Goal: Information Seeking & Learning: Find specific fact

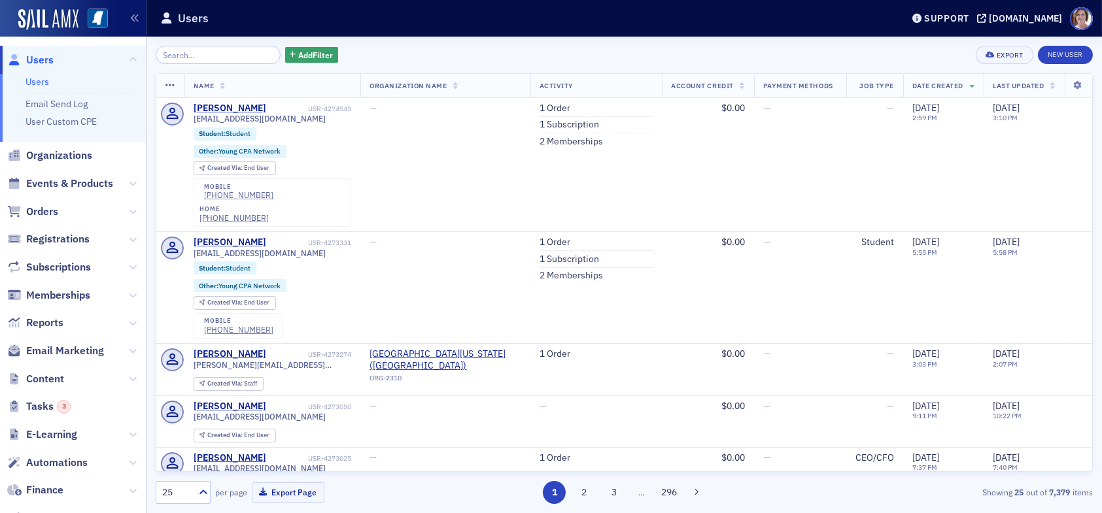
click at [37, 60] on span "Users" at bounding box center [39, 60] width 27 height 14
click at [215, 54] on input "search" at bounding box center [218, 55] width 125 height 18
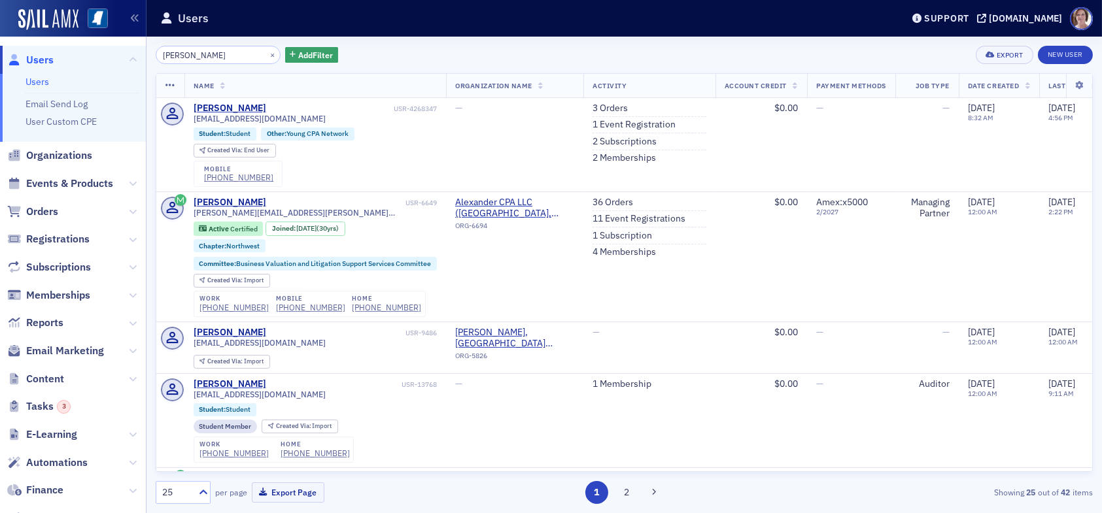
type input "[PERSON_NAME]"
click at [612, 108] on link "3 Orders" at bounding box center [610, 109] width 35 height 12
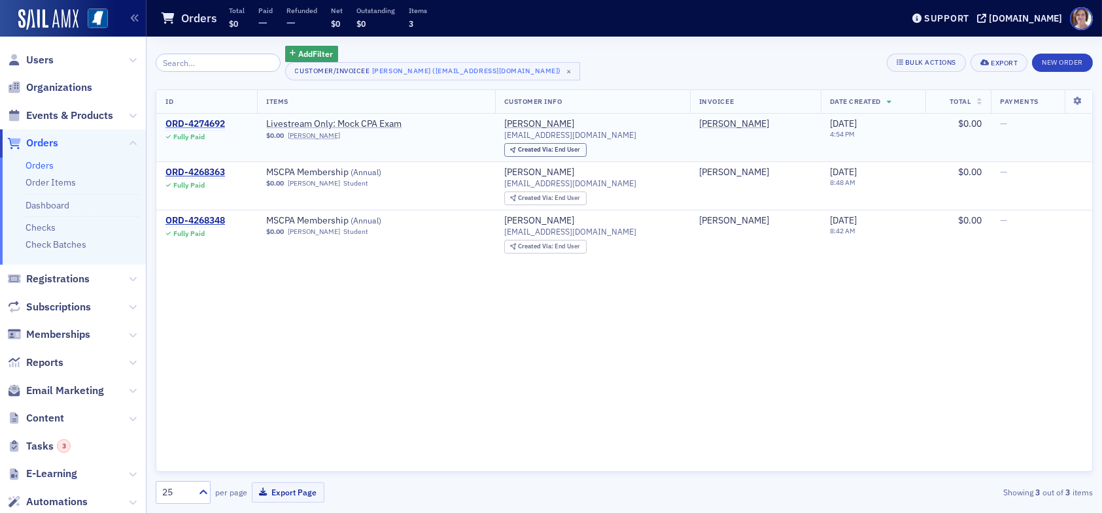
click at [205, 122] on div "ORD-4274692" at bounding box center [195, 124] width 60 height 12
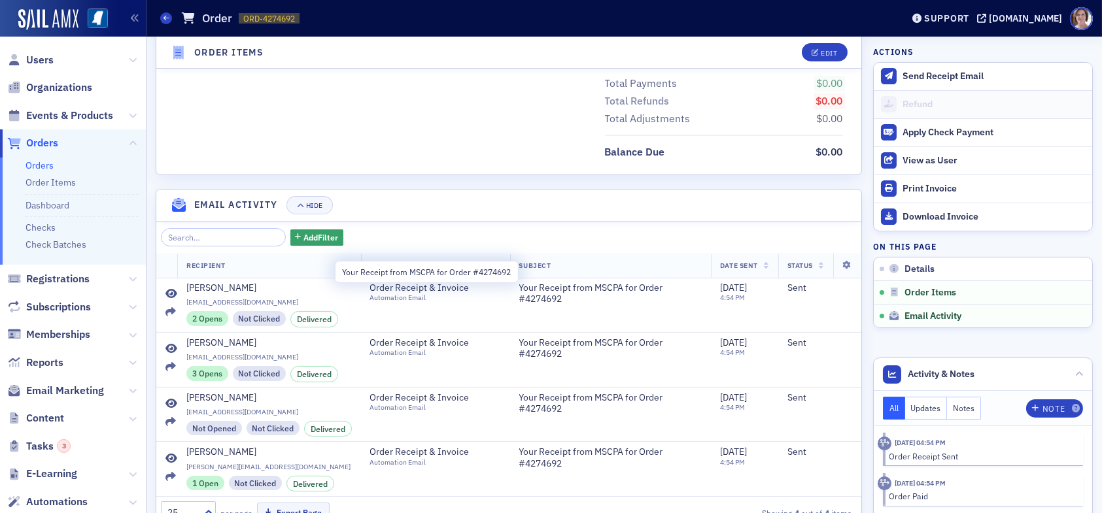
scroll to position [625, 0]
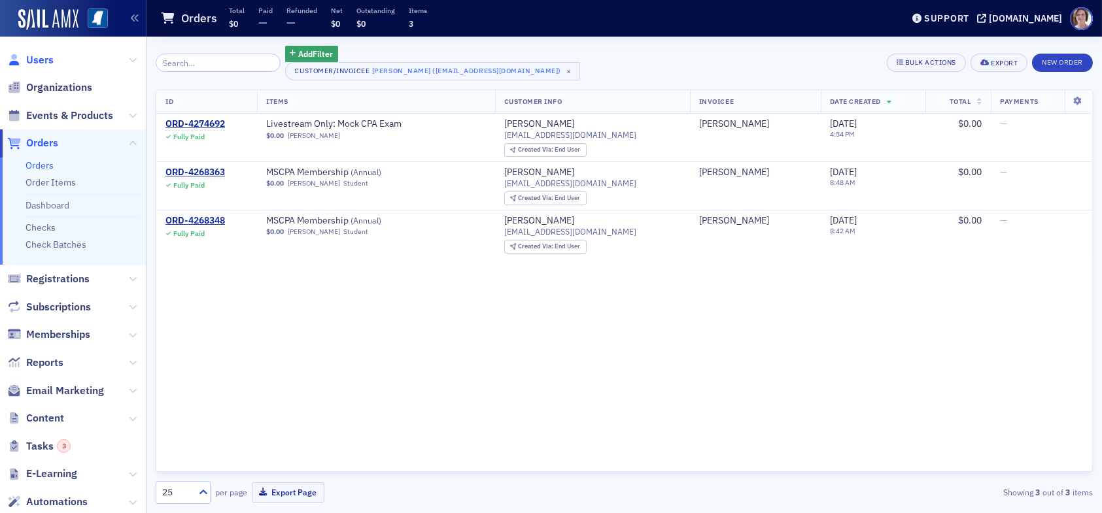
click at [39, 57] on span "Users" at bounding box center [39, 60] width 27 height 14
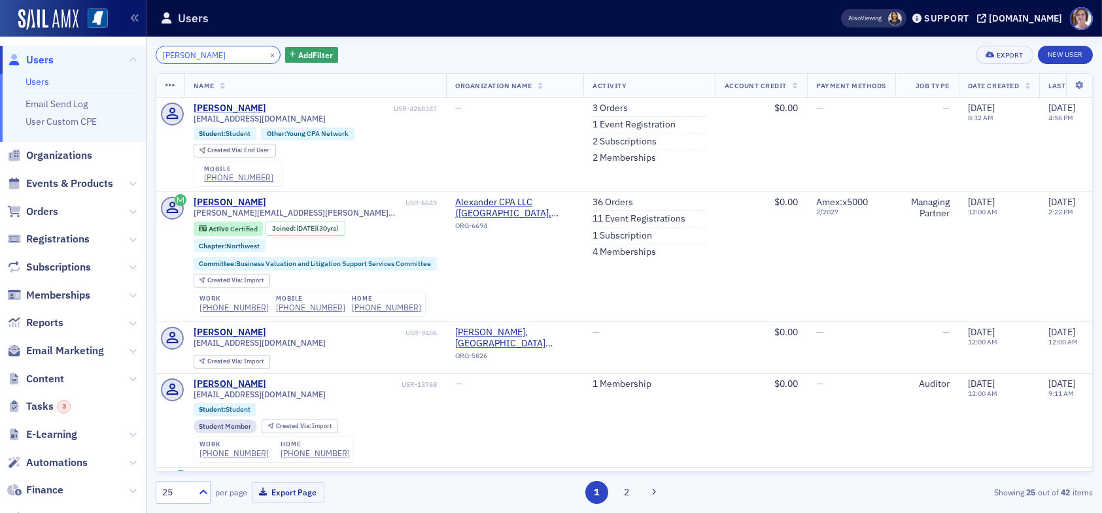
drag, startPoint x: 228, startPoint y: 53, endPoint x: 70, endPoint y: 29, distance: 159.4
click at [72, 37] on div "Users Users Email Send Log User Custom CPE Organizations Events & Products Orde…" at bounding box center [551, 256] width 1102 height 513
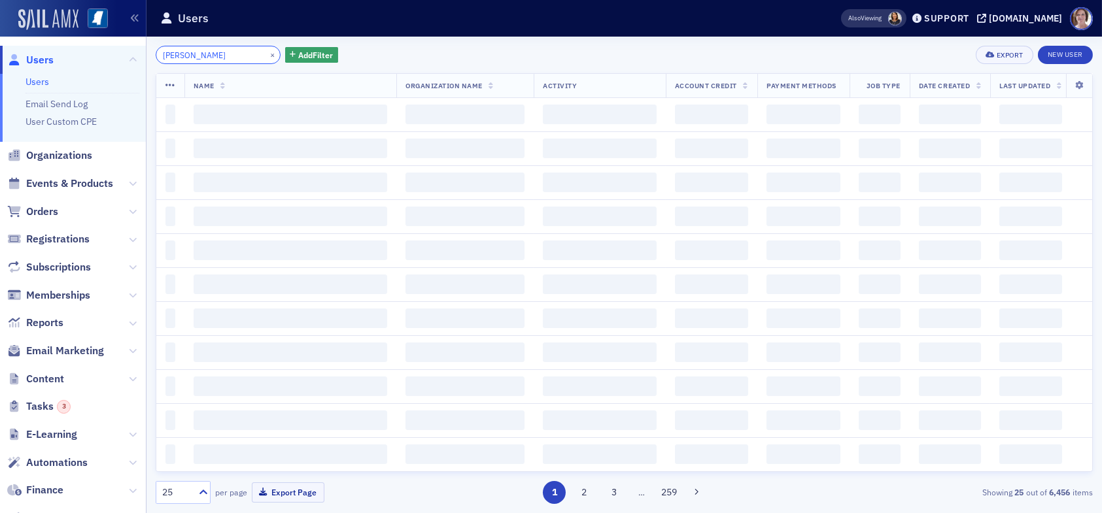
type input "laughlin"
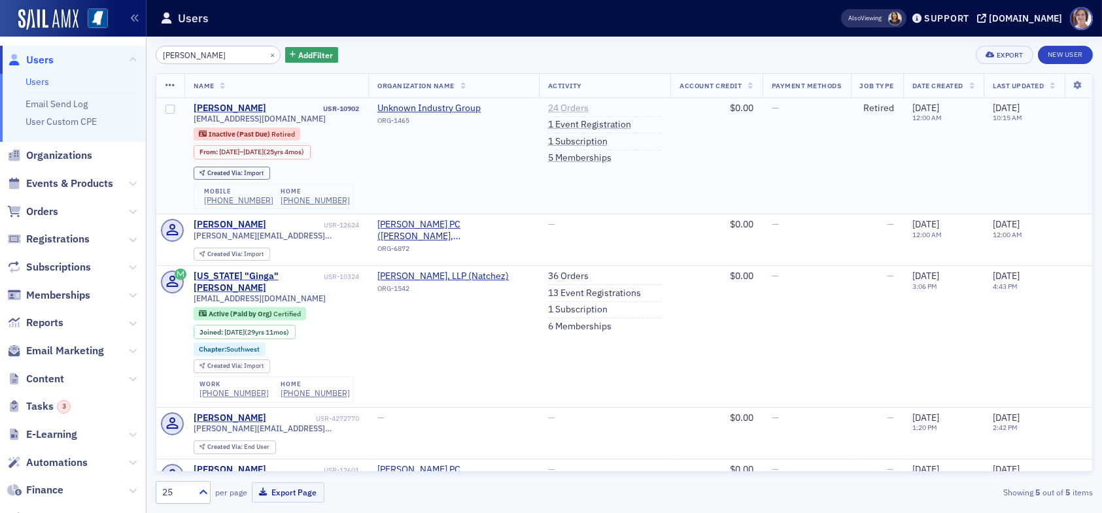
click at [564, 107] on link "24 Orders" at bounding box center [568, 109] width 41 height 12
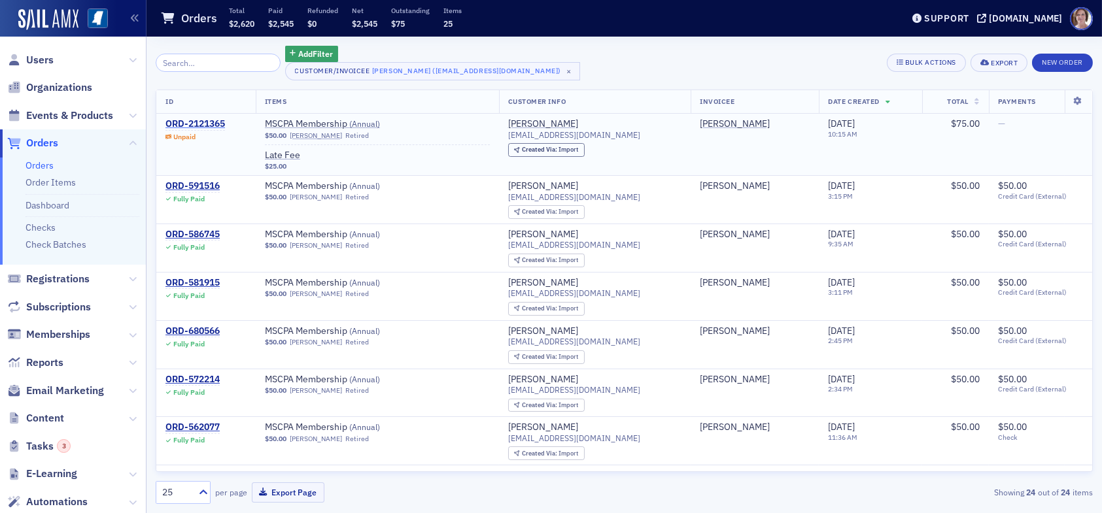
click at [194, 122] on div "ORD-2121365" at bounding box center [195, 124] width 60 height 12
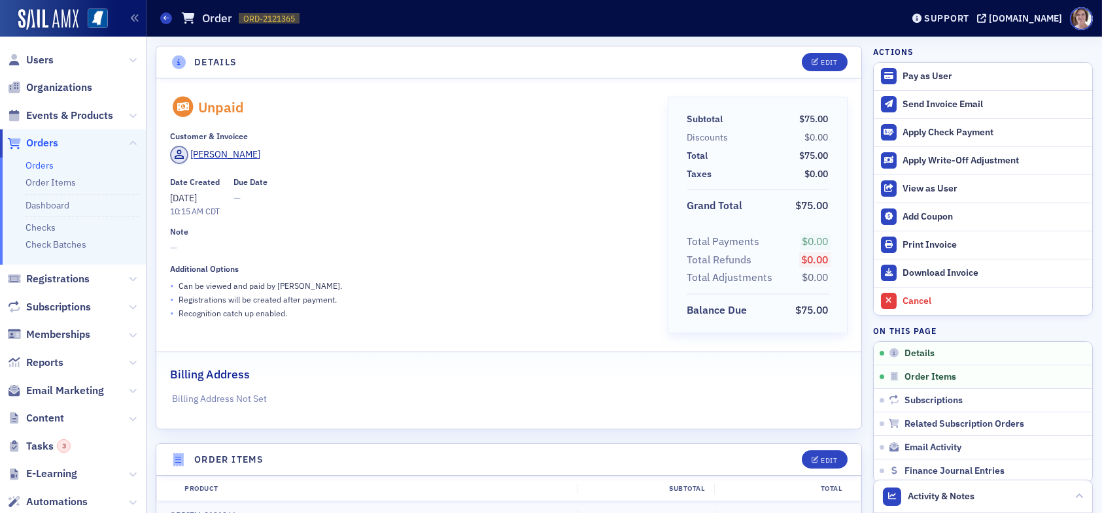
click at [41, 141] on span "Orders" at bounding box center [42, 143] width 32 height 14
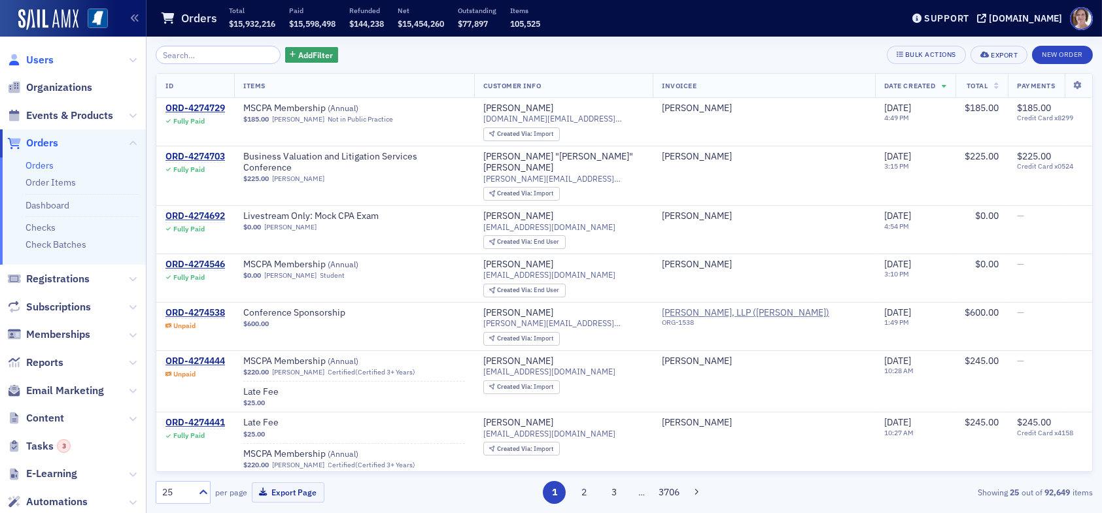
click at [40, 60] on span "Users" at bounding box center [39, 60] width 27 height 14
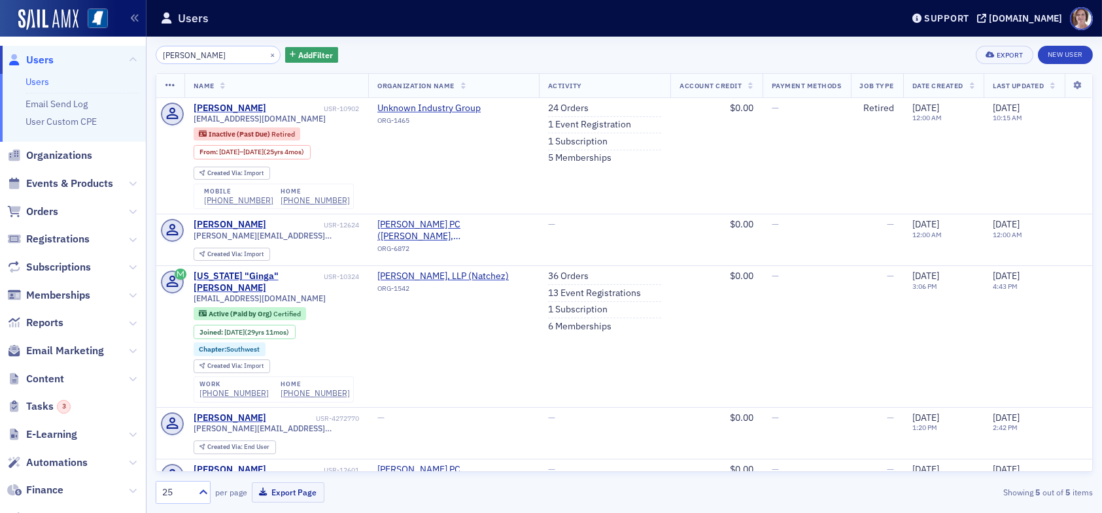
drag, startPoint x: 210, startPoint y: 52, endPoint x: 42, endPoint y: 52, distance: 168.1
click at [42, 52] on div "Users Users Email Send Log User Custom CPE Organizations Events & Products Orde…" at bounding box center [551, 256] width 1102 height 513
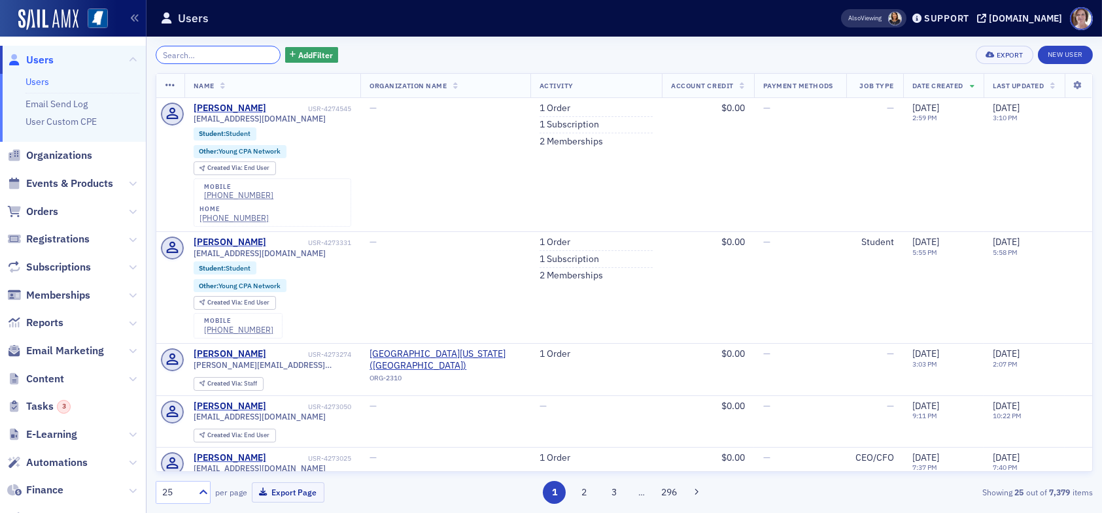
click at [215, 57] on input "search" at bounding box center [218, 55] width 125 height 18
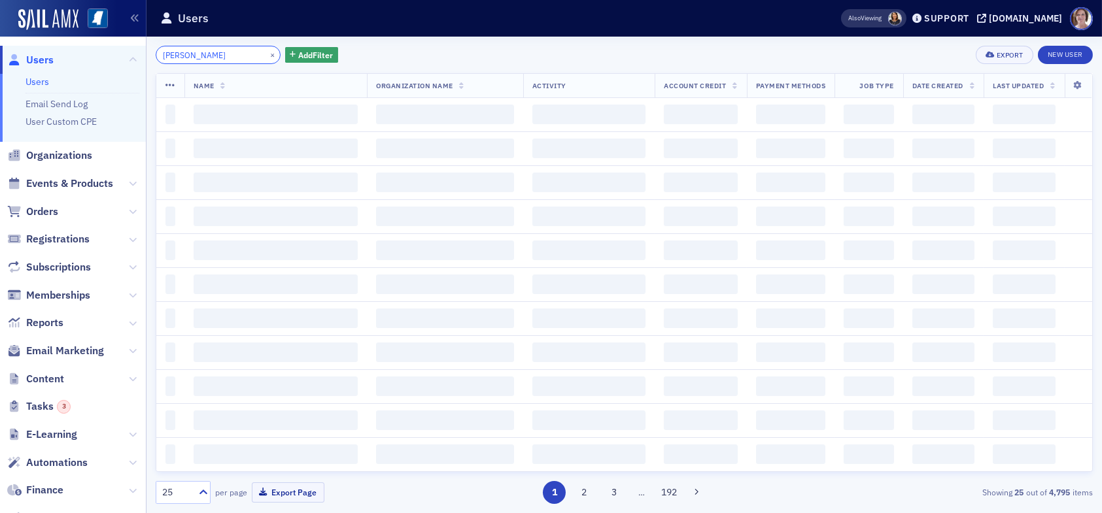
type input "derrick garner"
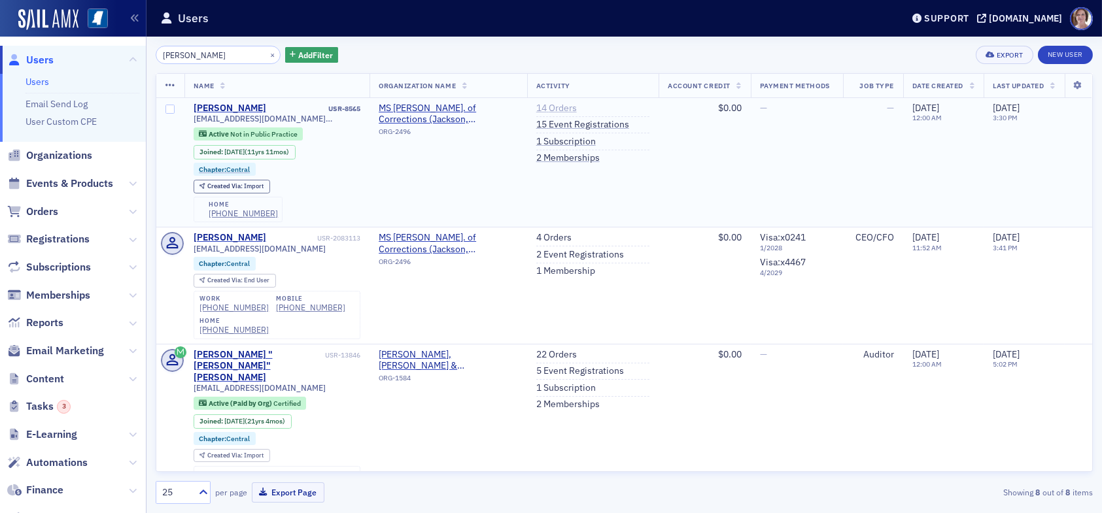
click at [549, 108] on link "14 Orders" at bounding box center [556, 109] width 41 height 12
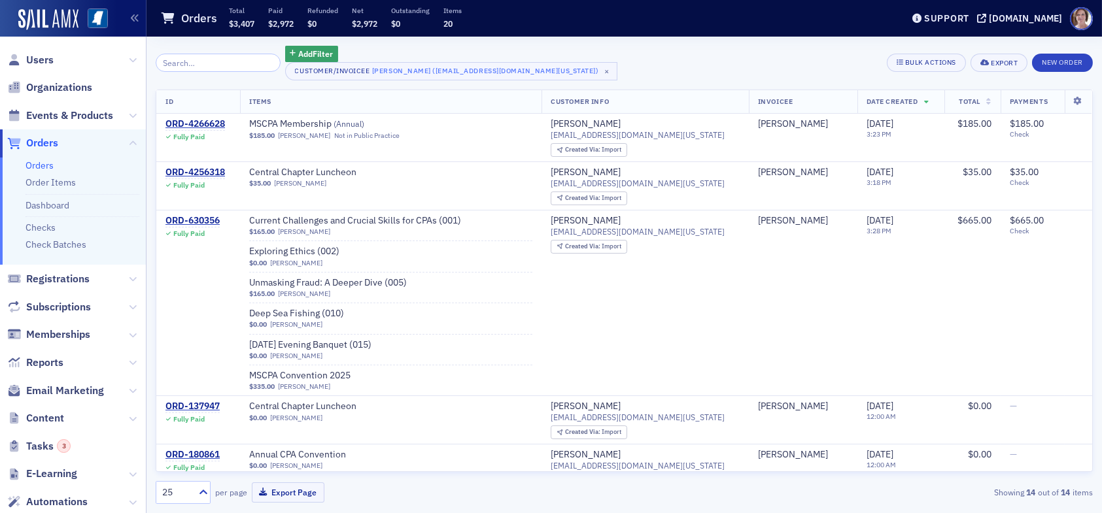
click at [216, 60] on input "search" at bounding box center [218, 63] width 125 height 18
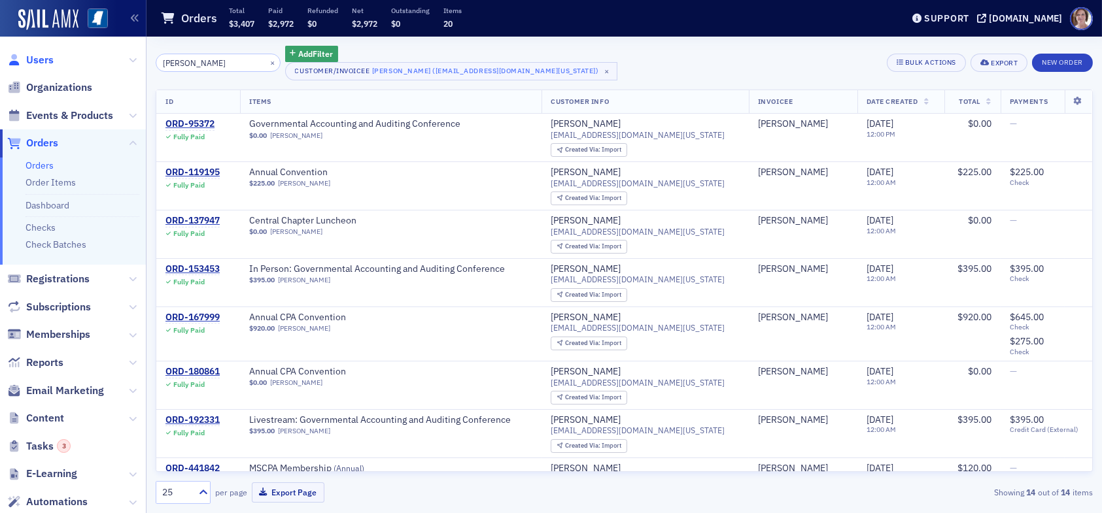
type input "derrick garner"
click at [43, 61] on span "Users" at bounding box center [39, 60] width 27 height 14
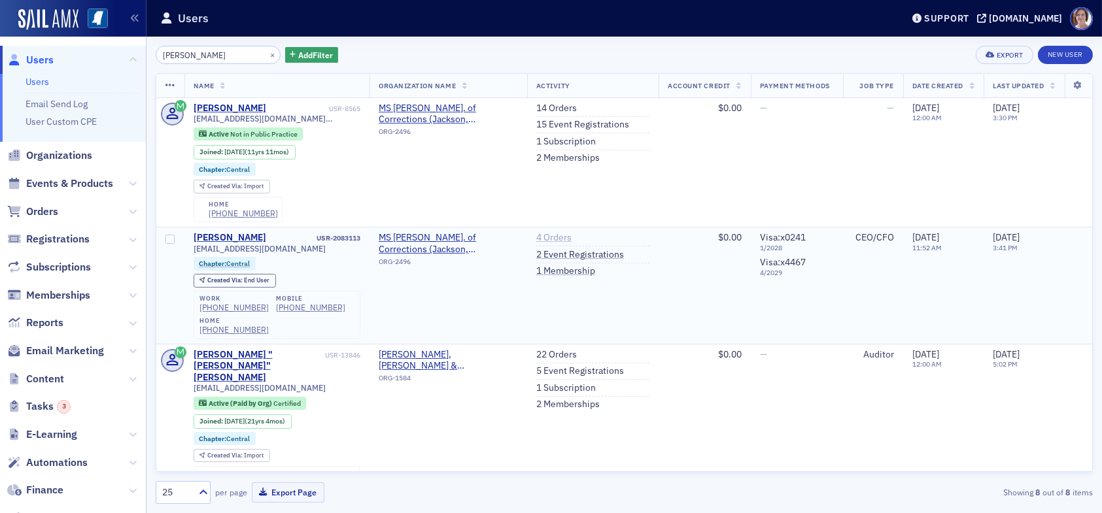
click at [560, 232] on link "4 Orders" at bounding box center [553, 238] width 35 height 12
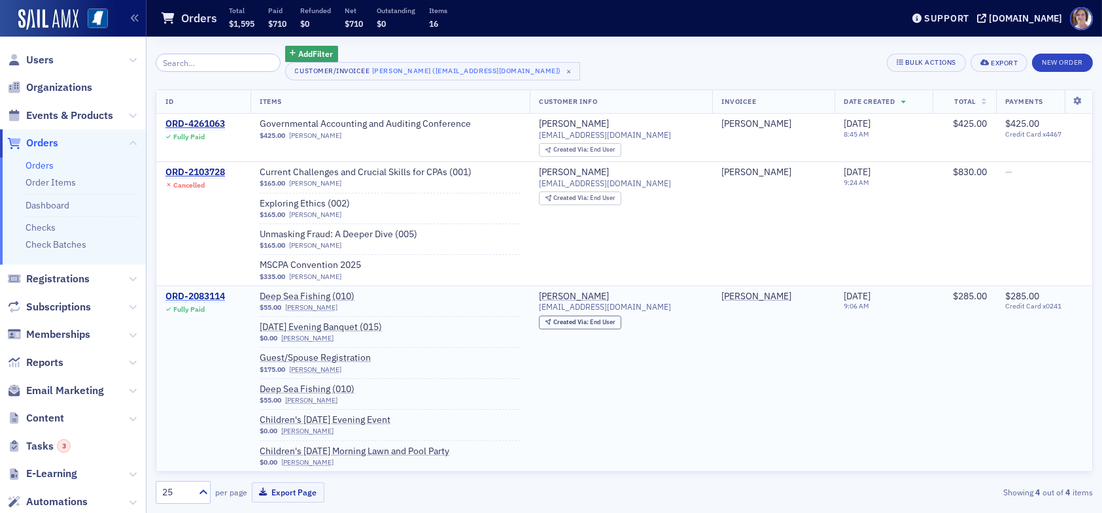
click at [202, 296] on div "ORD-2083114" at bounding box center [195, 297] width 60 height 12
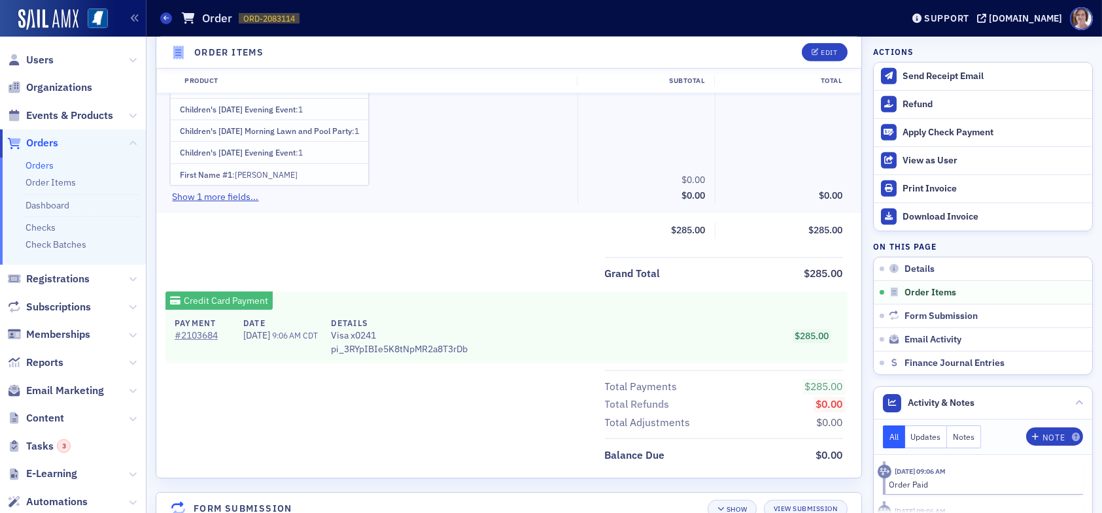
scroll to position [1831, 0]
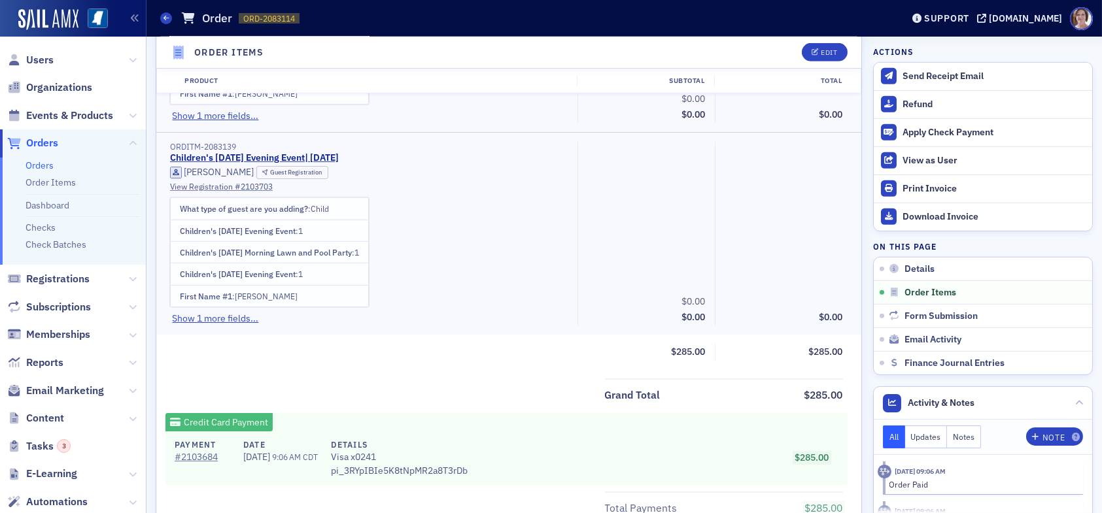
drag, startPoint x: 43, startPoint y: 143, endPoint x: 58, endPoint y: 141, distance: 15.8
click at [43, 142] on span "Orders" at bounding box center [42, 143] width 32 height 14
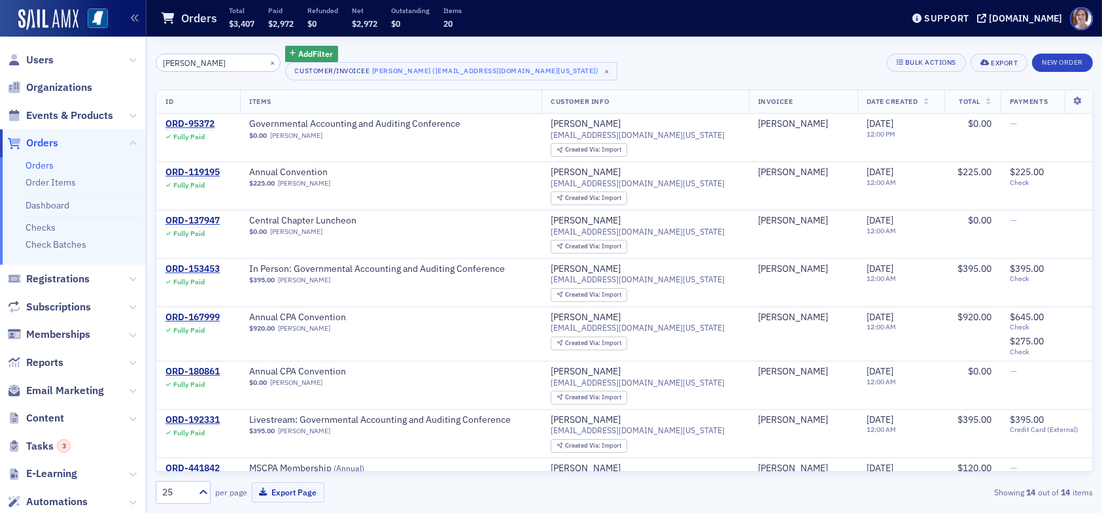
click at [37, 143] on span "Orders" at bounding box center [42, 143] width 32 height 14
drag, startPoint x: 226, startPoint y: 60, endPoint x: 37, endPoint y: 56, distance: 189.1
click at [37, 61] on div "Users Organizations Events & Products Orders Orders Order Items Dashboard Check…" at bounding box center [551, 256] width 1102 height 513
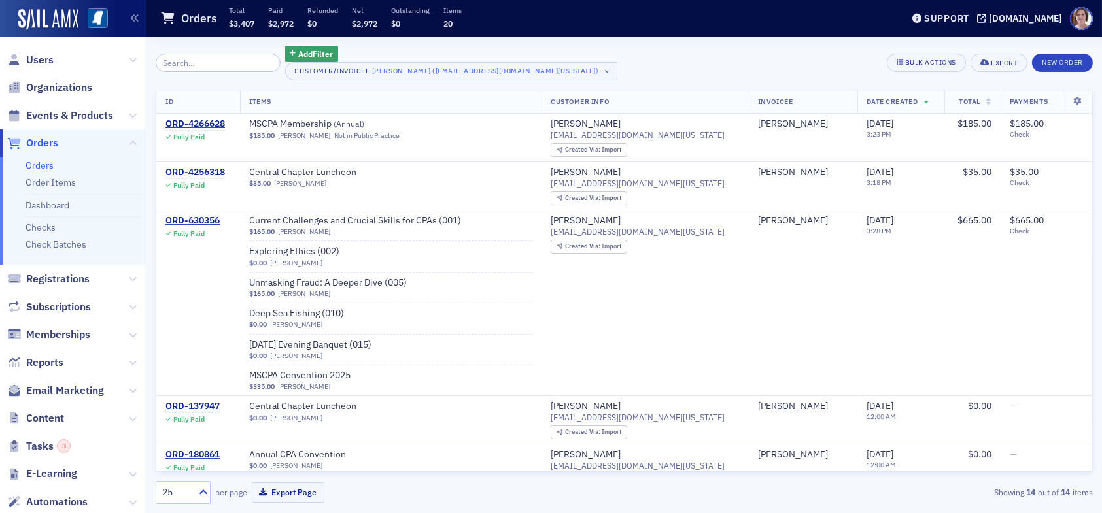
click at [37, 140] on span "Orders" at bounding box center [42, 143] width 32 height 14
click at [601, 73] on span "×" at bounding box center [607, 71] width 12 height 12
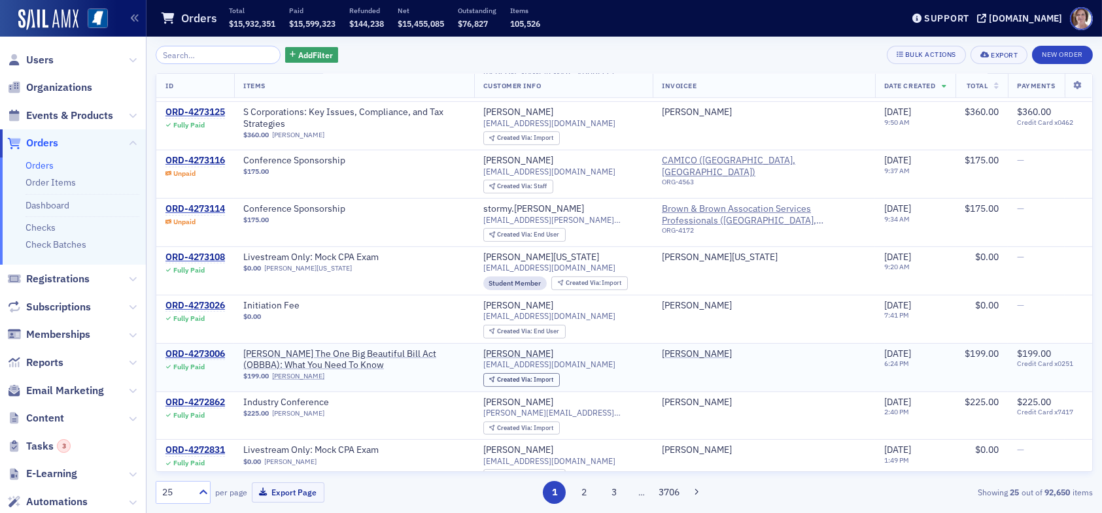
scroll to position [1063, 0]
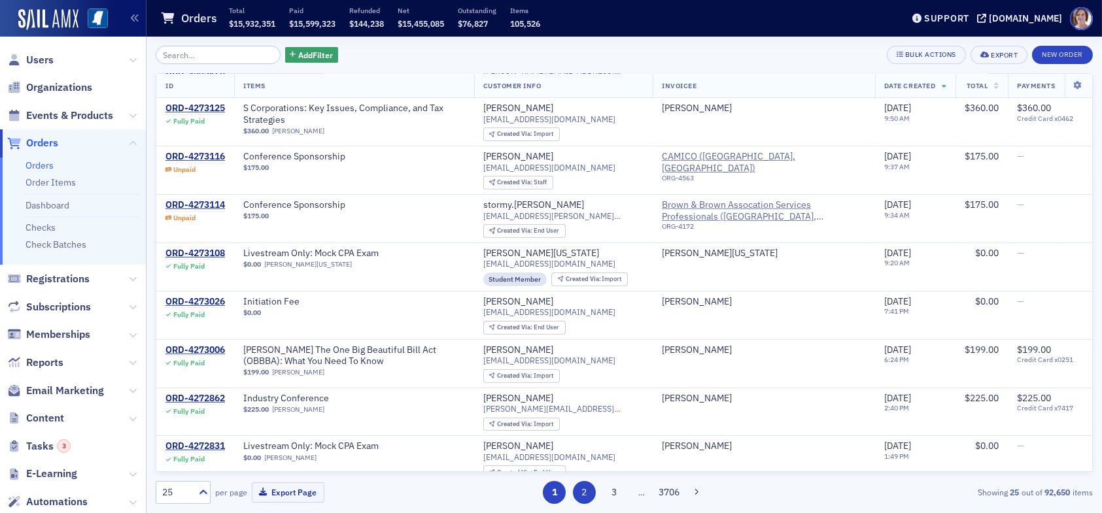
click at [582, 499] on button "2" at bounding box center [584, 492] width 23 height 23
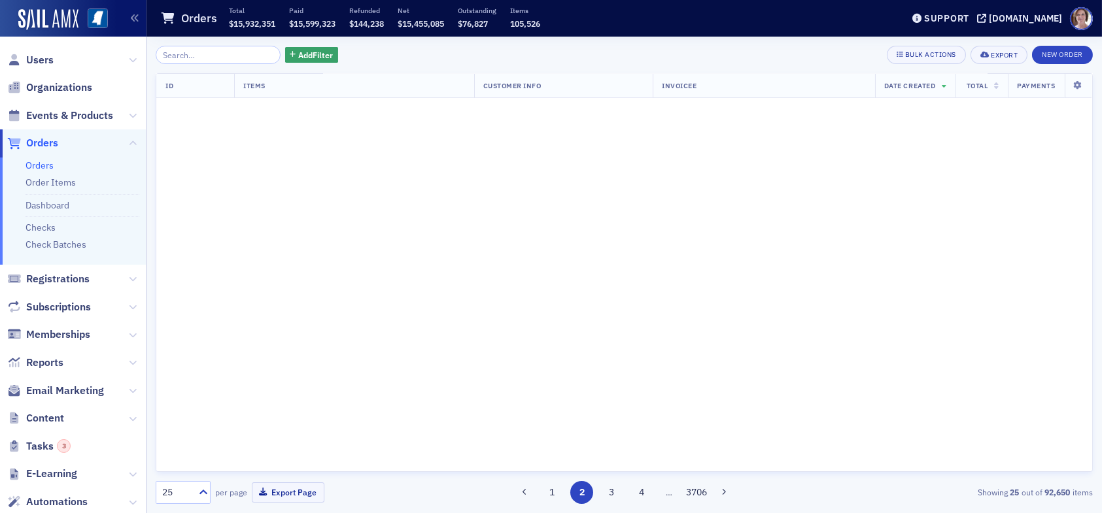
scroll to position [0, 0]
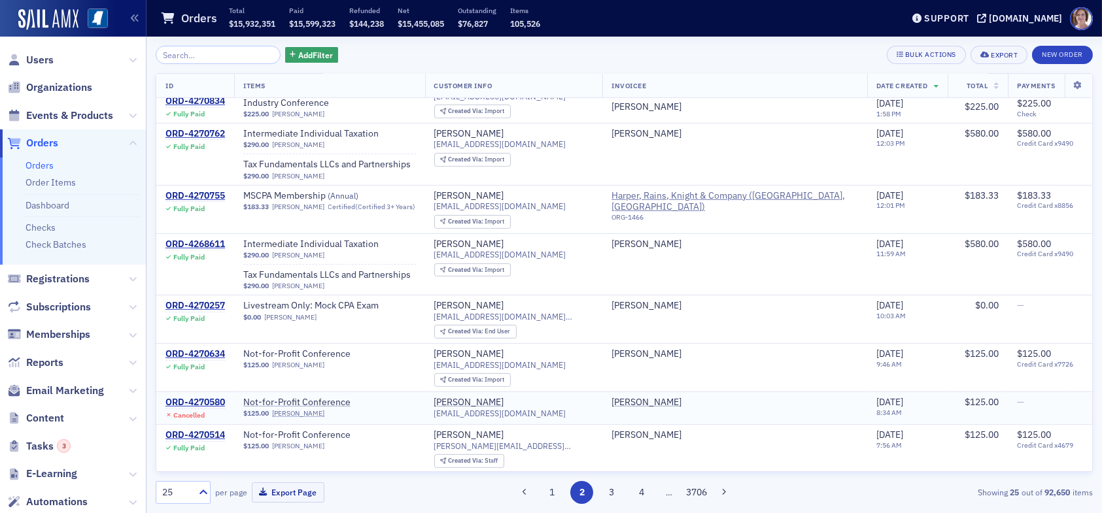
scroll to position [865, 0]
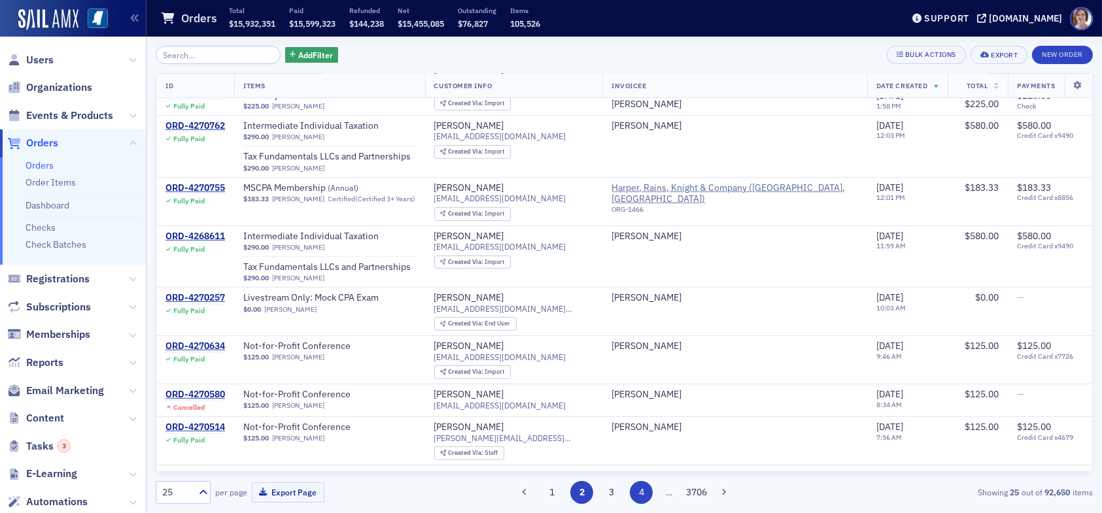
click at [617, 492] on button "3" at bounding box center [611, 492] width 23 height 23
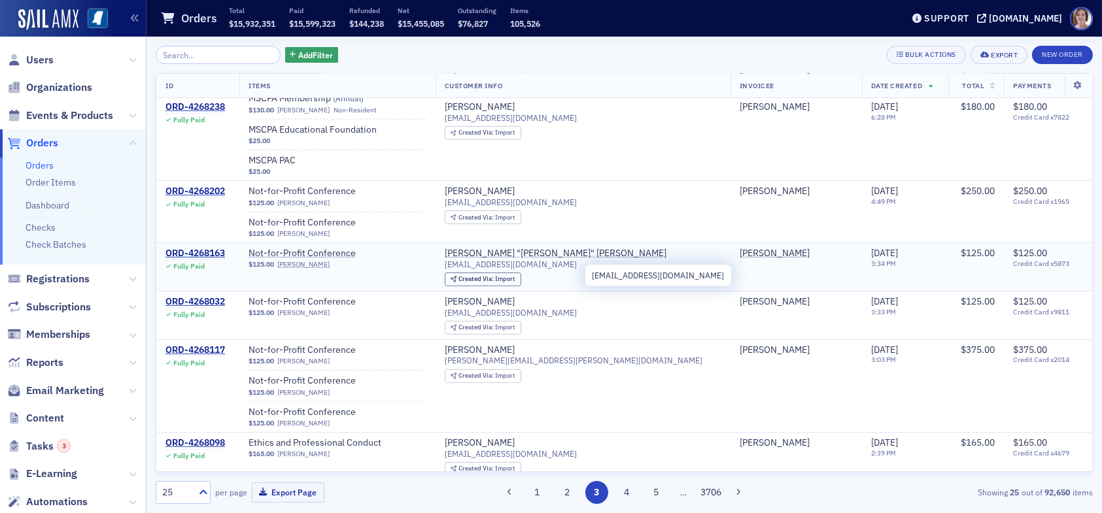
scroll to position [942, 0]
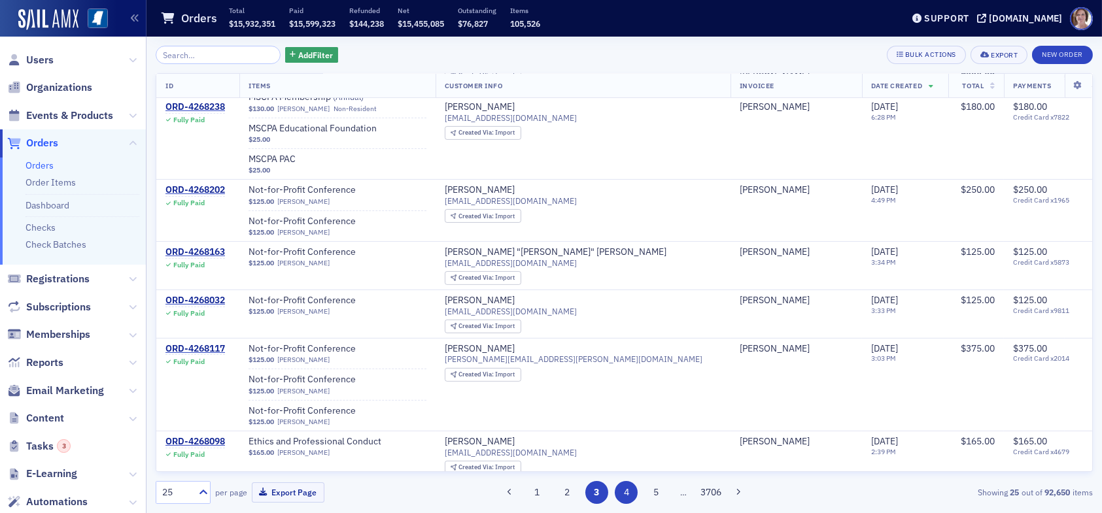
click at [627, 487] on button "4" at bounding box center [626, 492] width 23 height 23
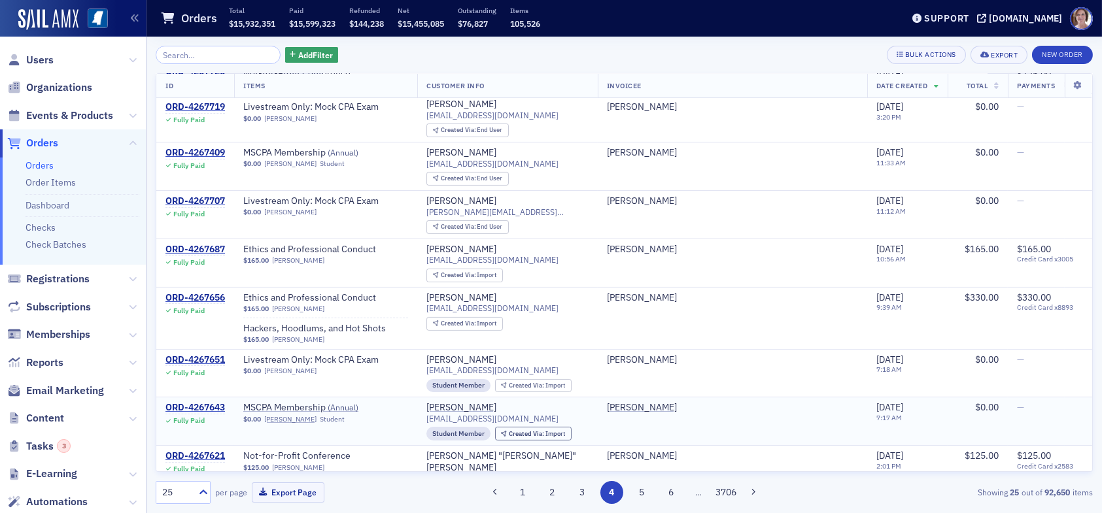
scroll to position [846, 0]
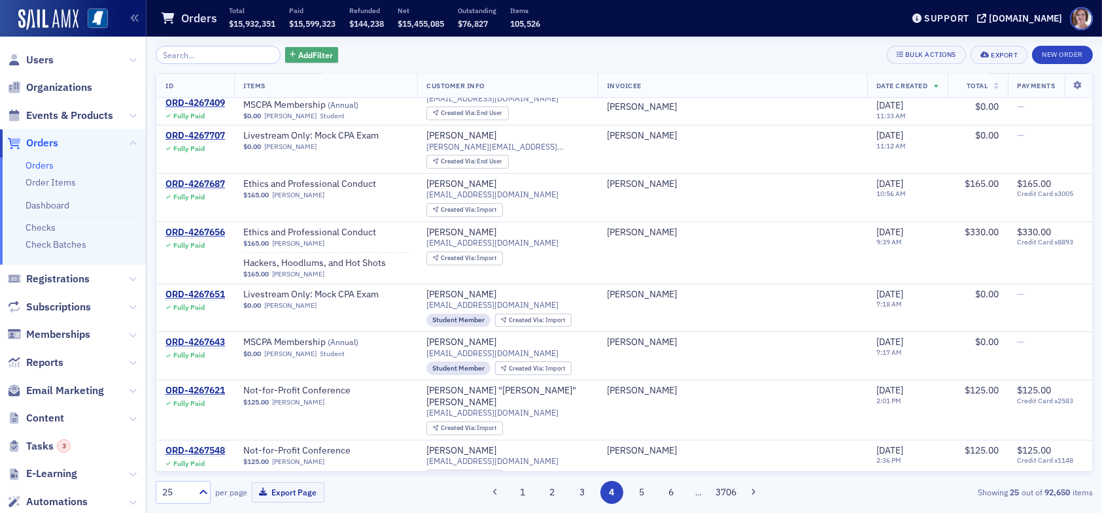
click at [311, 53] on span "Add Filter" at bounding box center [315, 55] width 35 height 12
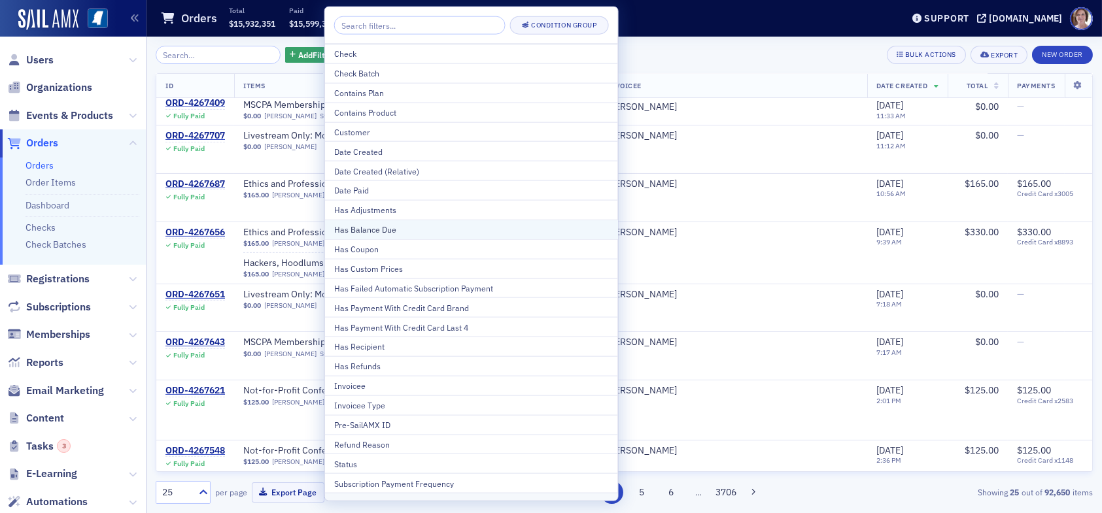
click at [400, 231] on div "Has Balance Due" at bounding box center [471, 230] width 275 height 12
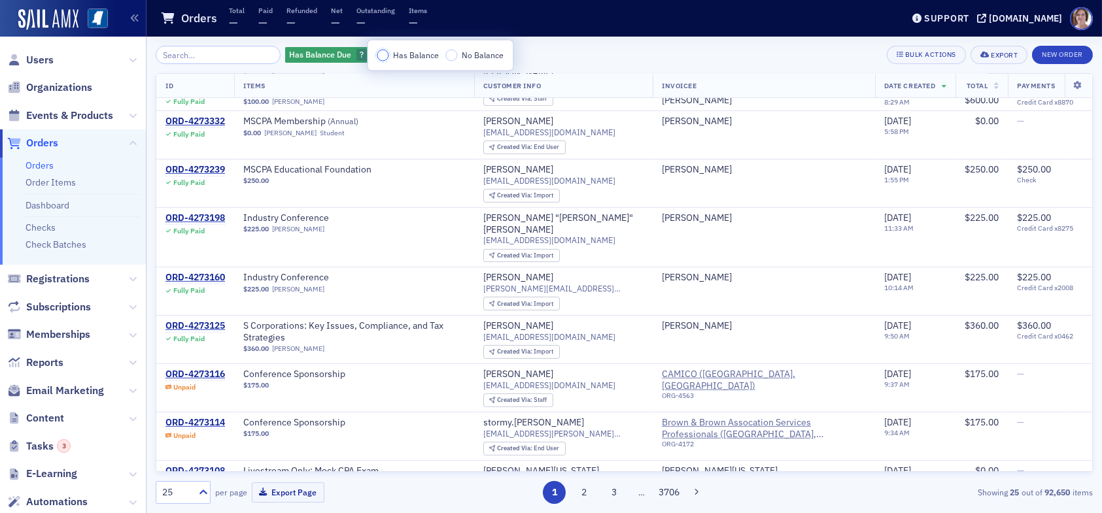
click at [386, 55] on input "Has Balance" at bounding box center [383, 56] width 12 height 12
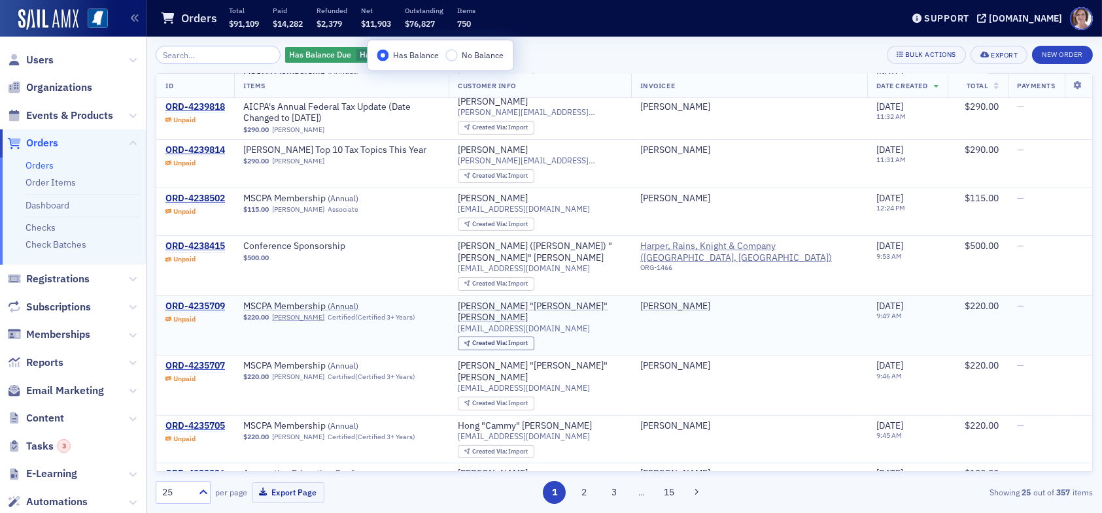
scroll to position [881, 0]
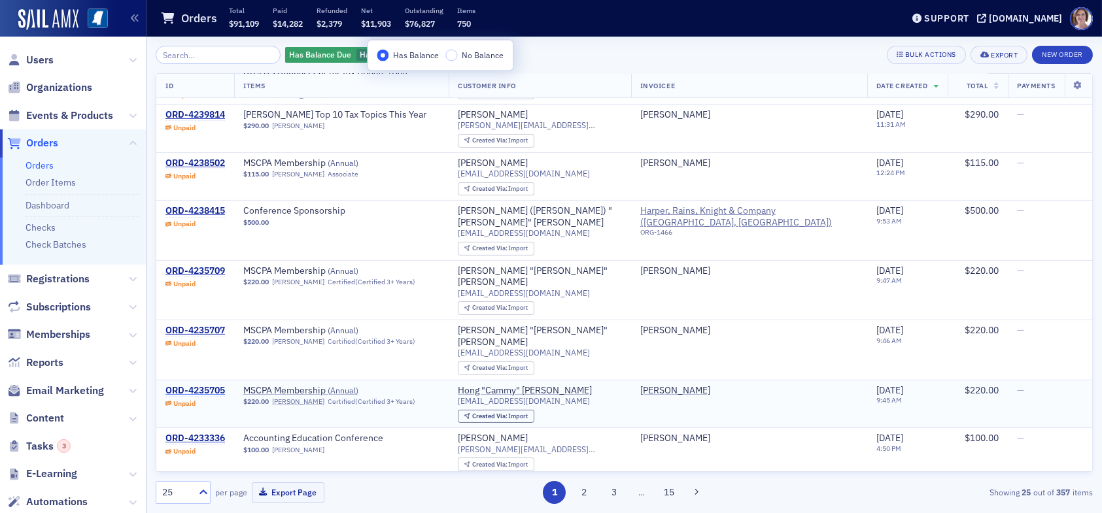
click at [209, 385] on div "ORD-4235705" at bounding box center [195, 391] width 60 height 12
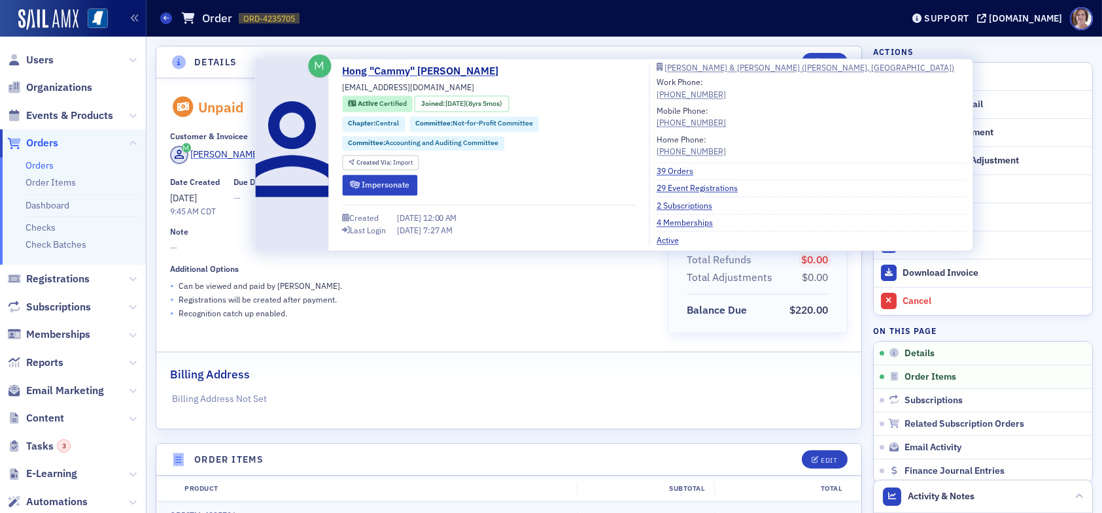
click at [218, 154] on div "Cammy Nguyen" at bounding box center [226, 155] width 70 height 14
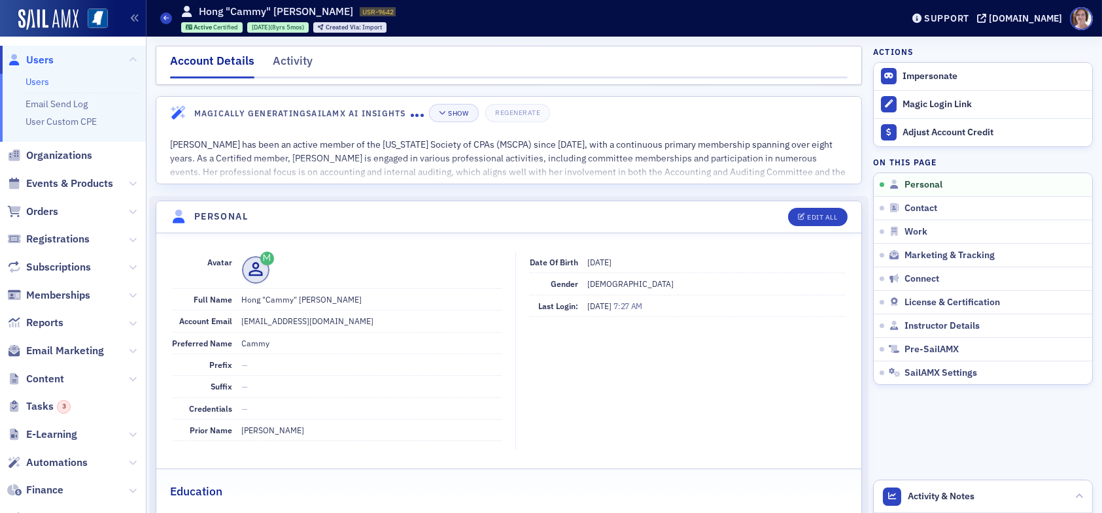
click at [41, 56] on span "Users" at bounding box center [39, 60] width 27 height 14
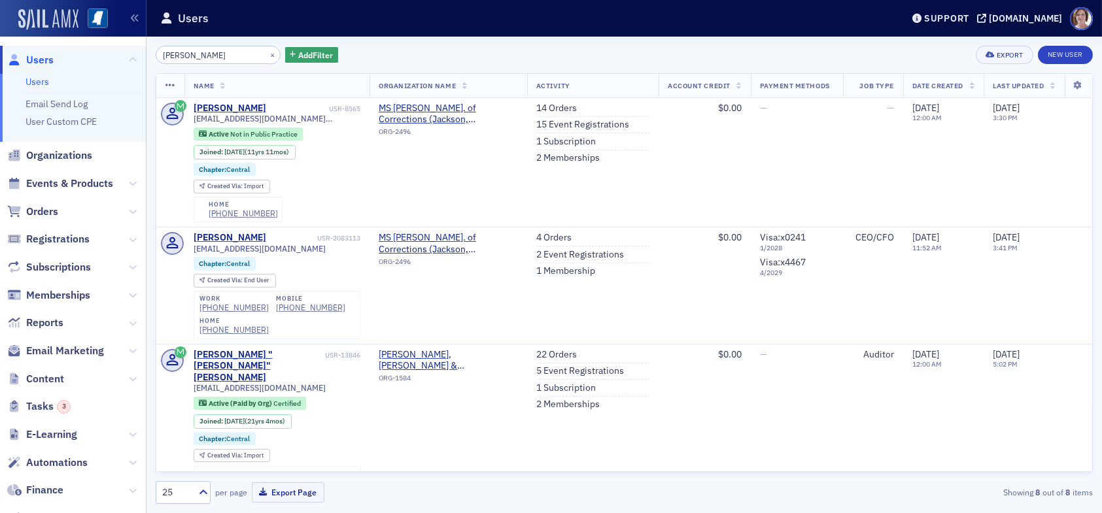
drag, startPoint x: 221, startPoint y: 50, endPoint x: 22, endPoint y: 9, distance: 203.0
click at [71, 43] on div "Users Users Email Send Log User Custom CPE Organizations Events & Products Orde…" at bounding box center [551, 256] width 1102 height 513
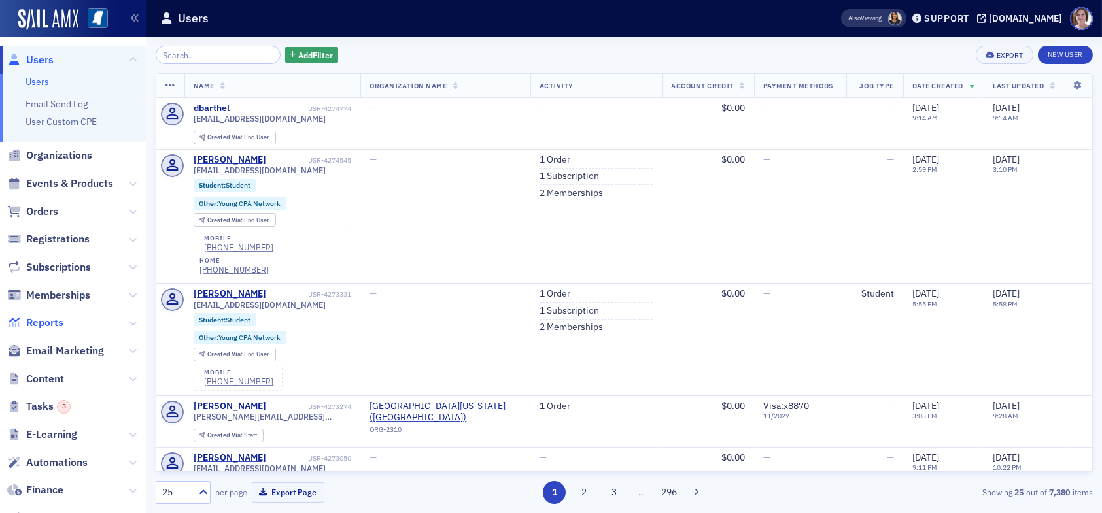
click at [52, 322] on span "Reports" at bounding box center [44, 323] width 37 height 14
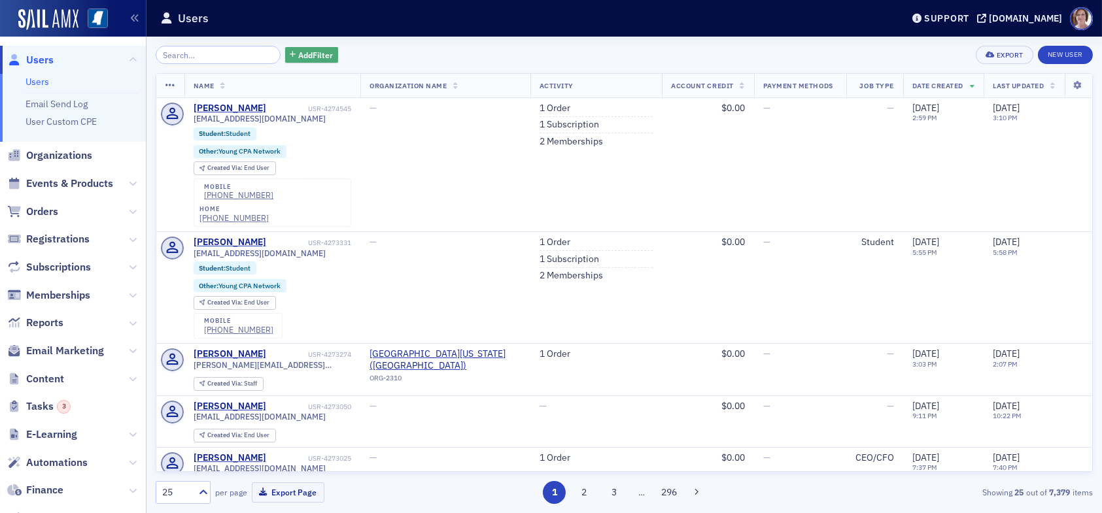
click at [298, 51] on span "Add Filter" at bounding box center [315, 55] width 35 height 12
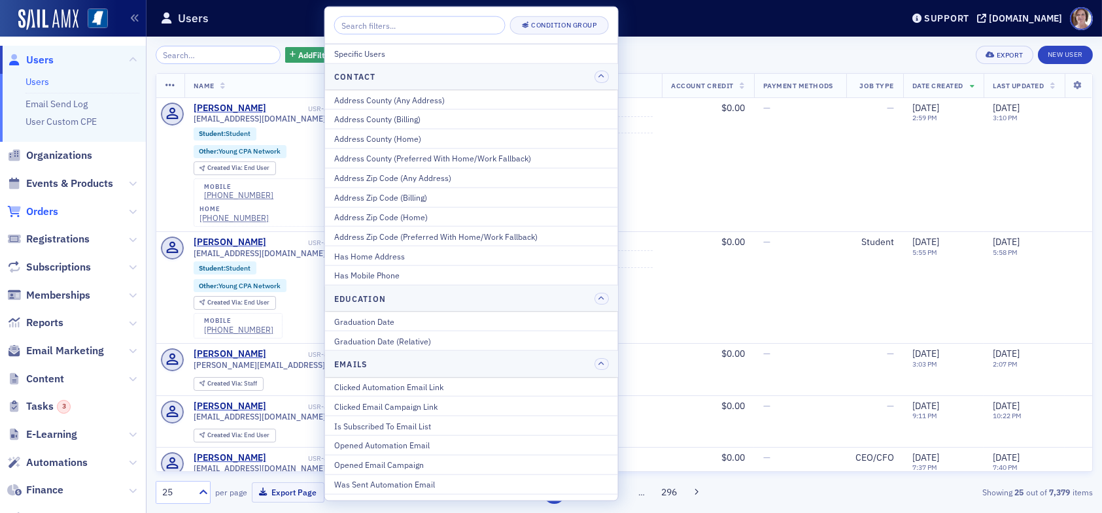
click at [47, 207] on span "Orders" at bounding box center [42, 212] width 32 height 14
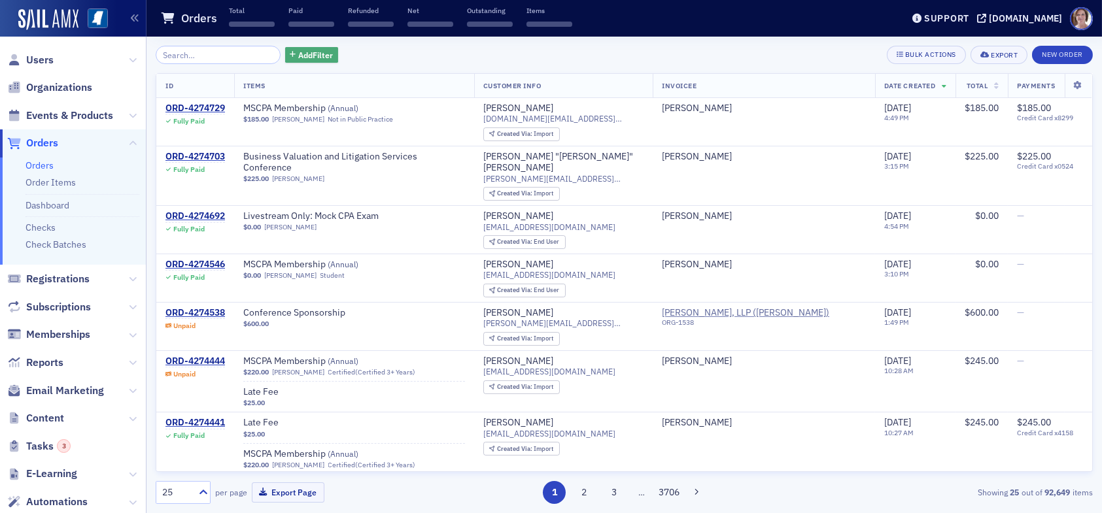
click at [314, 54] on span "Add Filter" at bounding box center [315, 55] width 35 height 12
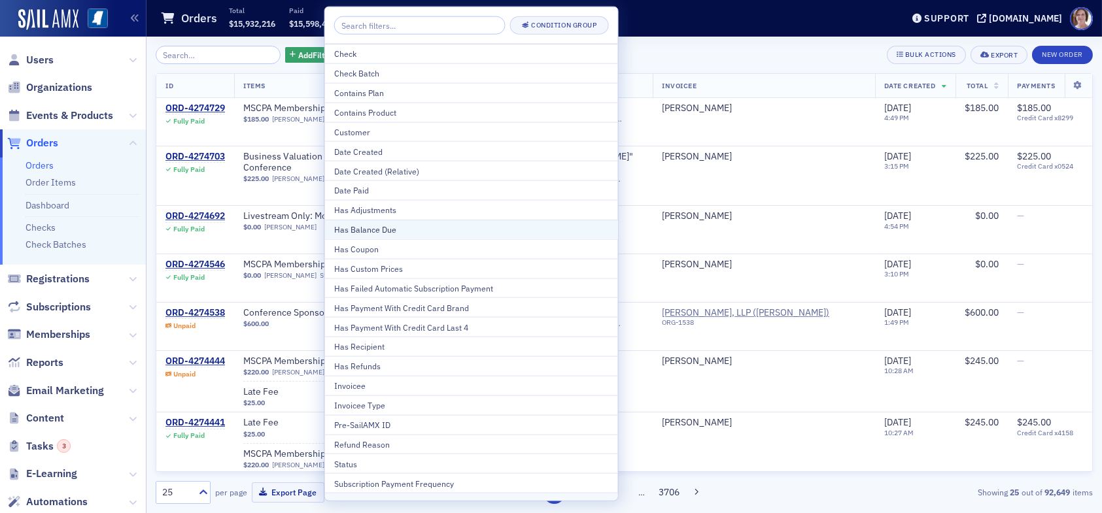
click at [394, 232] on div "Has Balance Due" at bounding box center [471, 230] width 275 height 12
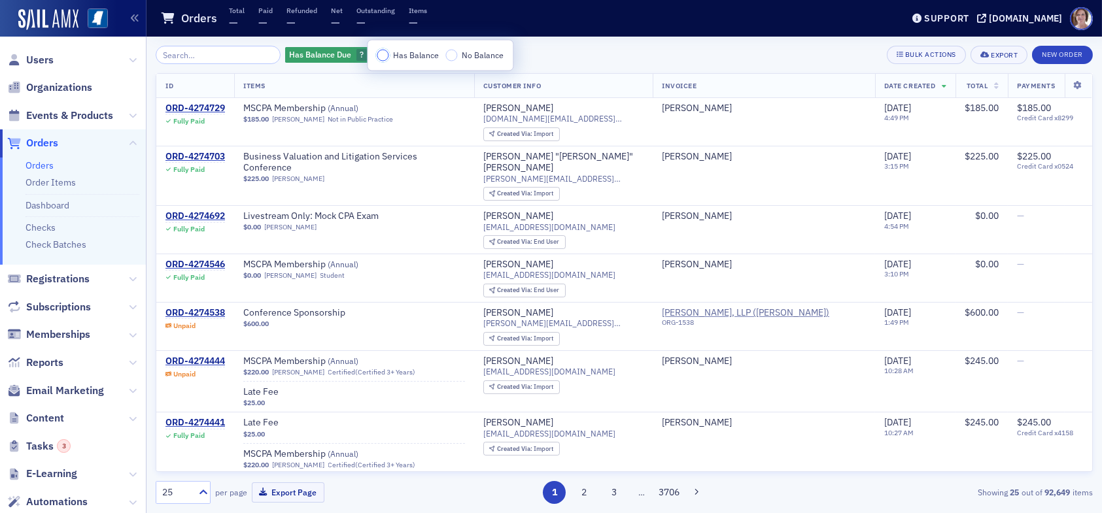
click at [383, 52] on input "Has Balance" at bounding box center [383, 56] width 12 height 12
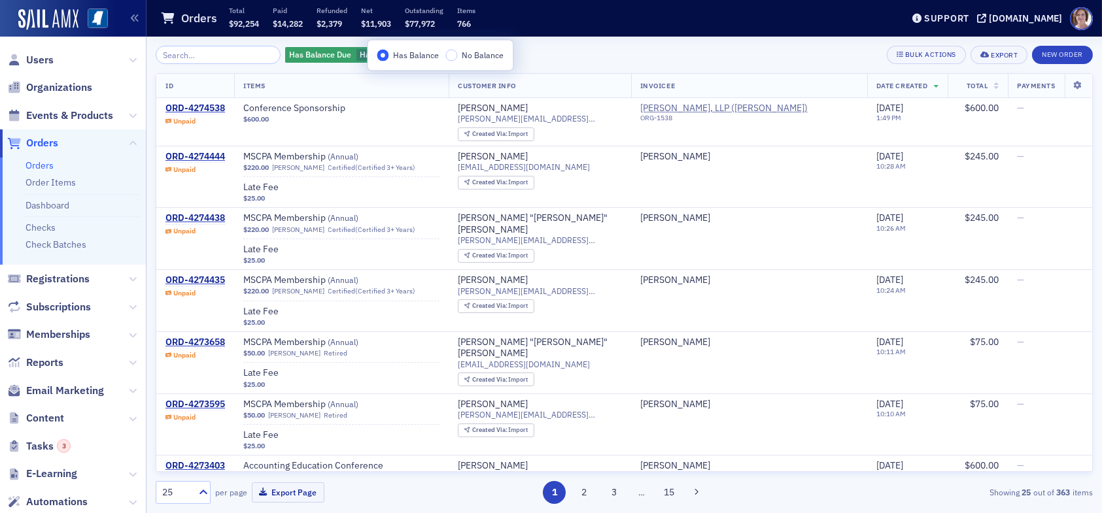
click at [608, 54] on div "Has Balance Due Has Balance Add Filter Bulk Actions Export New Order" at bounding box center [624, 55] width 937 height 18
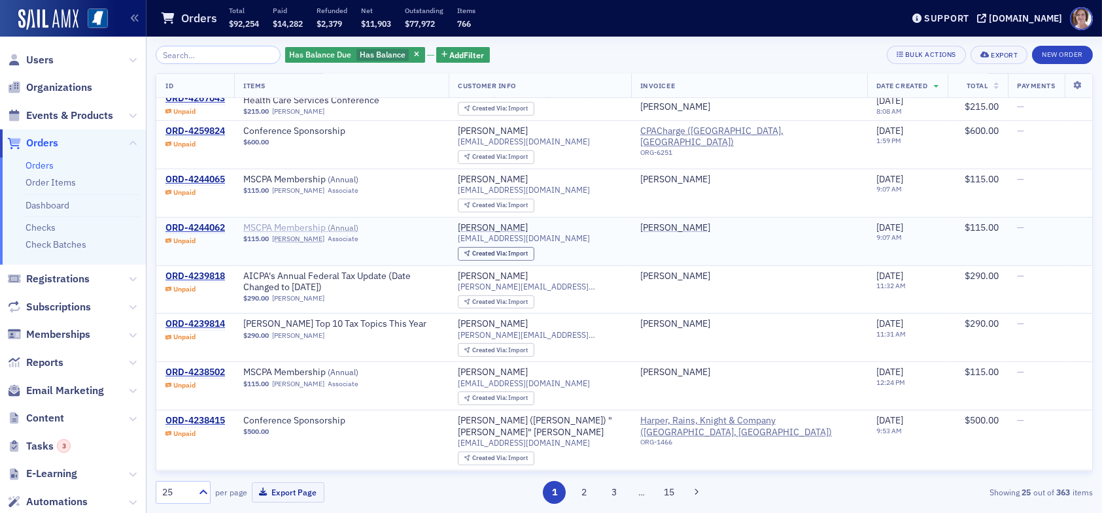
scroll to position [1046, 0]
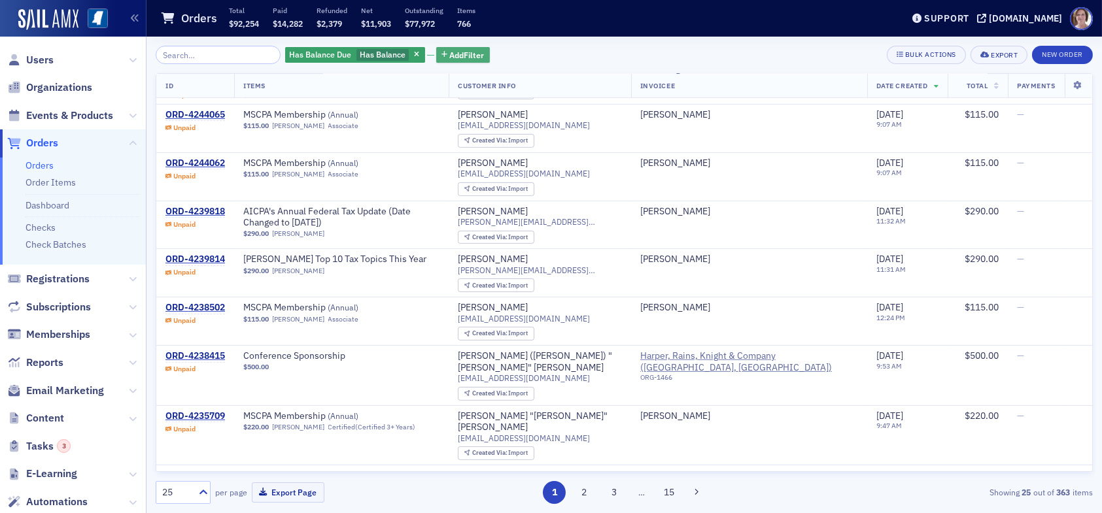
click at [450, 53] on span "Add Filter" at bounding box center [467, 55] width 35 height 12
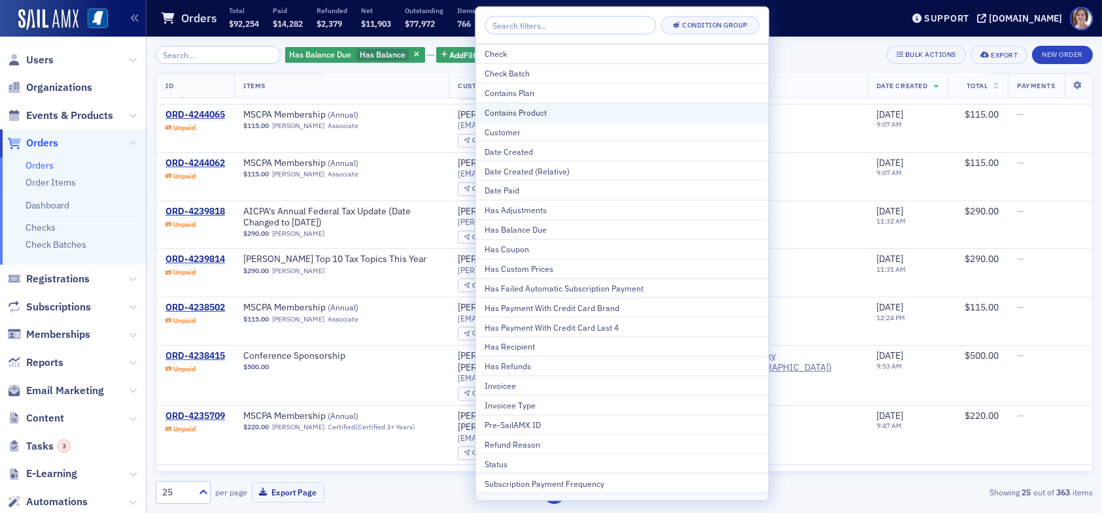
click at [520, 116] on div "Contains Product" at bounding box center [622, 113] width 275 height 12
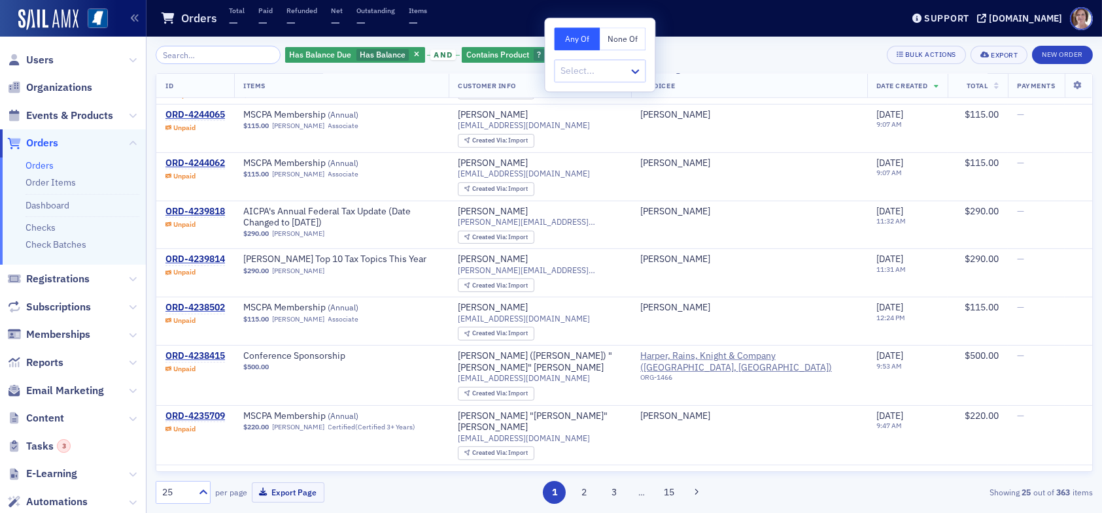
click at [616, 33] on button "None Of" at bounding box center [623, 38] width 46 height 23
click at [597, 71] on div at bounding box center [593, 71] width 68 height 16
type input "conference"
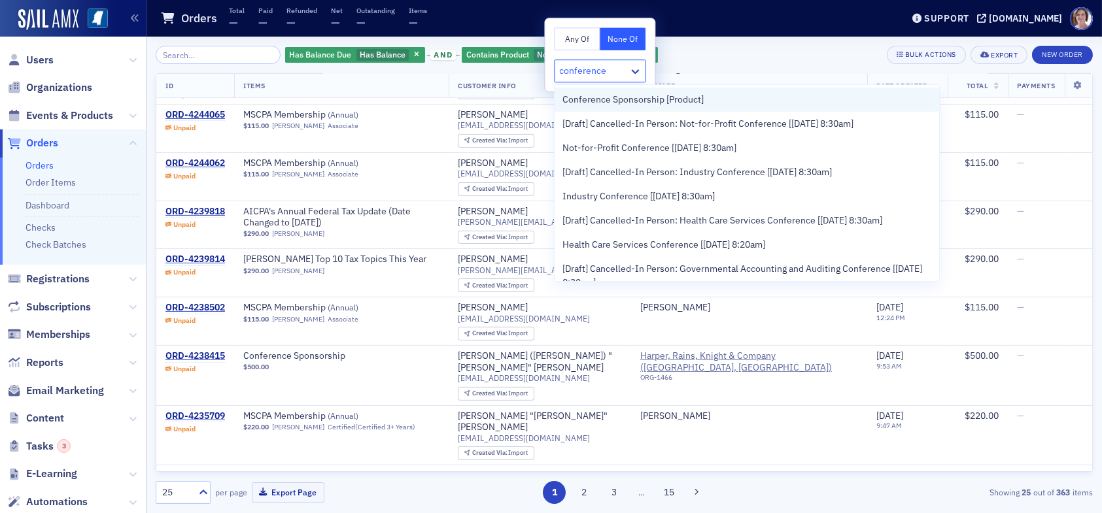
click at [637, 98] on span "Conference Sponsorship [Product]" at bounding box center [632, 100] width 141 height 14
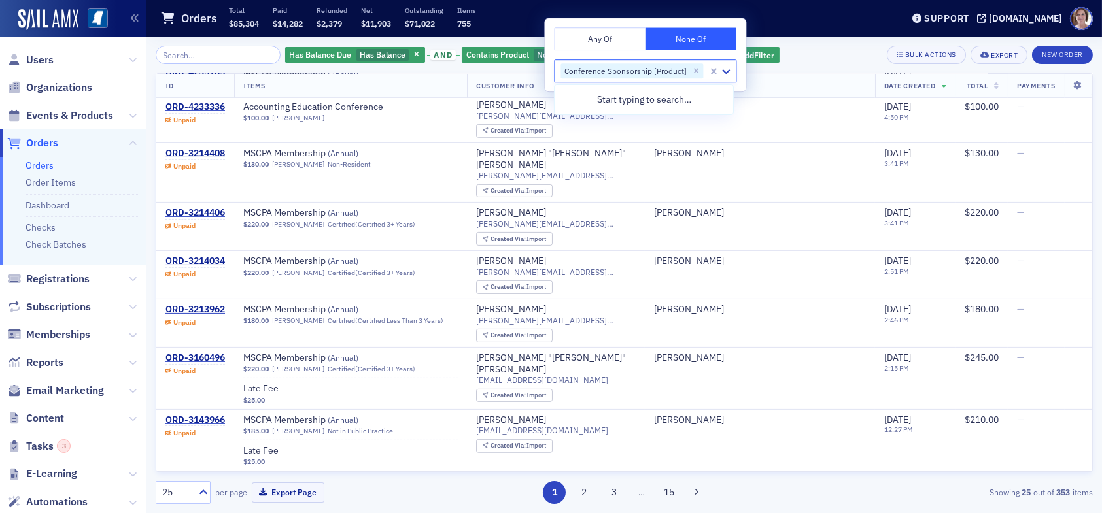
scroll to position [1073, 0]
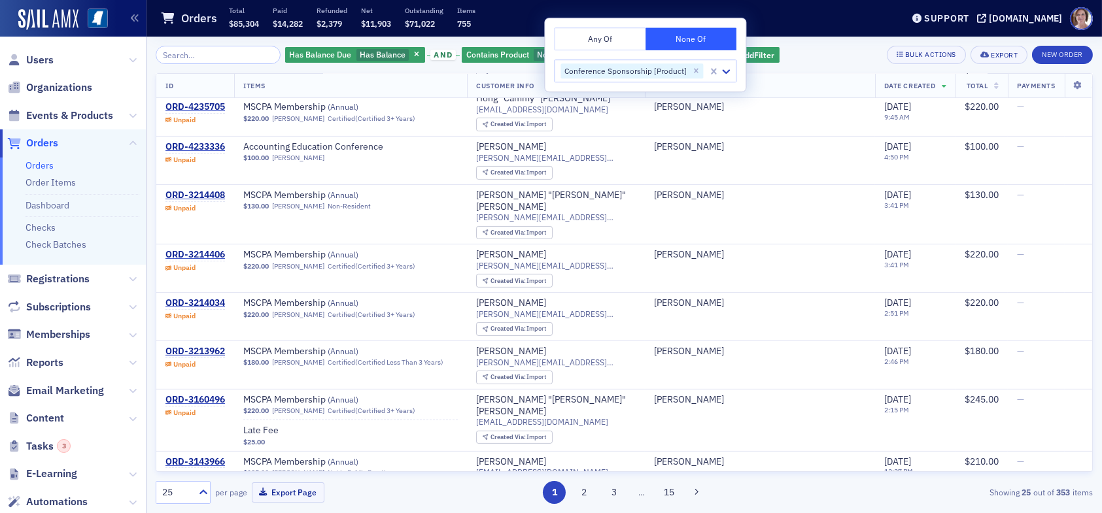
click at [813, 59] on div "Has Balance Due Has Balance and Contains Product None Of : Conference Sponsorsh…" at bounding box center [624, 55] width 937 height 18
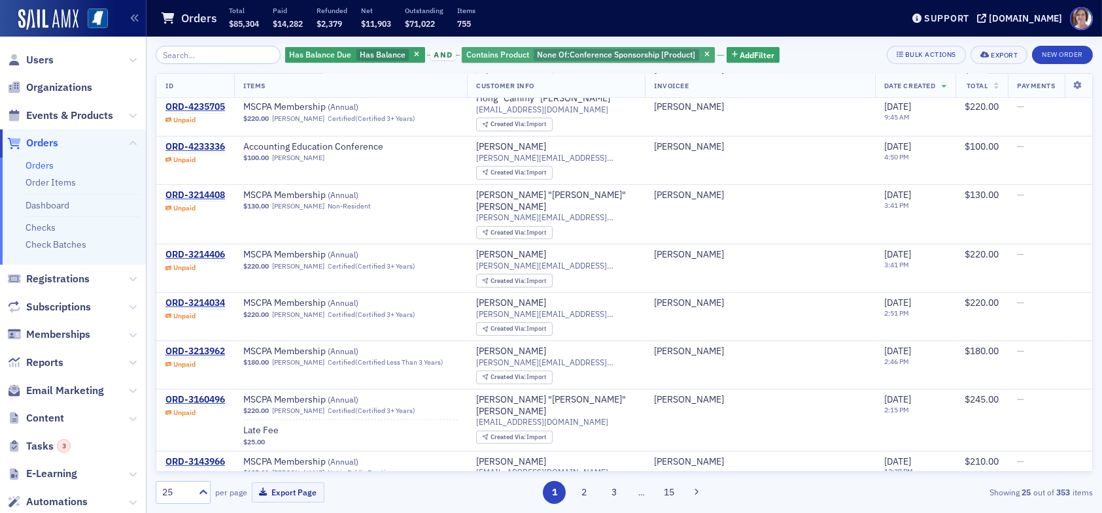
click at [655, 52] on span "Conference Sponsorship [Product]" at bounding box center [633, 54] width 126 height 10
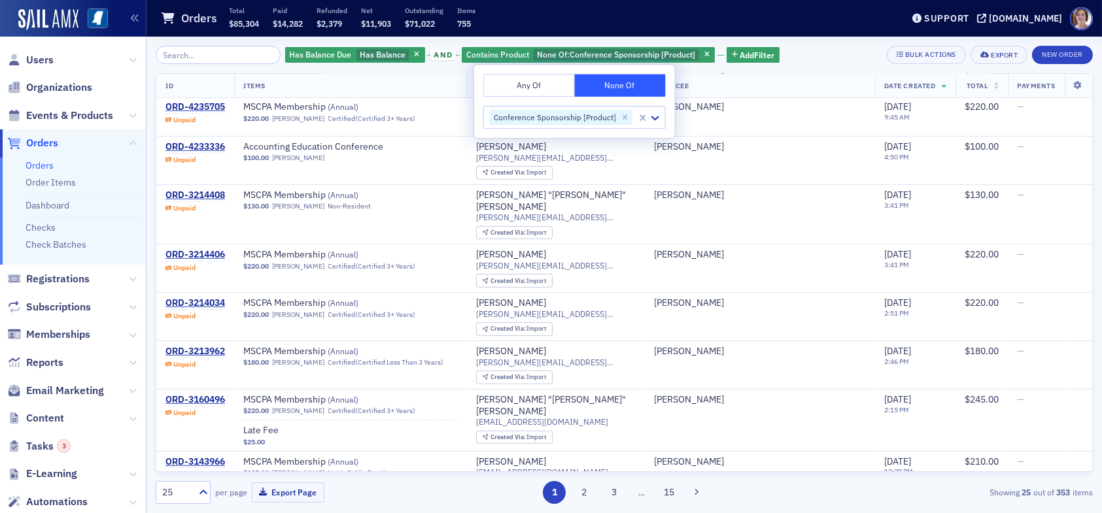
click at [628, 78] on button "None Of" at bounding box center [620, 85] width 92 height 23
click at [740, 54] on span "Add Filter" at bounding box center [757, 55] width 35 height 12
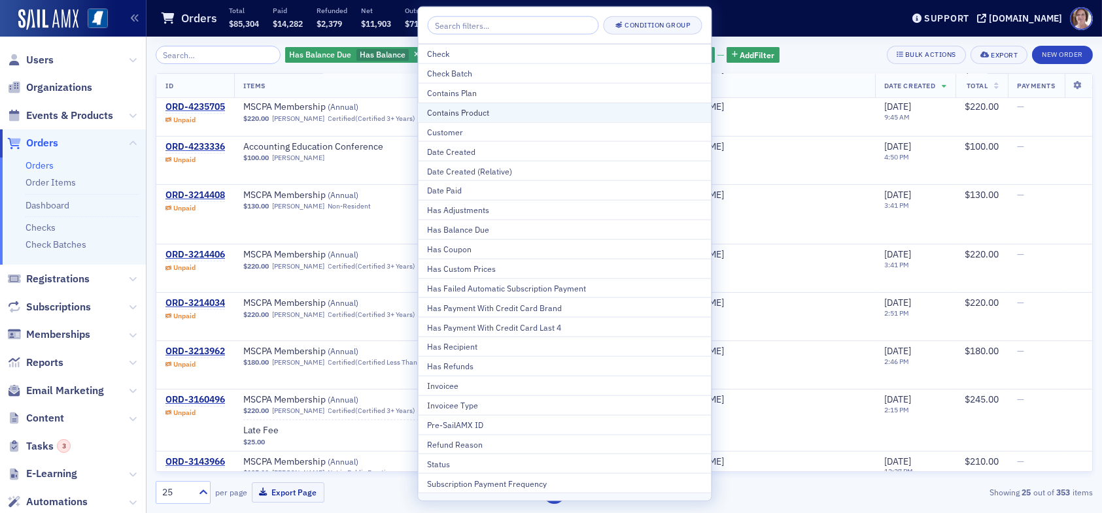
click at [481, 109] on div "Contains Product" at bounding box center [565, 113] width 275 height 12
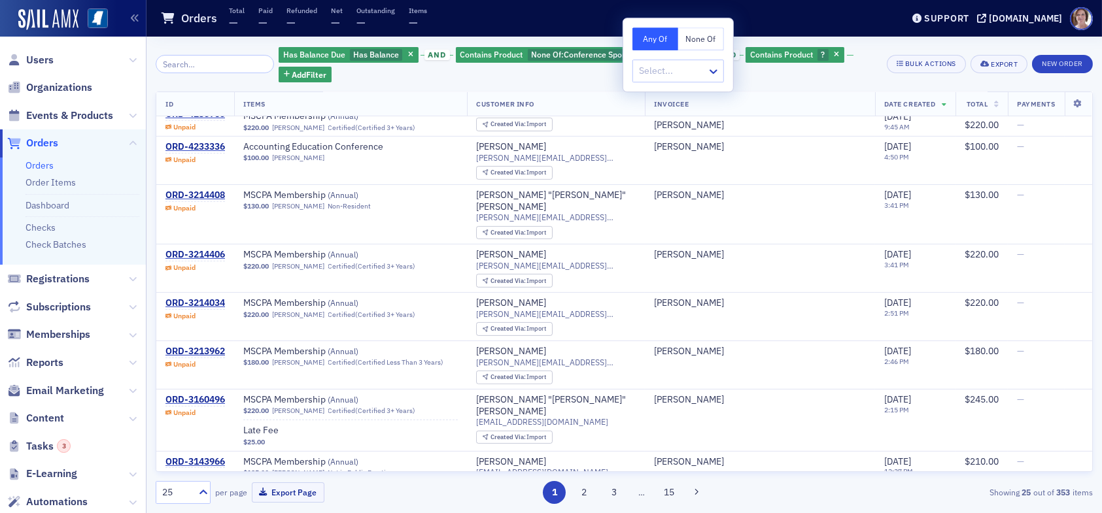
click at [698, 38] on button "None Of" at bounding box center [701, 38] width 46 height 23
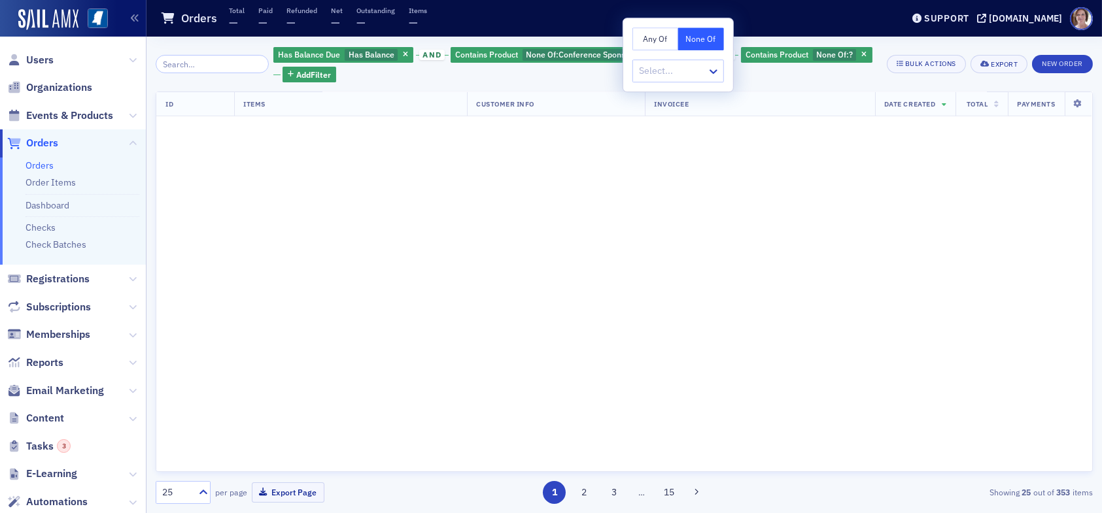
scroll to position [1092, 0]
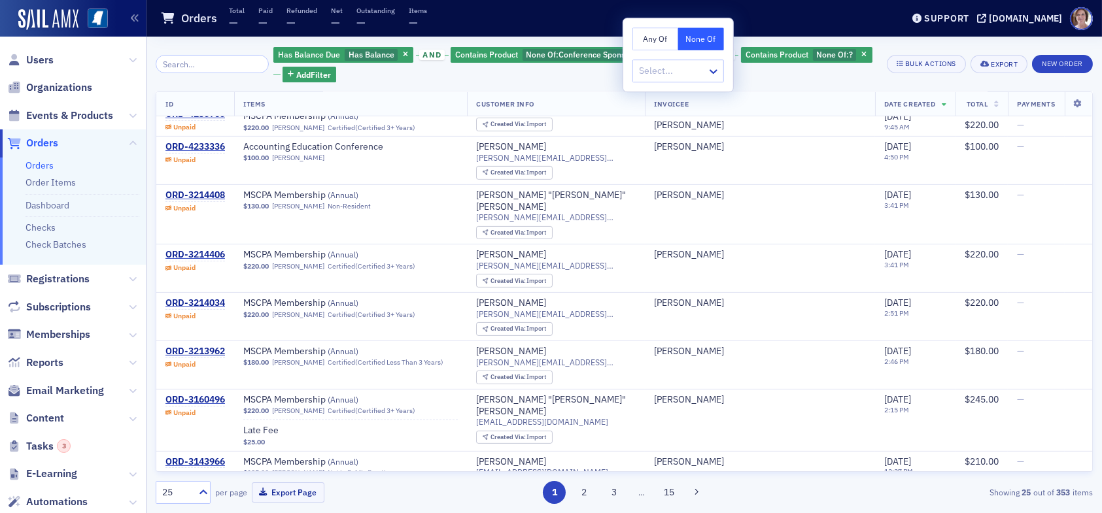
click at [687, 70] on div at bounding box center [672, 71] width 68 height 16
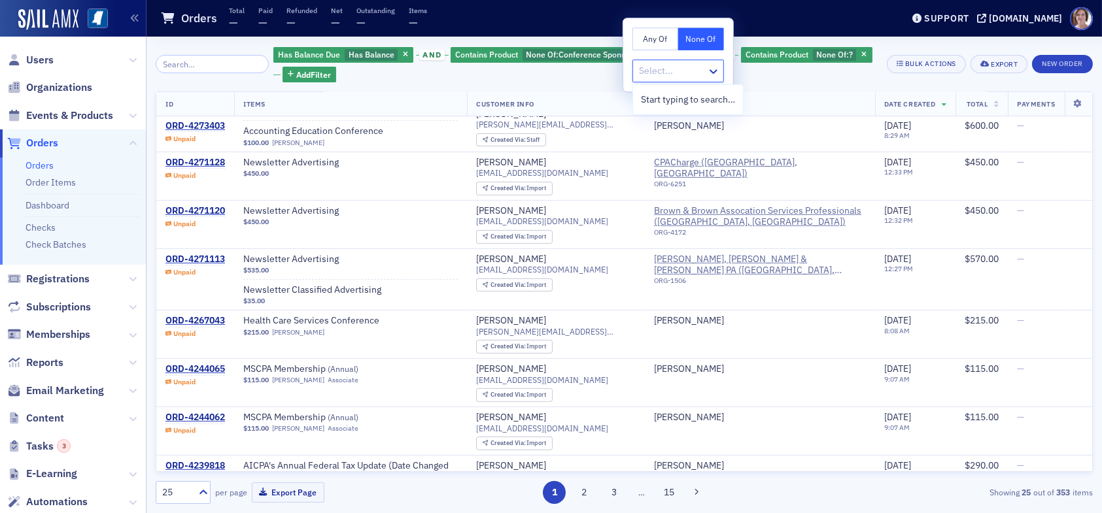
scroll to position [438, 0]
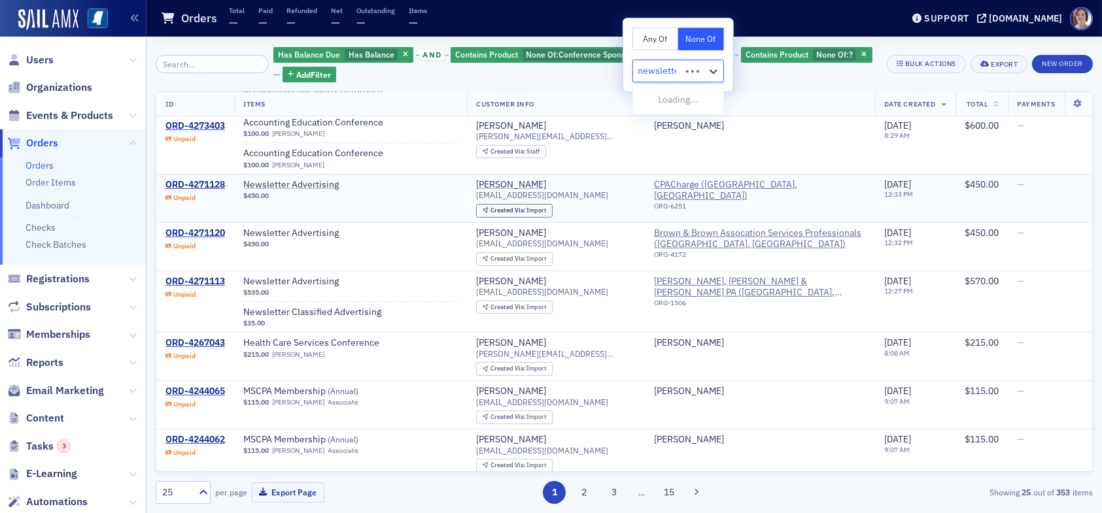
type input "newsletter"
click at [711, 101] on span "Newsletter Advertising [Product]" at bounding box center [708, 100] width 135 height 14
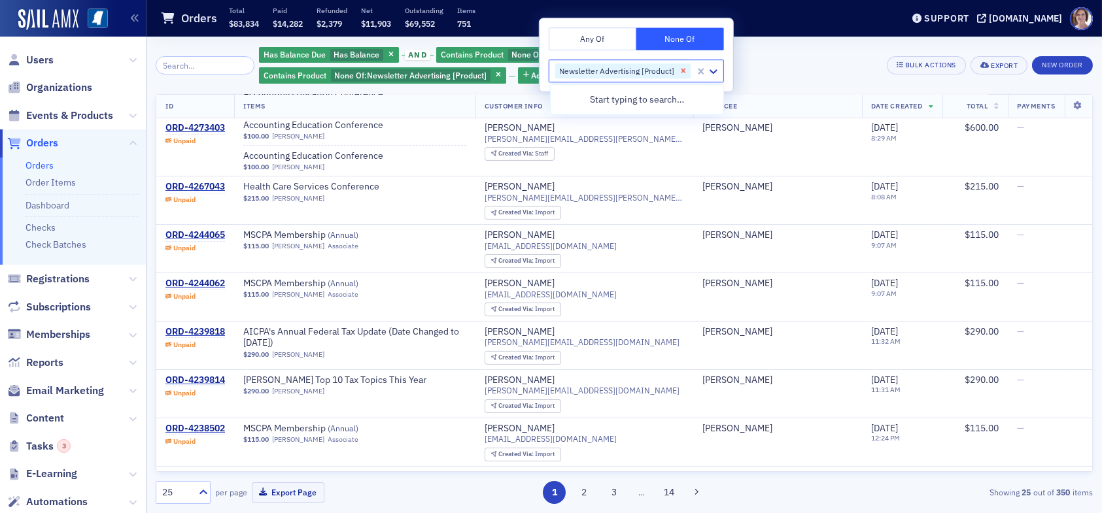
click at [678, 72] on div "Remove Newsletter Advertising [Product]" at bounding box center [683, 71] width 14 height 16
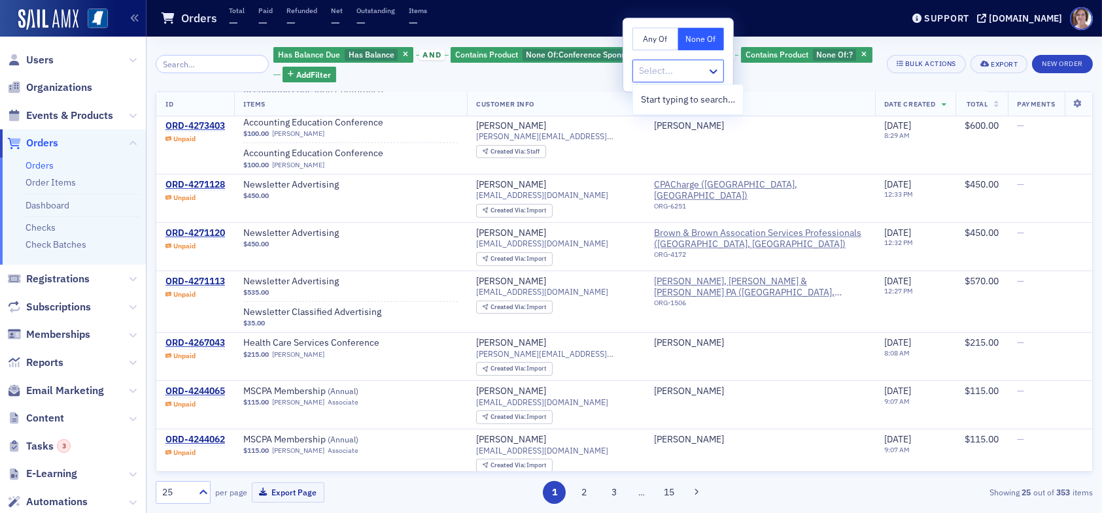
click at [766, 75] on div "Has Balance Due Has Balance and Contains Product None Of : Conference Sponsorsh…" at bounding box center [575, 64] width 604 height 37
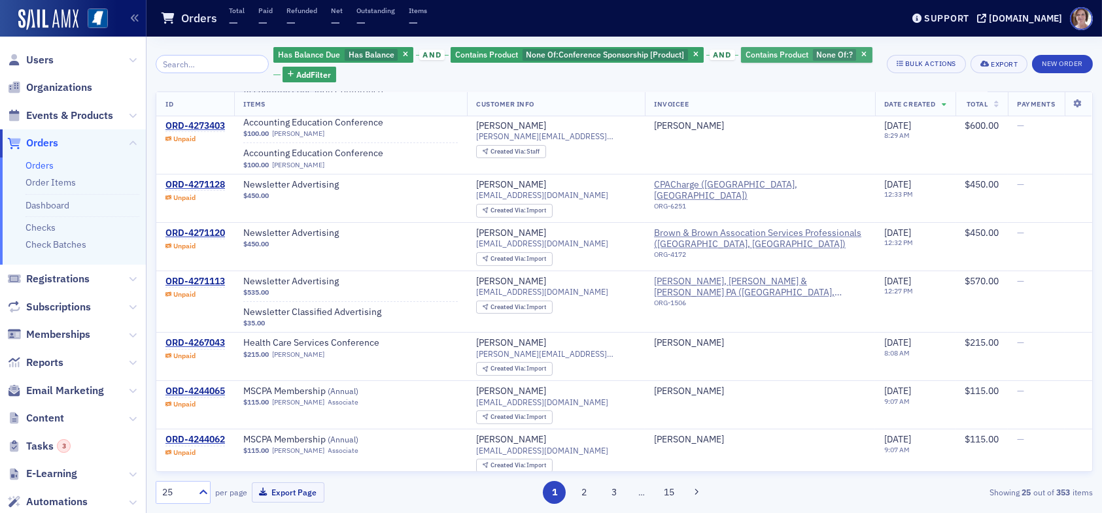
click at [818, 56] on span "None Of :" at bounding box center [832, 54] width 33 height 10
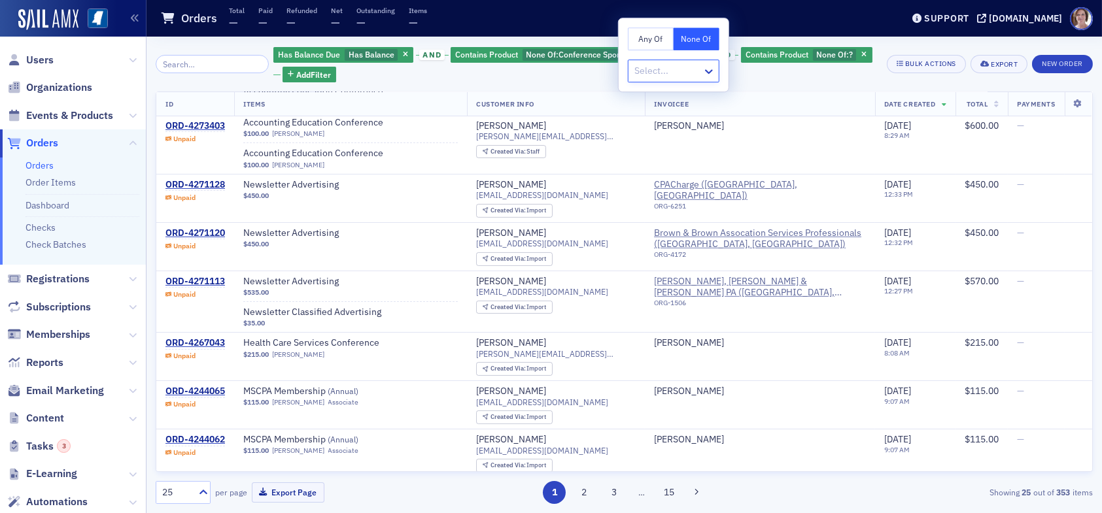
drag, startPoint x: 695, startPoint y: 73, endPoint x: 691, endPoint y: 67, distance: 7.5
click at [693, 72] on div at bounding box center [667, 71] width 68 height 16
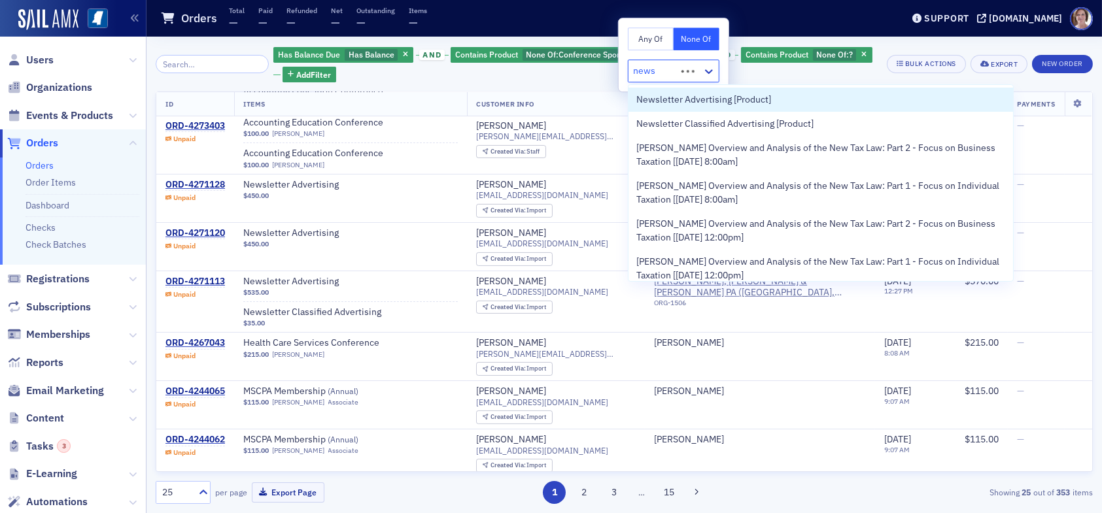
type input "newsl"
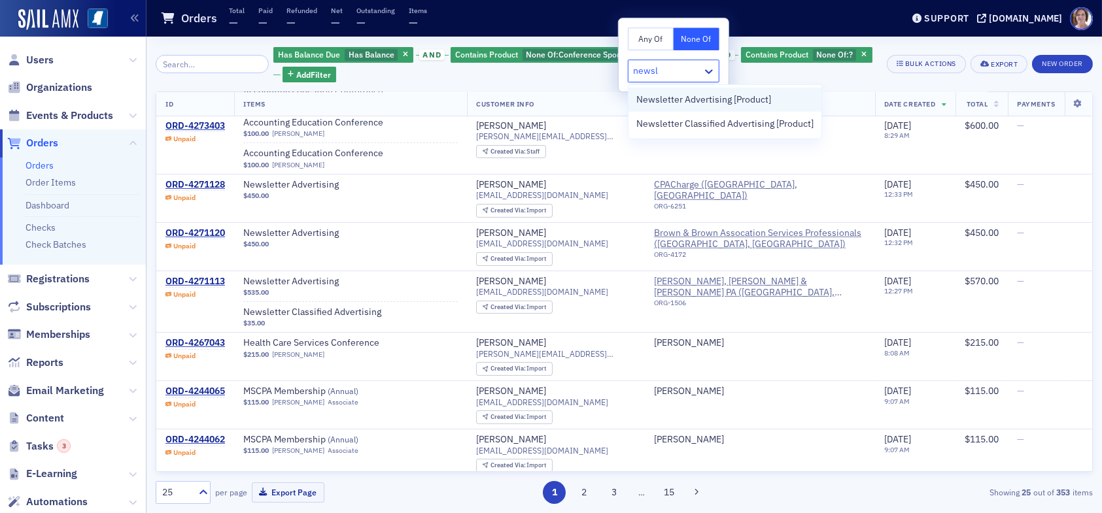
click at [702, 95] on span "Newsletter Advertising [Product]" at bounding box center [703, 100] width 135 height 14
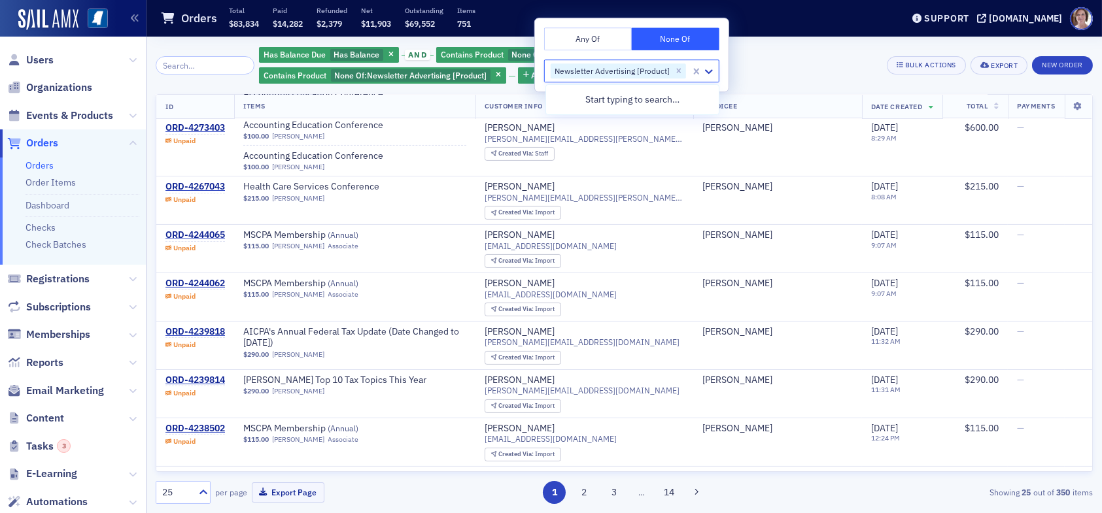
click at [766, 61] on div "Has Balance Due Has Balance and Contains Product None Of : Conference Sponsorsh…" at bounding box center [568, 65] width 618 height 39
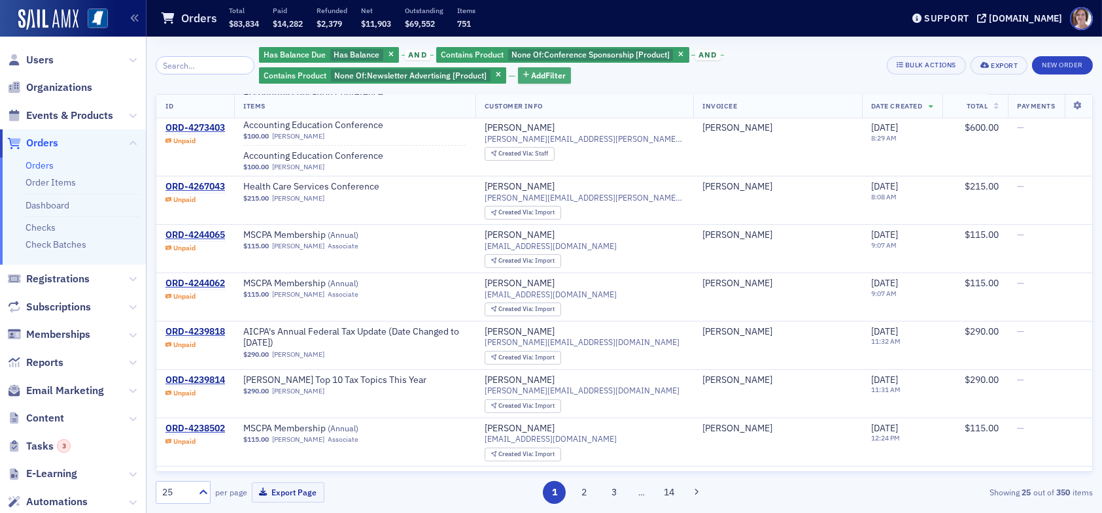
click at [537, 72] on span "Add Filter" at bounding box center [548, 75] width 35 height 12
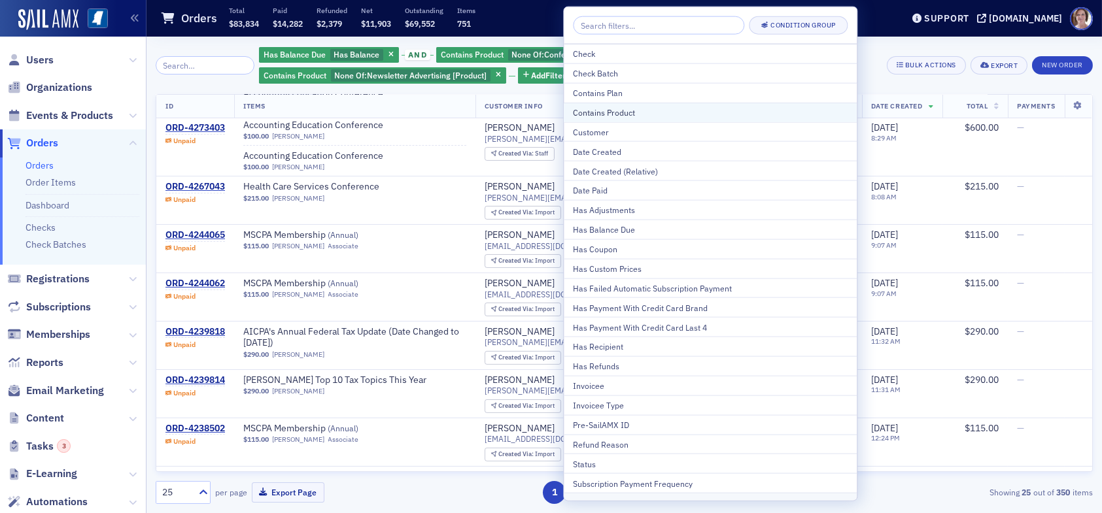
click at [621, 116] on div "Contains Product" at bounding box center [710, 113] width 275 height 12
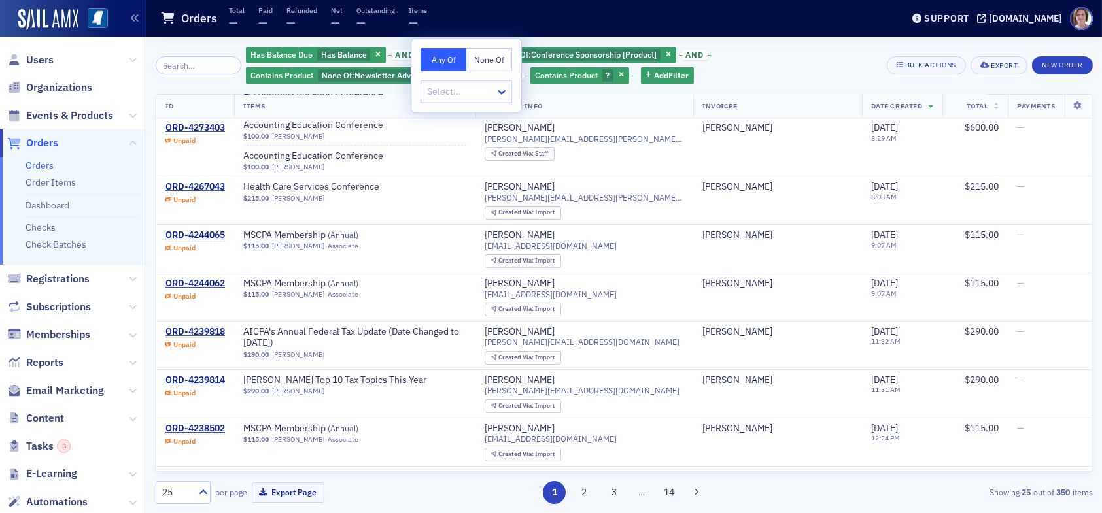
drag, startPoint x: 488, startPoint y: 63, endPoint x: 478, endPoint y: 98, distance: 36.0
click at [488, 64] on button "None Of" at bounding box center [489, 59] width 46 height 23
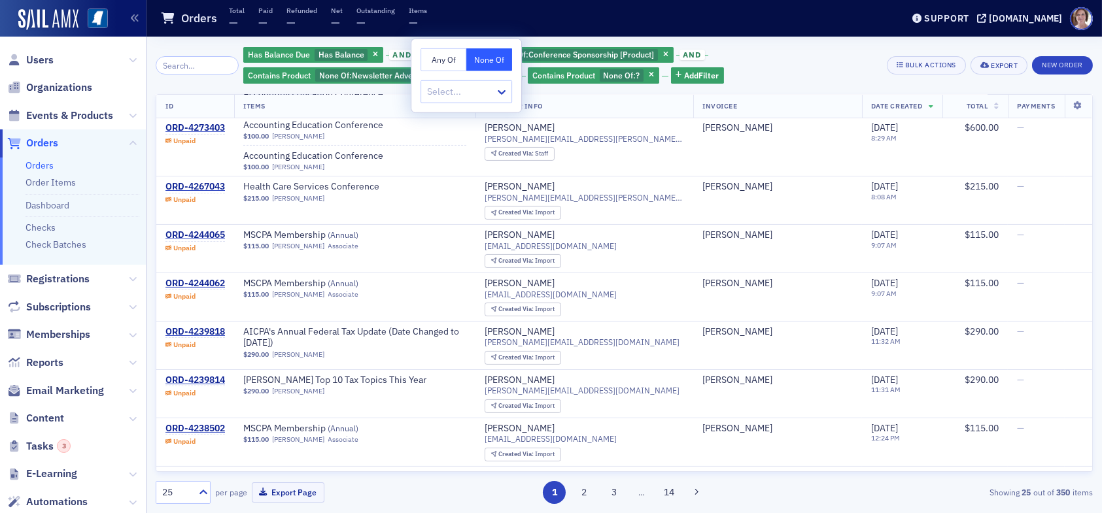
click at [476, 91] on div at bounding box center [460, 92] width 68 height 16
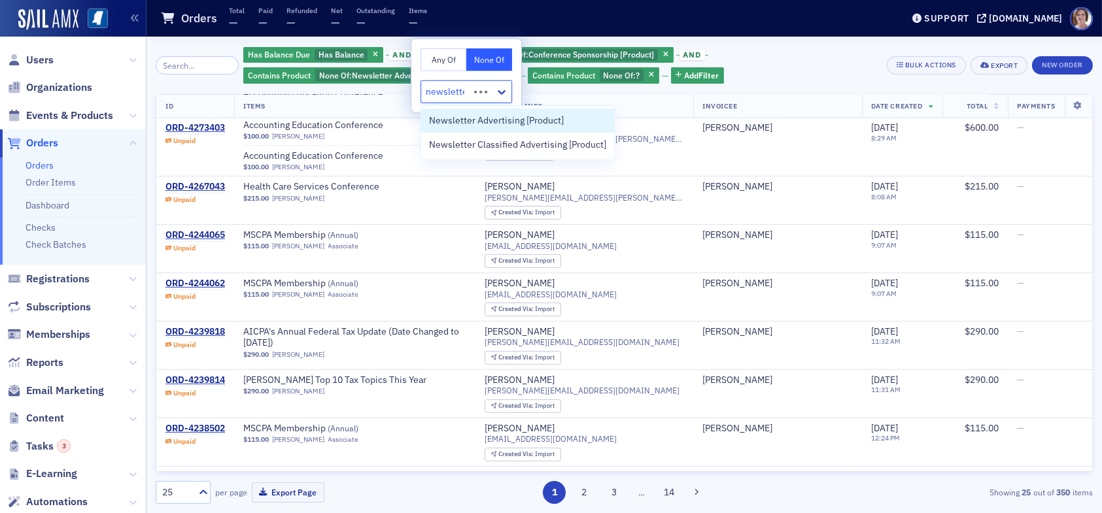
type input "newsletter"
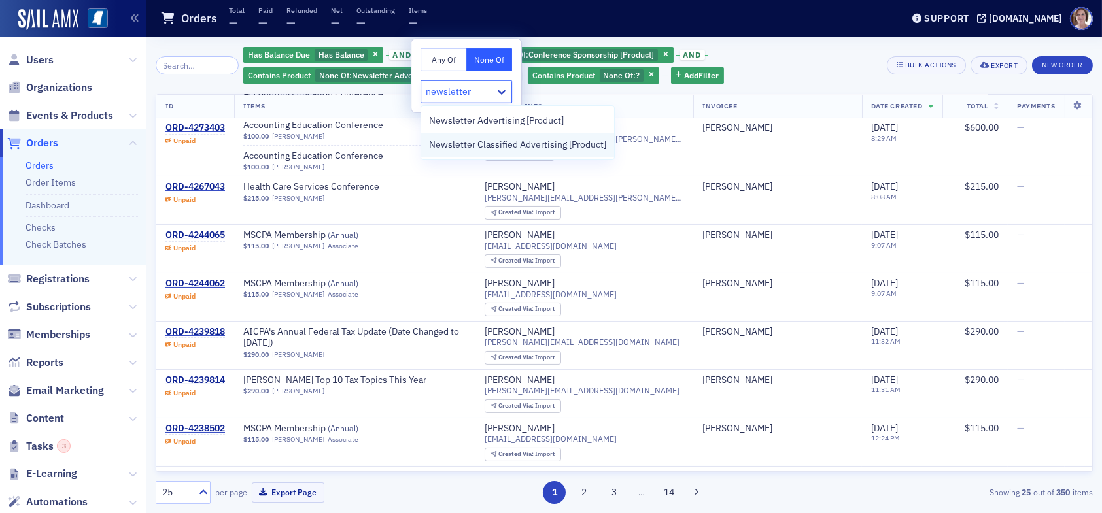
click at [508, 146] on span "Newsletter Classified Advertising [Product]" at bounding box center [517, 145] width 177 height 14
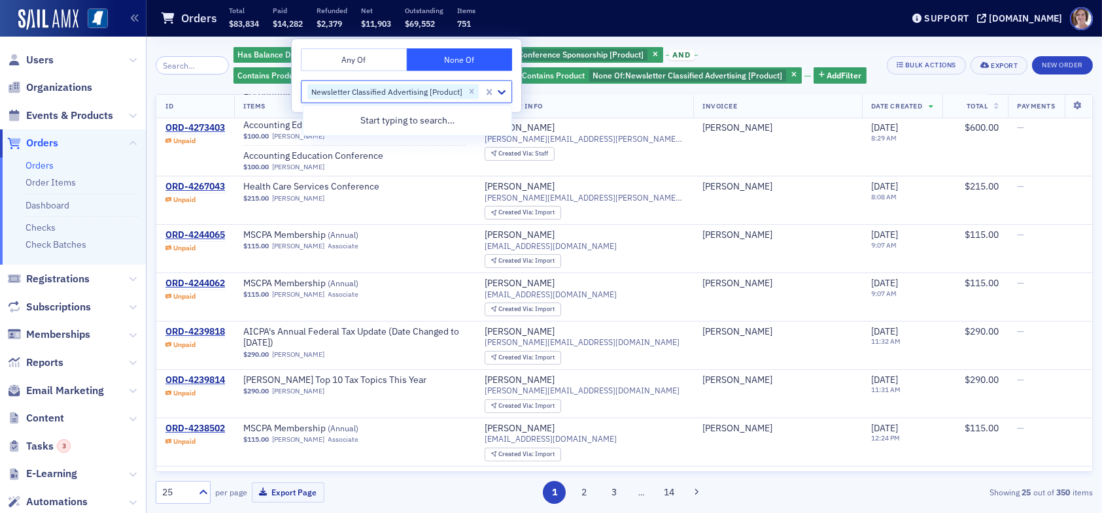
click at [853, 51] on div "Has Balance Due Has Balance and Contains Product None Of : Conference Sponsorsh…" at bounding box center [555, 65] width 644 height 39
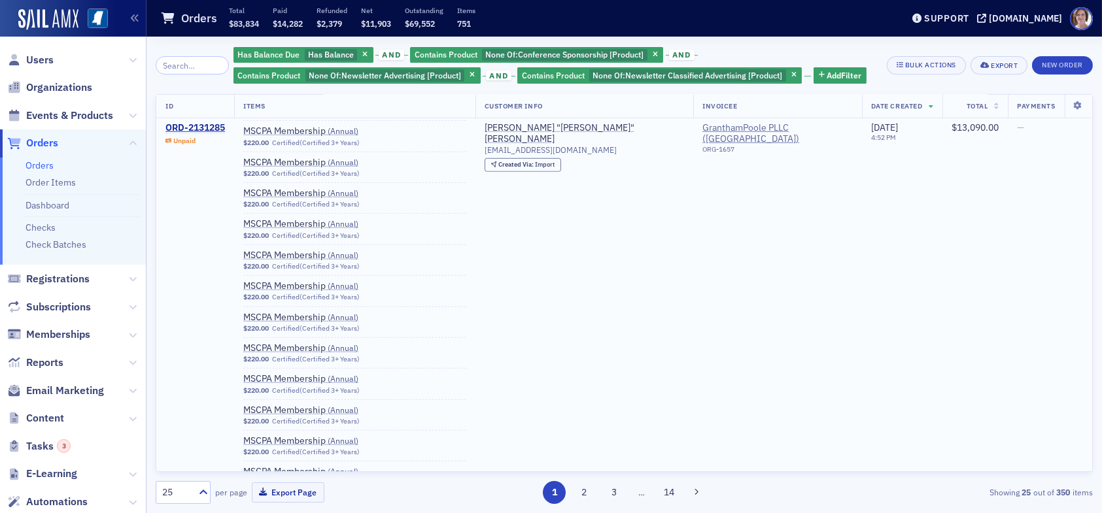
scroll to position [2643, 0]
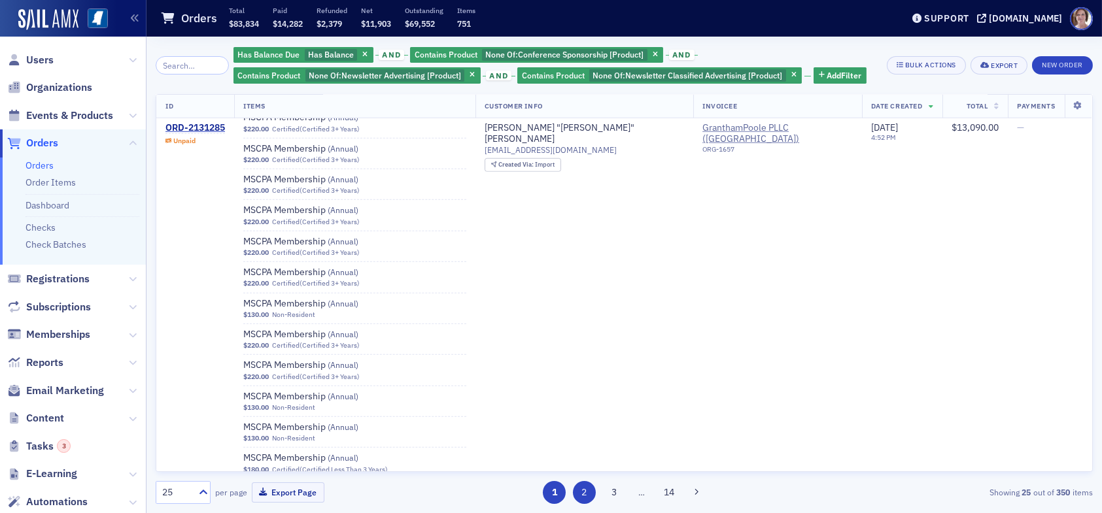
click at [583, 494] on button "2" at bounding box center [584, 492] width 23 height 23
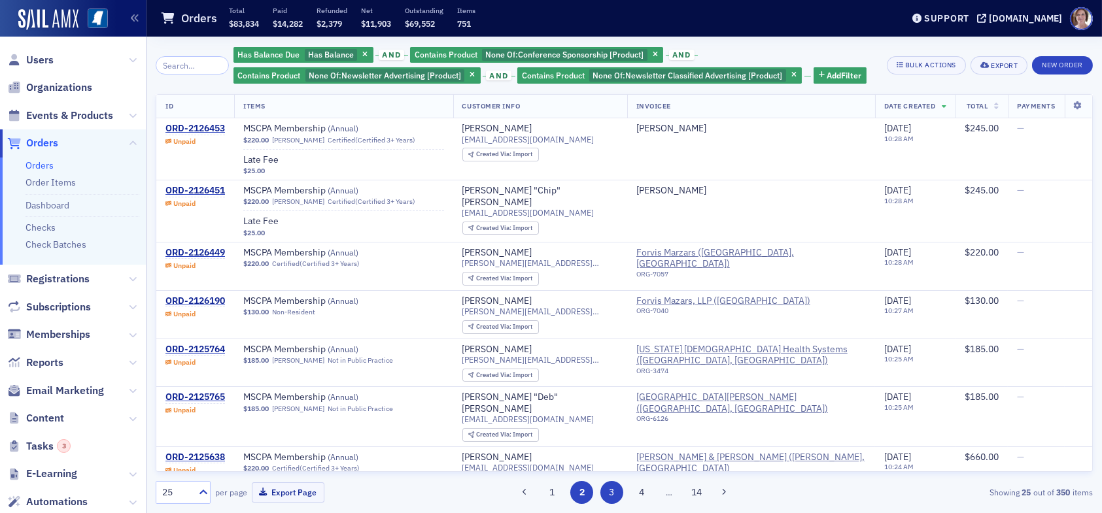
click at [611, 494] on button "3" at bounding box center [611, 492] width 23 height 23
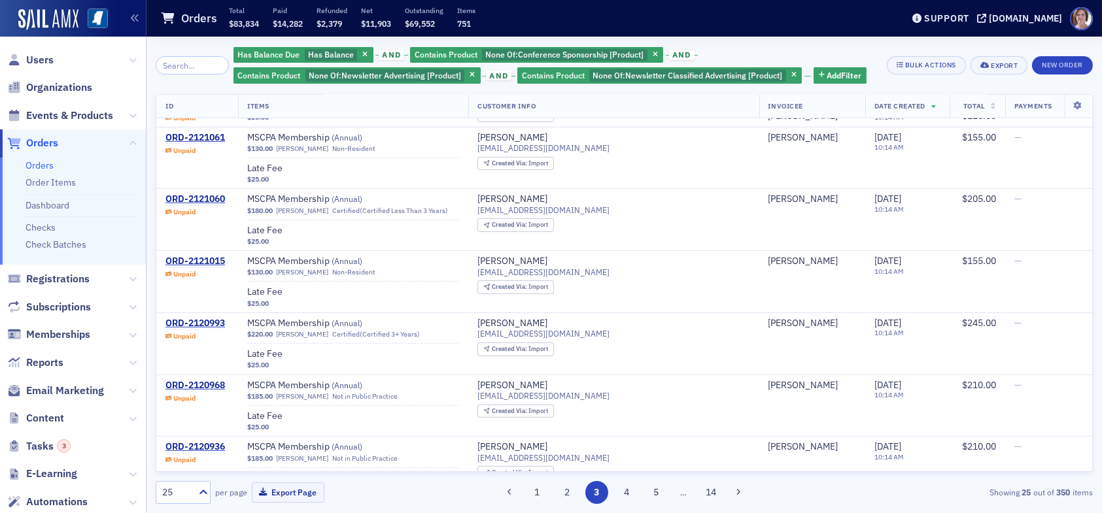
scroll to position [1177, 0]
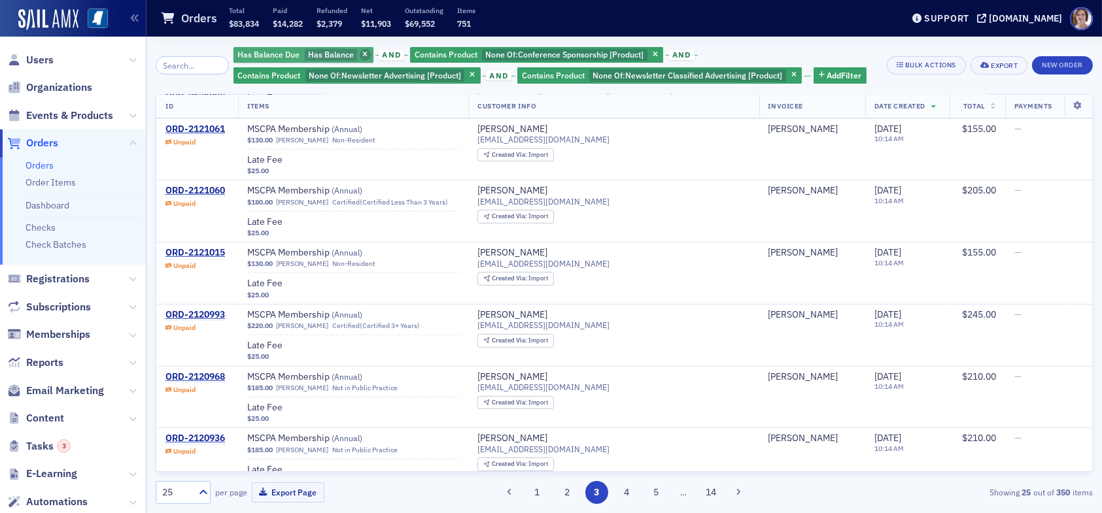
click at [362, 55] on icon "button" at bounding box center [364, 55] width 5 height 7
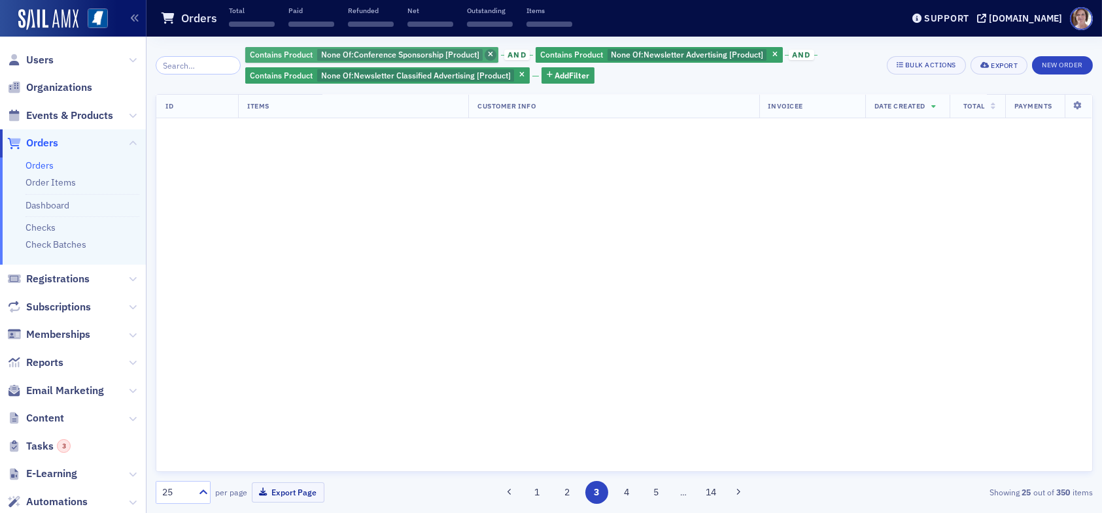
click at [488, 56] on icon "button" at bounding box center [490, 55] width 5 height 7
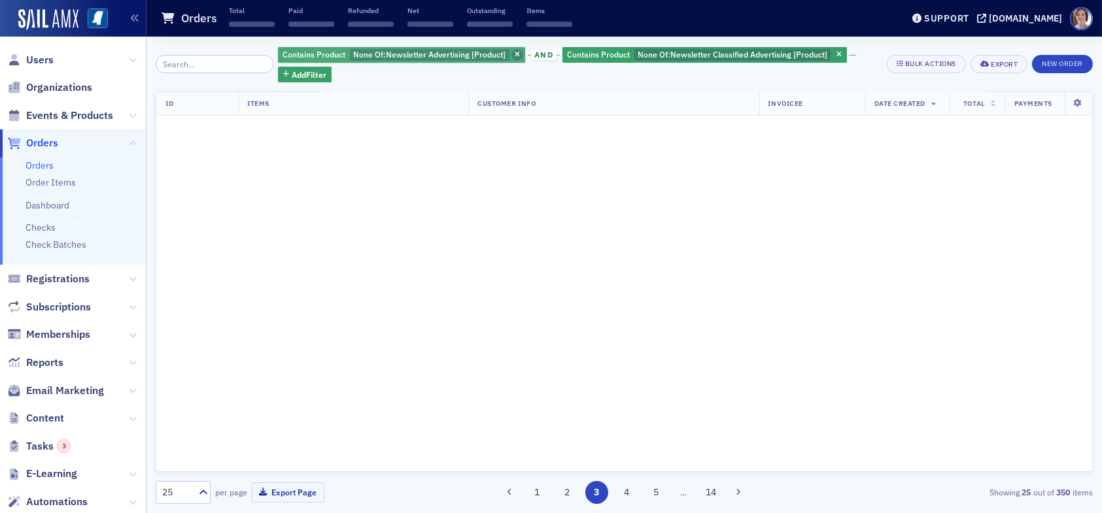
click at [511, 53] on span "button" at bounding box center [517, 55] width 12 height 12
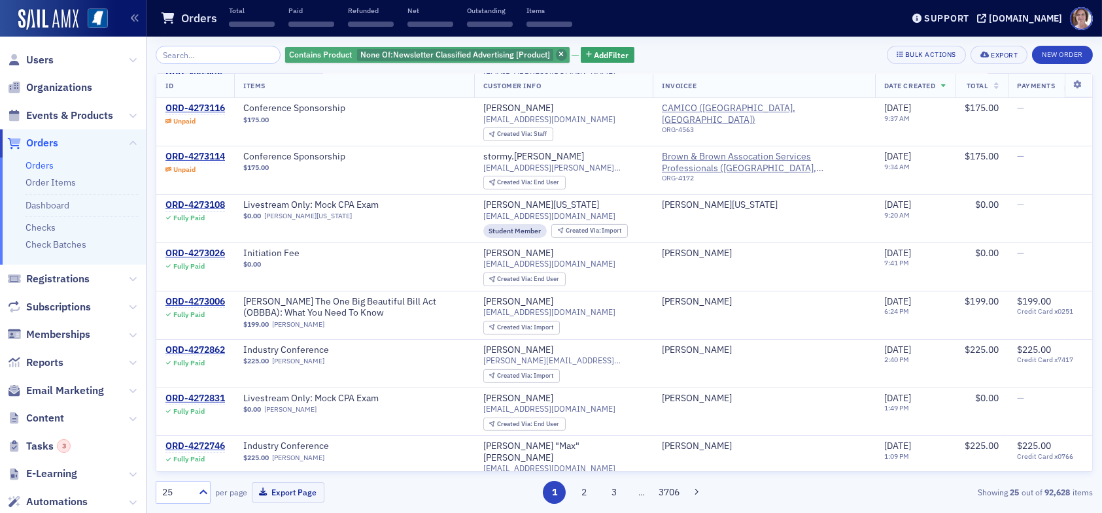
click at [556, 52] on span "button" at bounding box center [562, 55] width 12 height 12
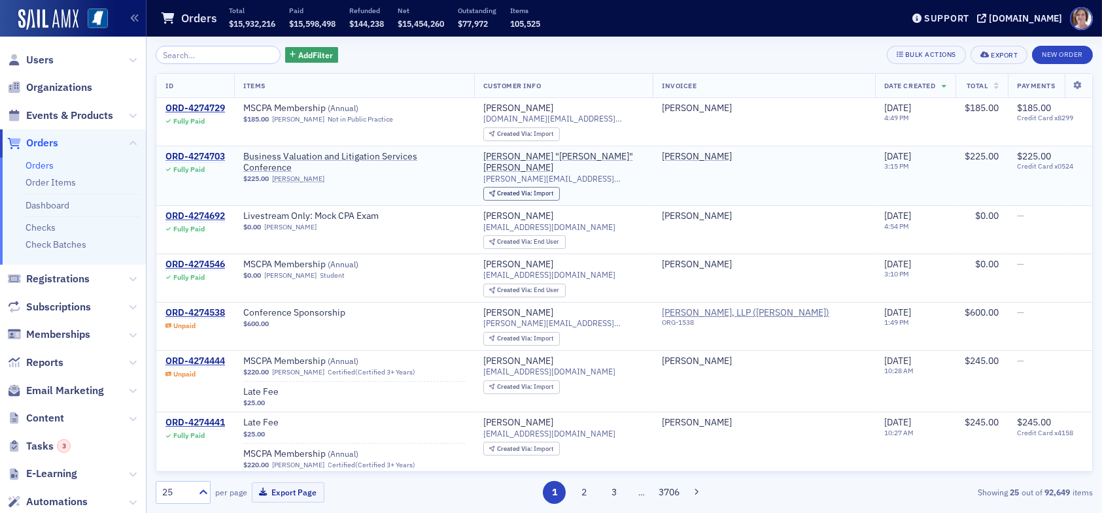
click at [186, 153] on div "ORD-4274703" at bounding box center [195, 157] width 60 height 12
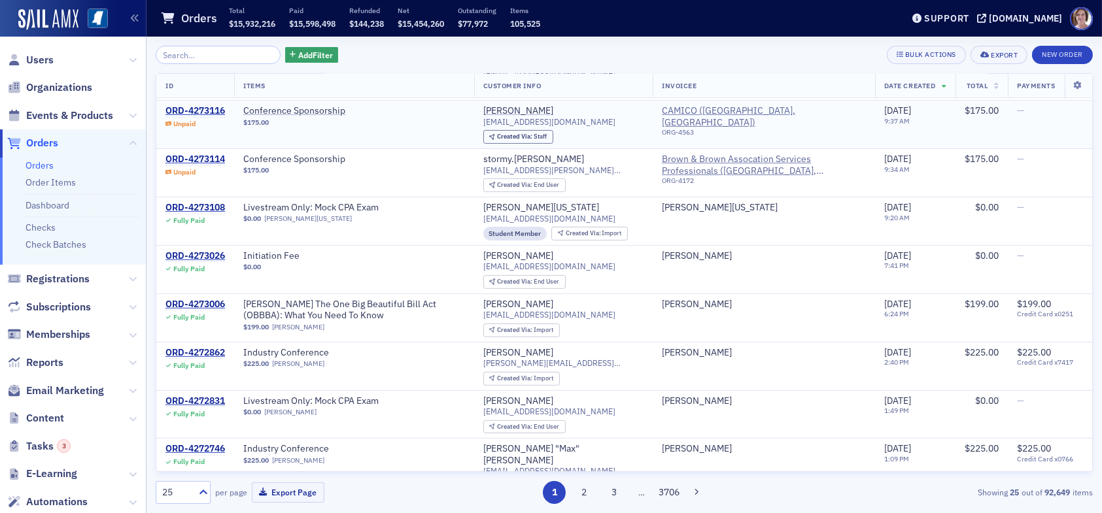
scroll to position [1063, 0]
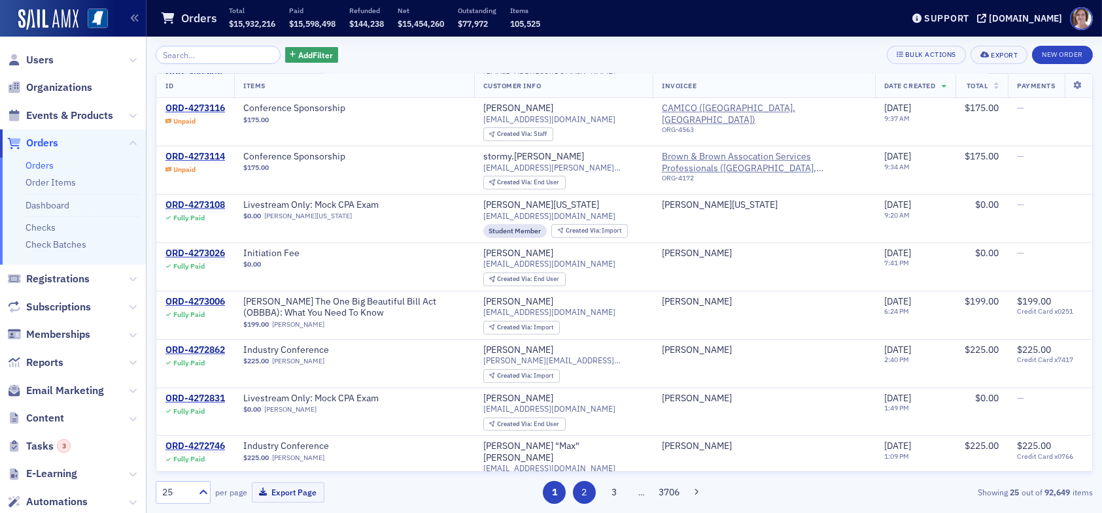
click at [586, 496] on button "2" at bounding box center [584, 492] width 23 height 23
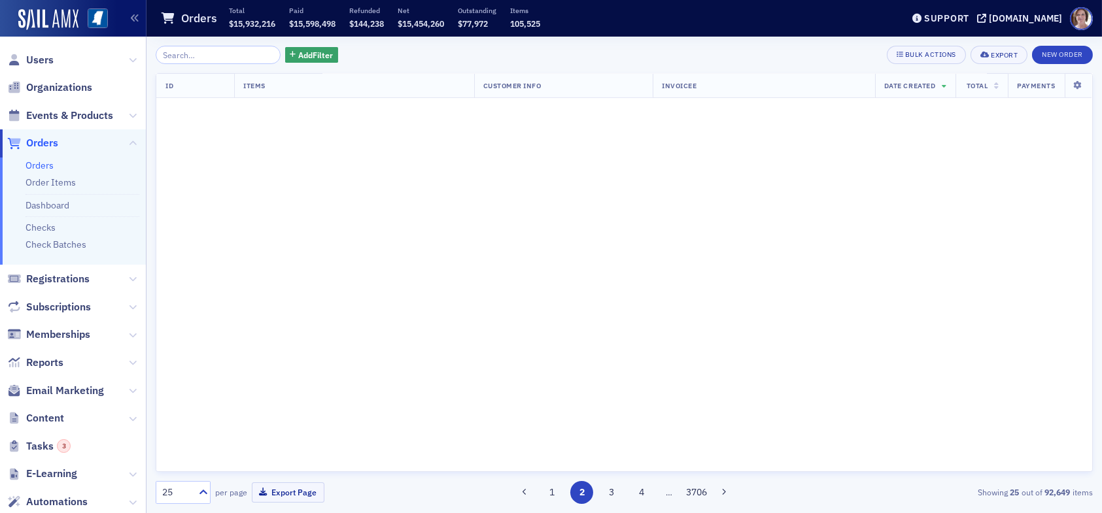
scroll to position [0, 0]
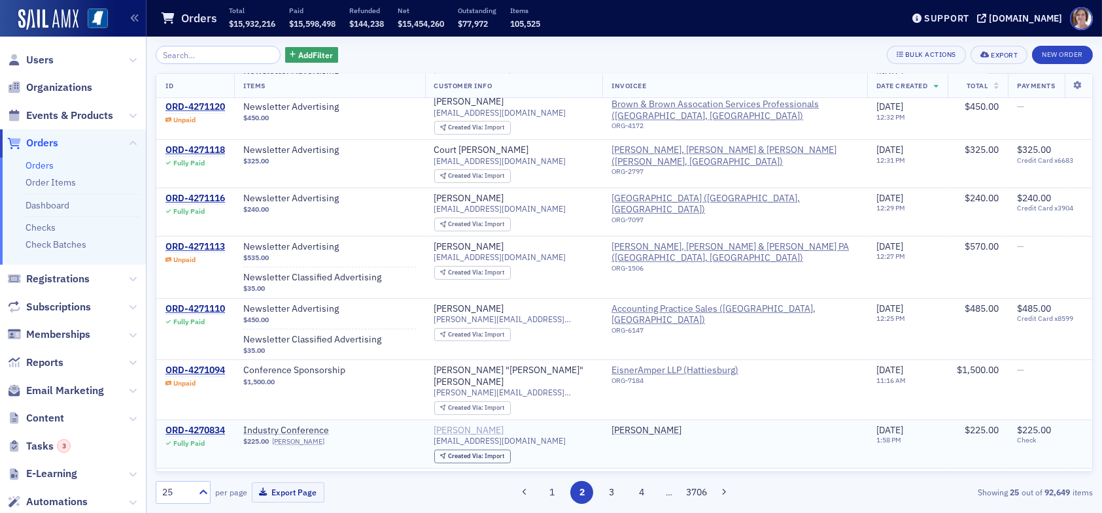
scroll to position [458, 0]
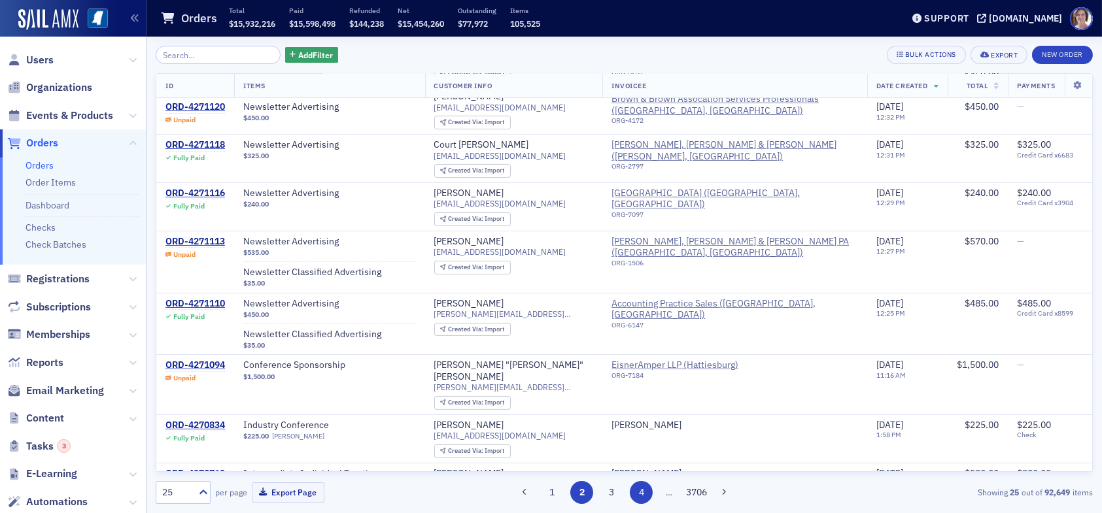
click at [637, 494] on button "4" at bounding box center [641, 492] width 23 height 23
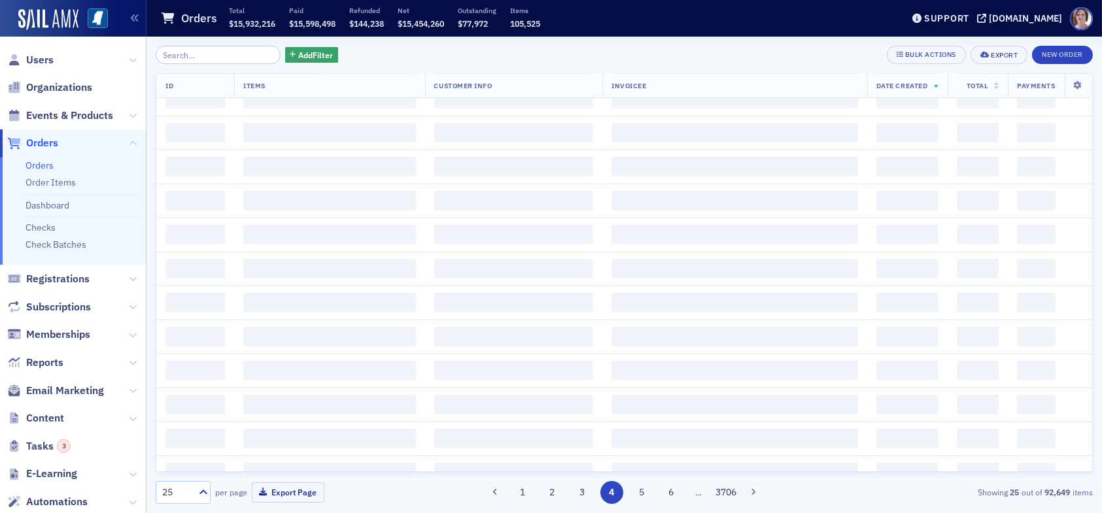
scroll to position [0, 0]
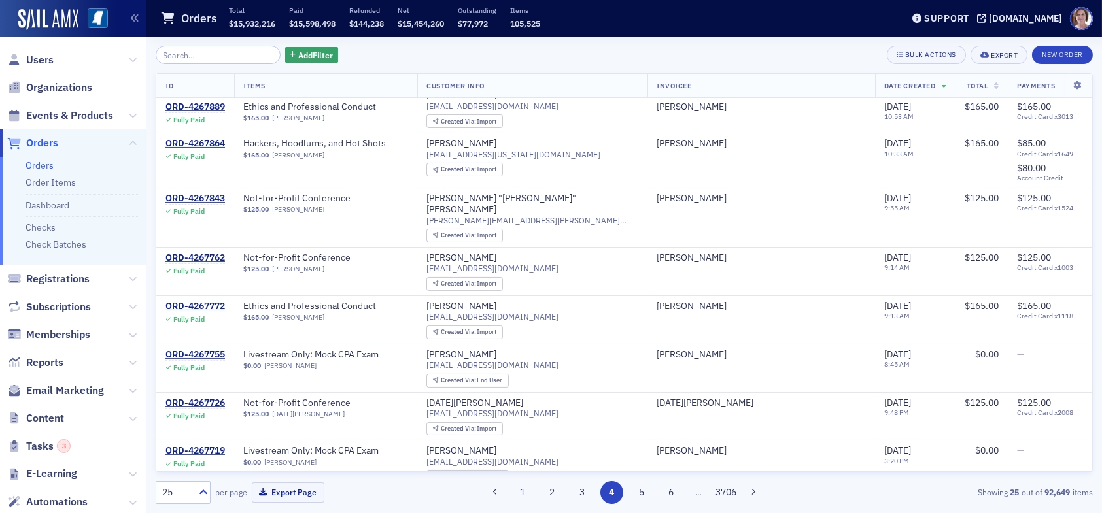
scroll to position [392, 0]
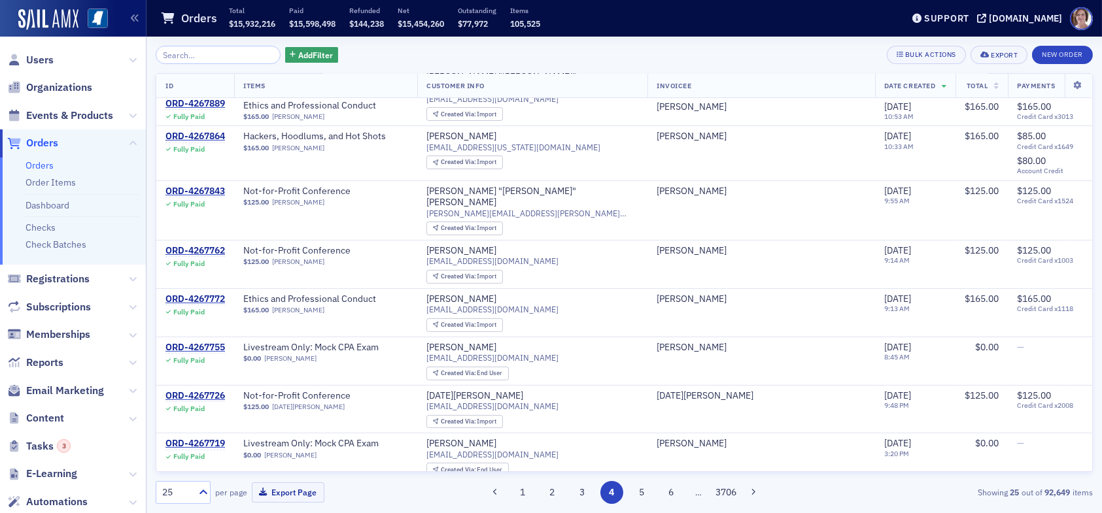
click at [43, 145] on span "Orders" at bounding box center [42, 143] width 32 height 14
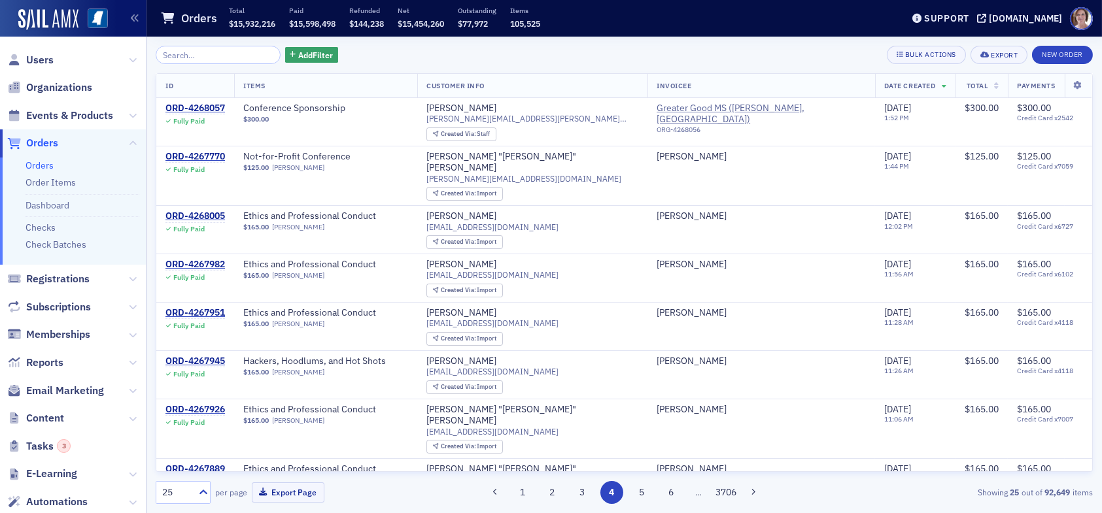
click at [37, 145] on span "Orders" at bounding box center [42, 143] width 32 height 14
click at [523, 495] on button "1" at bounding box center [522, 492] width 23 height 23
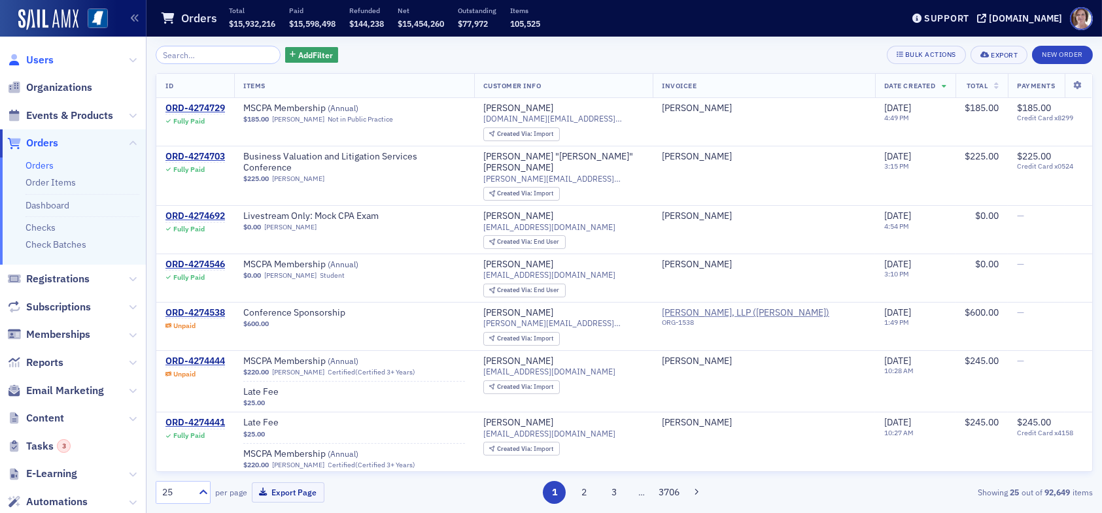
click at [35, 59] on span "Users" at bounding box center [39, 60] width 27 height 14
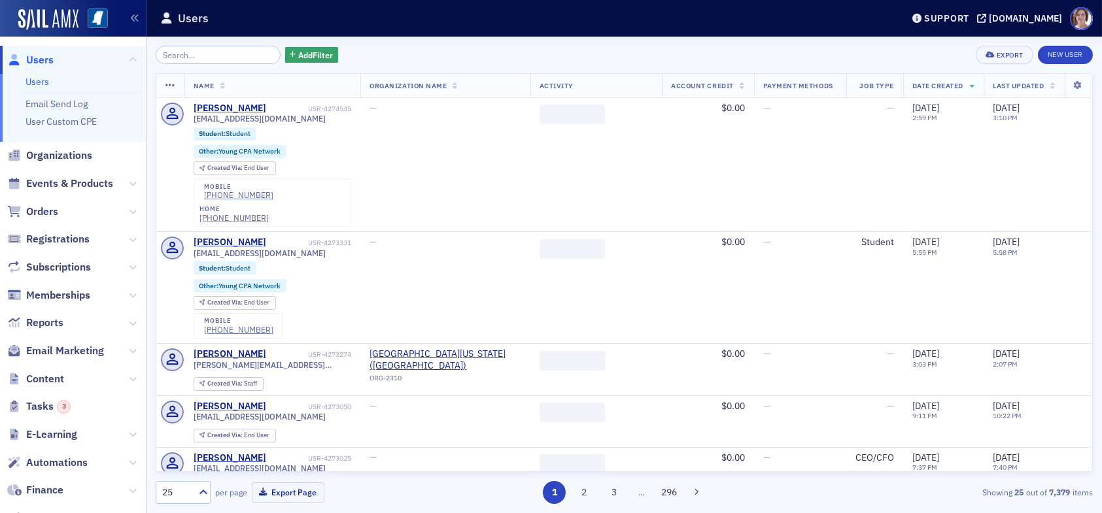
click at [216, 57] on input "search" at bounding box center [218, 55] width 125 height 18
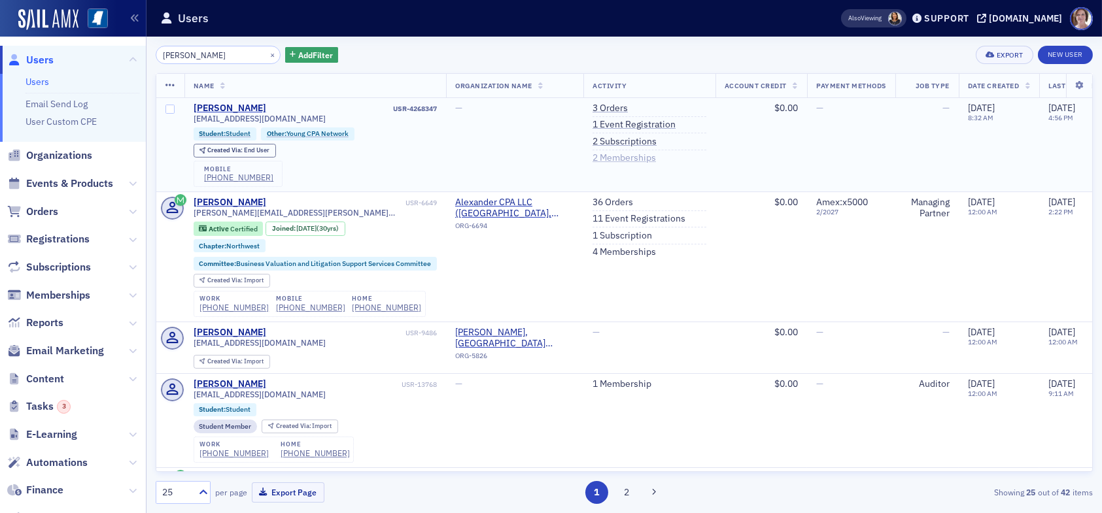
type input "joshua alexander"
click at [627, 158] on link "2 Memberships" at bounding box center [624, 158] width 63 height 12
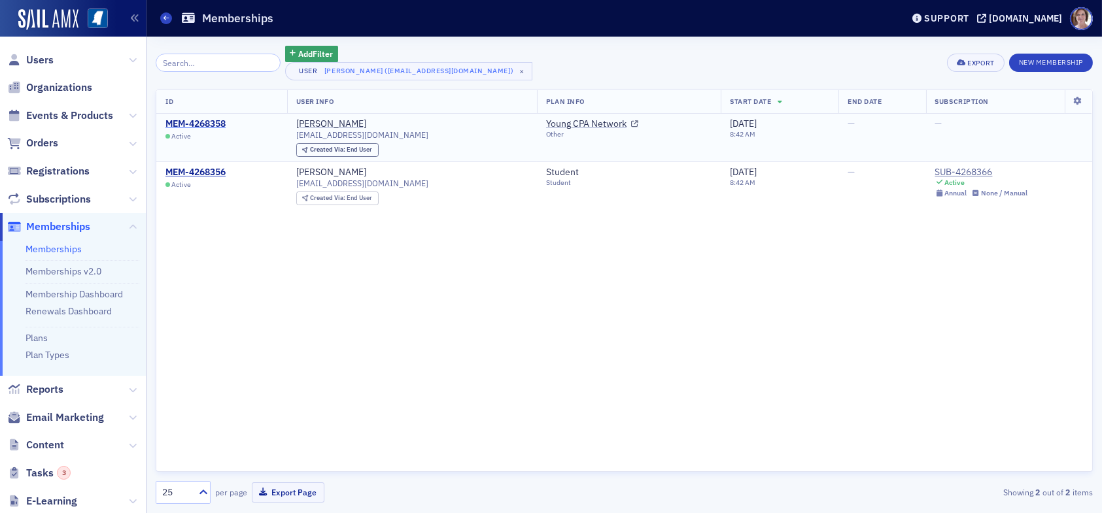
click at [205, 124] on div "MEM-4268358" at bounding box center [195, 124] width 60 height 12
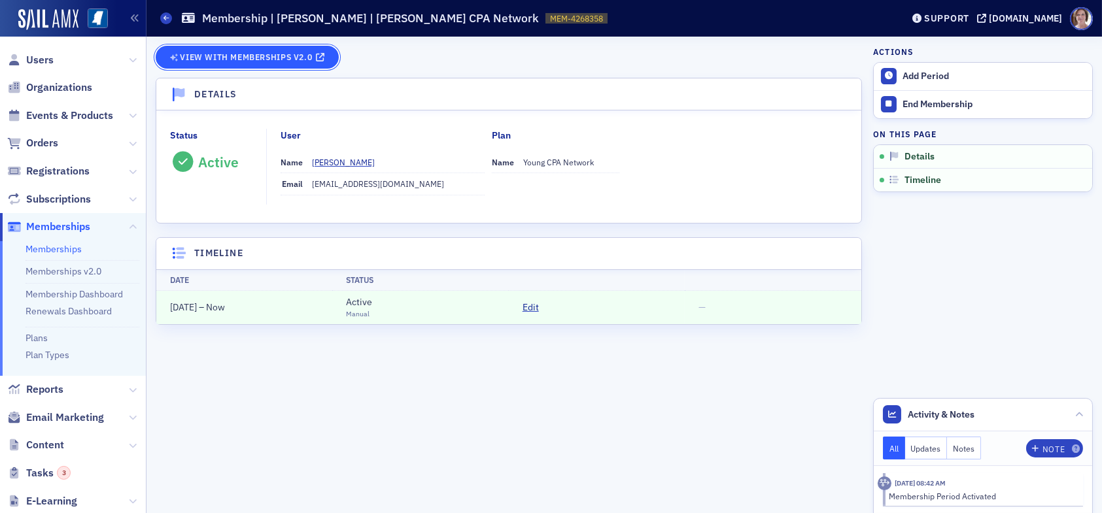
click at [243, 56] on span "View with Memberships v2.0" at bounding box center [246, 57] width 132 height 7
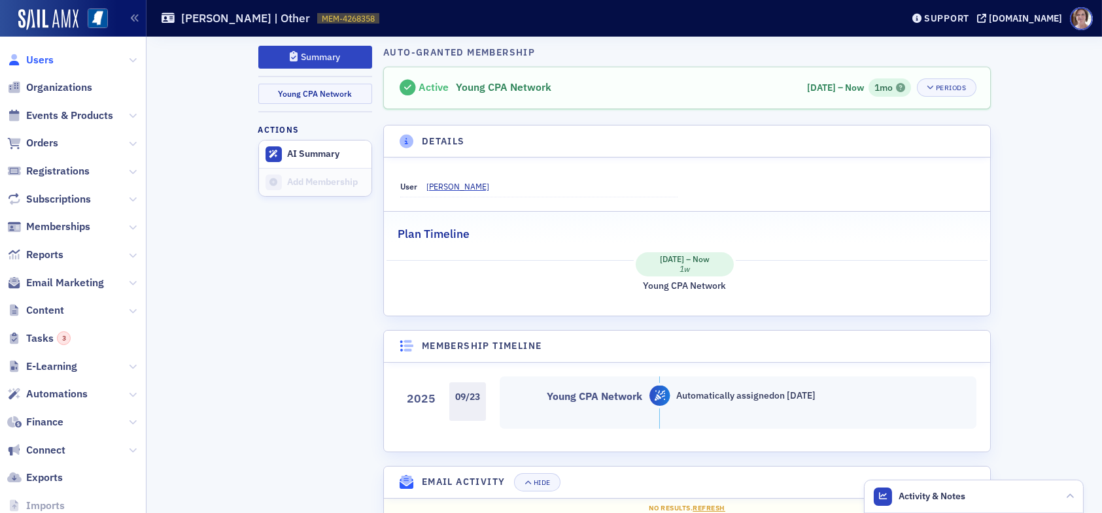
click at [30, 56] on span "Users" at bounding box center [39, 60] width 27 height 14
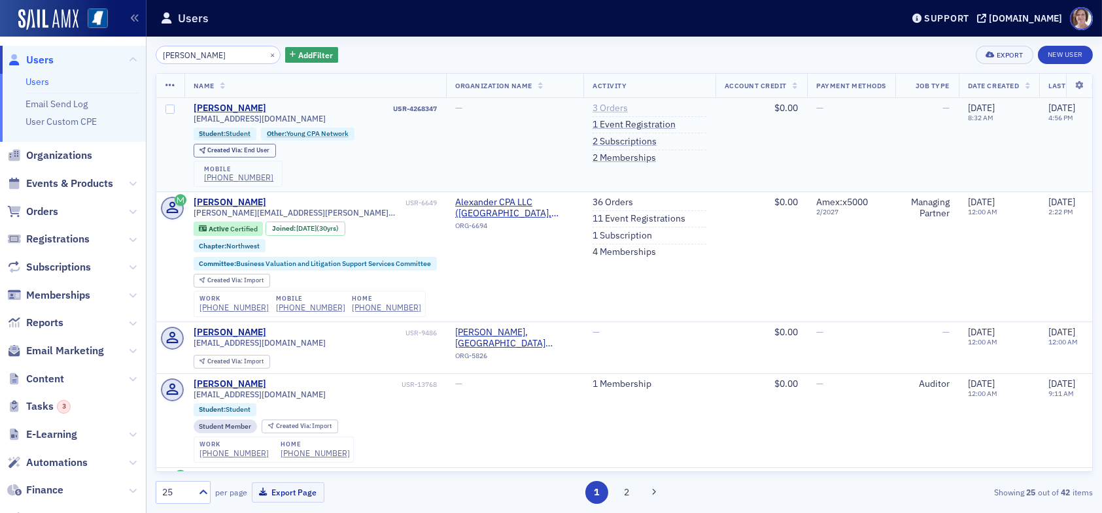
click at [615, 111] on link "3 Orders" at bounding box center [610, 109] width 35 height 12
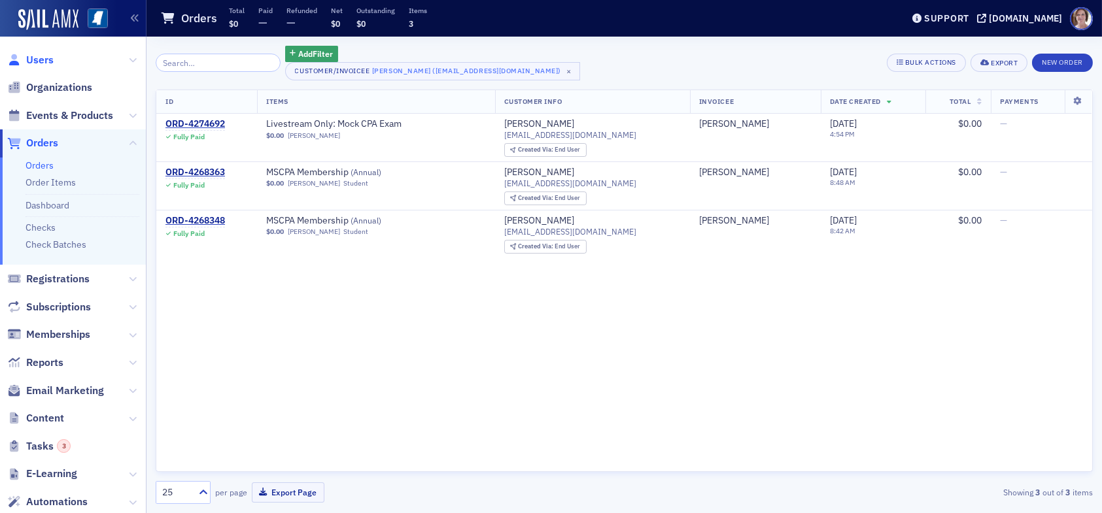
click at [44, 60] on span "Users" at bounding box center [39, 60] width 27 height 14
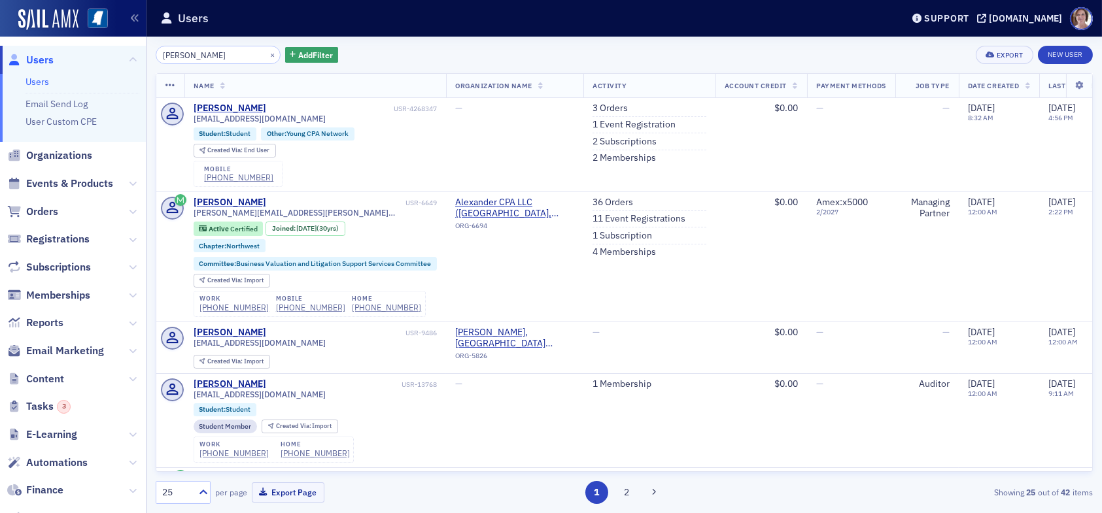
drag, startPoint x: 231, startPoint y: 54, endPoint x: 97, endPoint y: 52, distance: 133.4
click at [97, 52] on div "Users Users Email Send Log User Custom CPE Organizations Events & Products Orde…" at bounding box center [551, 256] width 1102 height 513
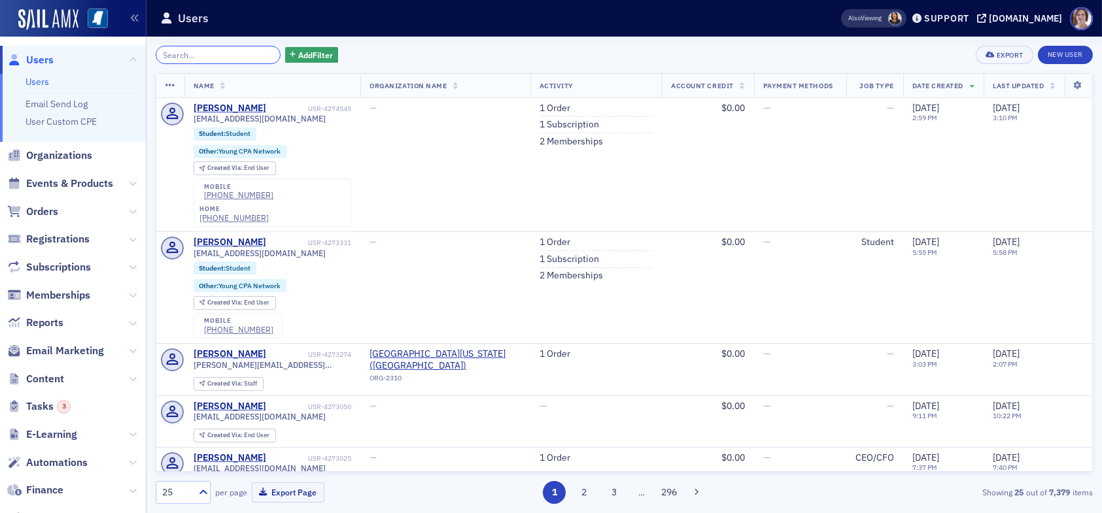
click at [196, 54] on input "search" at bounding box center [218, 55] width 125 height 18
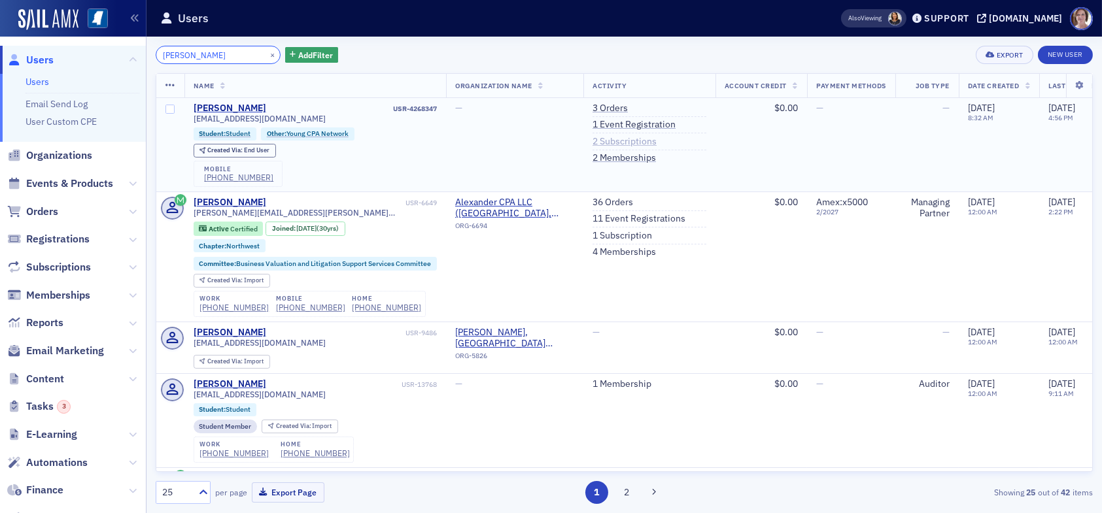
type input "joshua alexander"
click at [632, 139] on link "2 Subscriptions" at bounding box center [625, 142] width 64 height 12
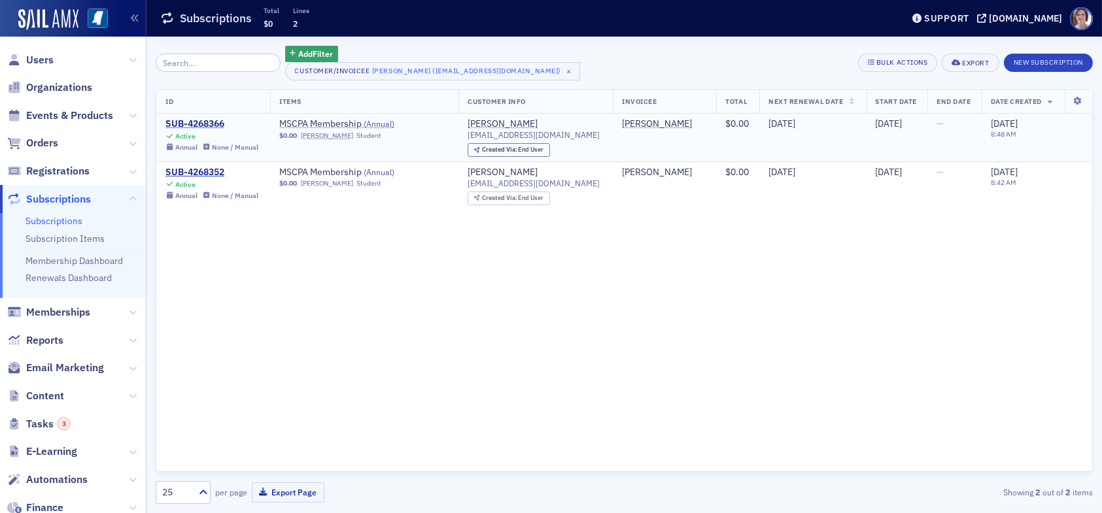
click at [201, 122] on div "SUB-4268366" at bounding box center [211, 124] width 93 height 12
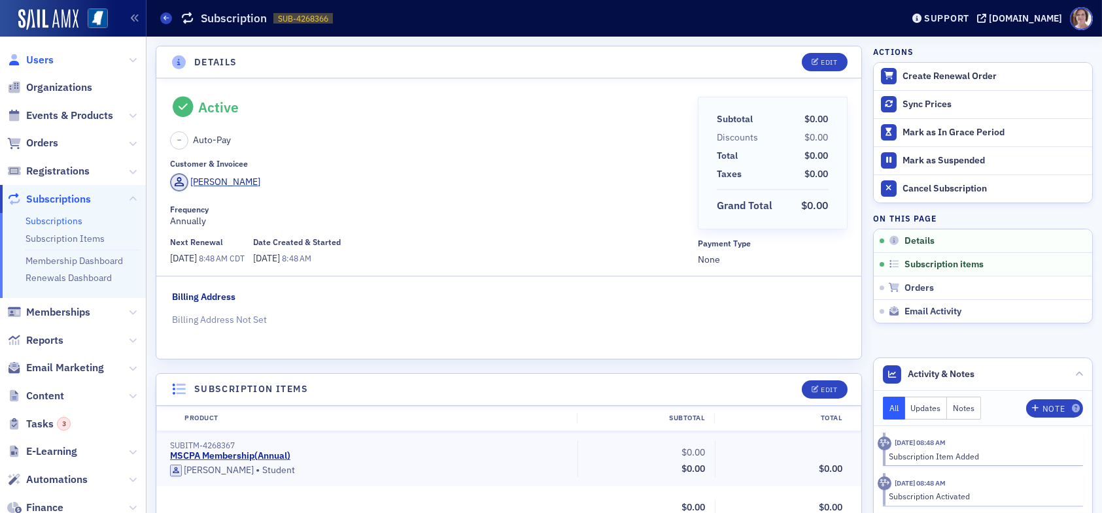
click at [41, 59] on span "Users" at bounding box center [39, 60] width 27 height 14
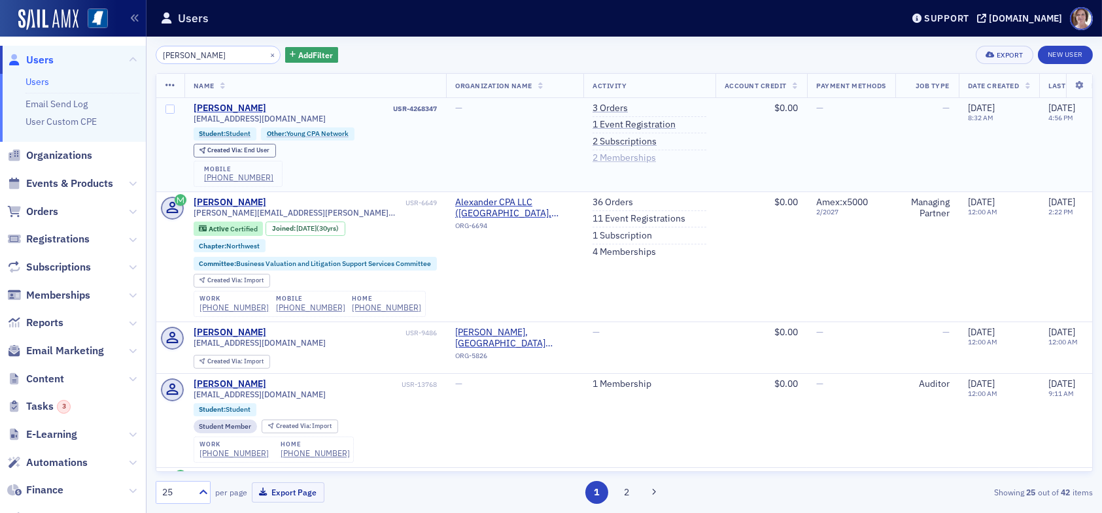
click at [635, 156] on link "2 Memberships" at bounding box center [624, 158] width 63 height 12
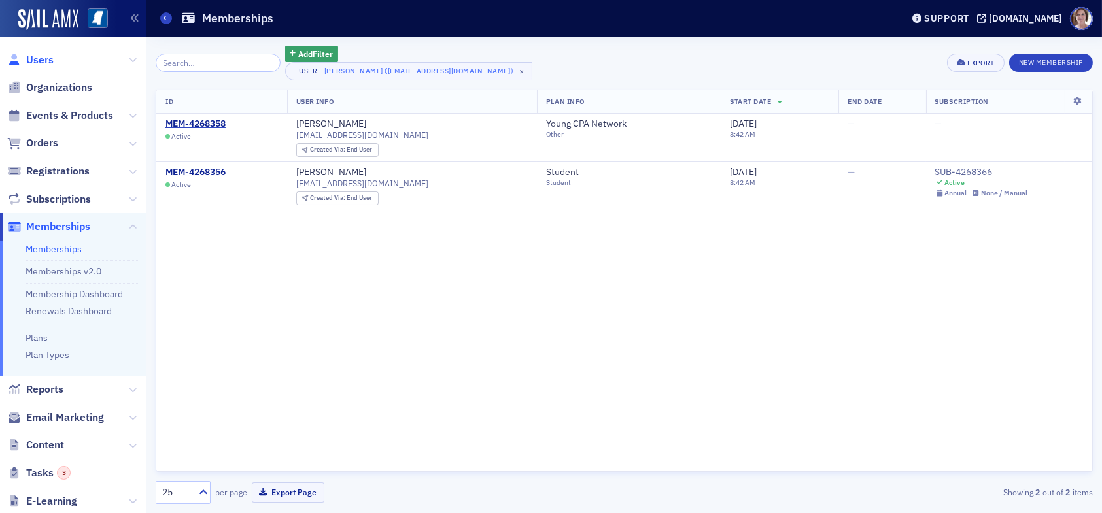
click at [35, 56] on span "Users" at bounding box center [39, 60] width 27 height 14
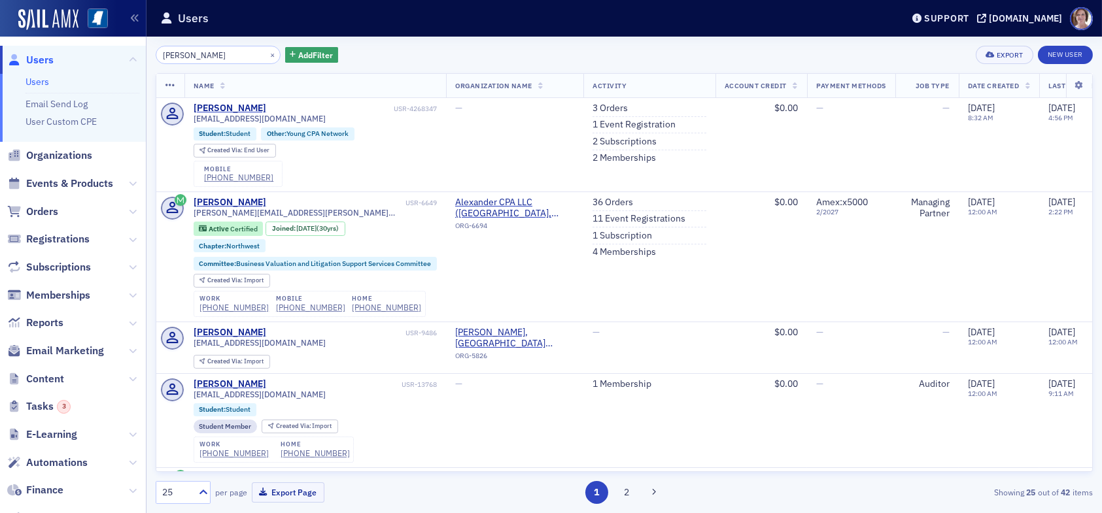
drag, startPoint x: 233, startPoint y: 52, endPoint x: 77, endPoint y: 52, distance: 157.0
click at [88, 57] on div "Users Users Email Send Log User Custom CPE Organizations Events & Products Orde…" at bounding box center [551, 256] width 1102 height 513
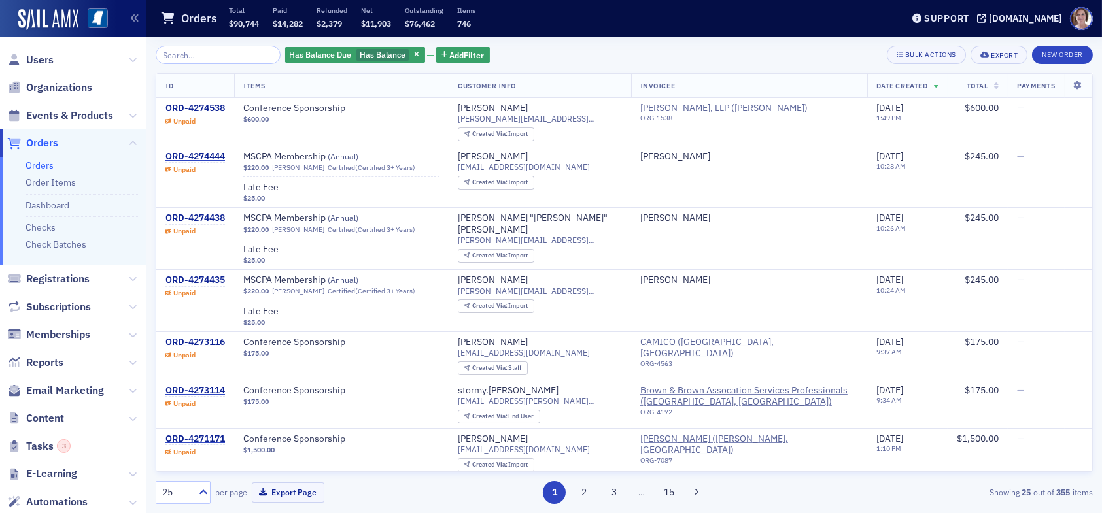
click at [196, 54] on input "search" at bounding box center [218, 55] width 125 height 18
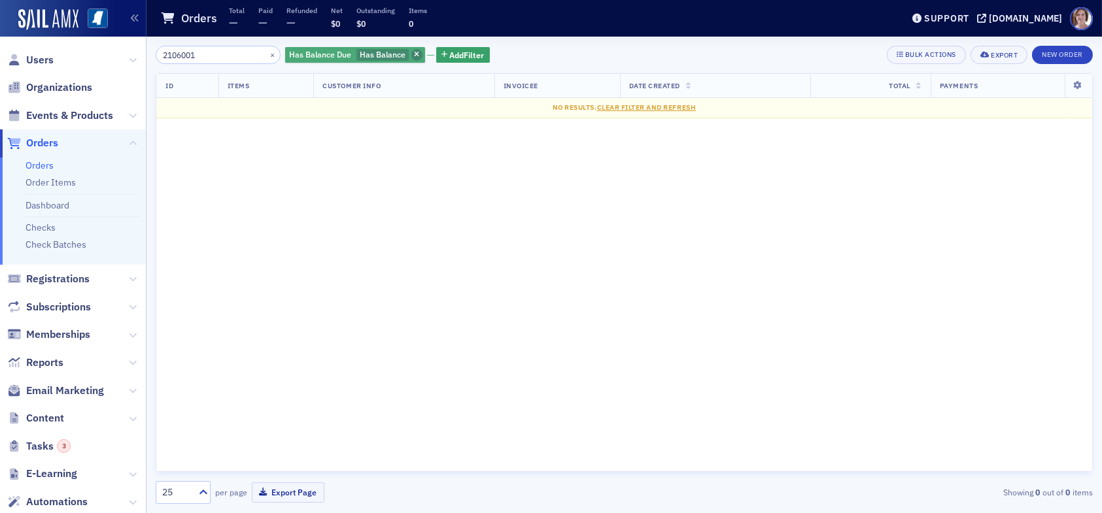
type input "2106001"
click at [414, 54] on icon "button" at bounding box center [416, 55] width 5 height 7
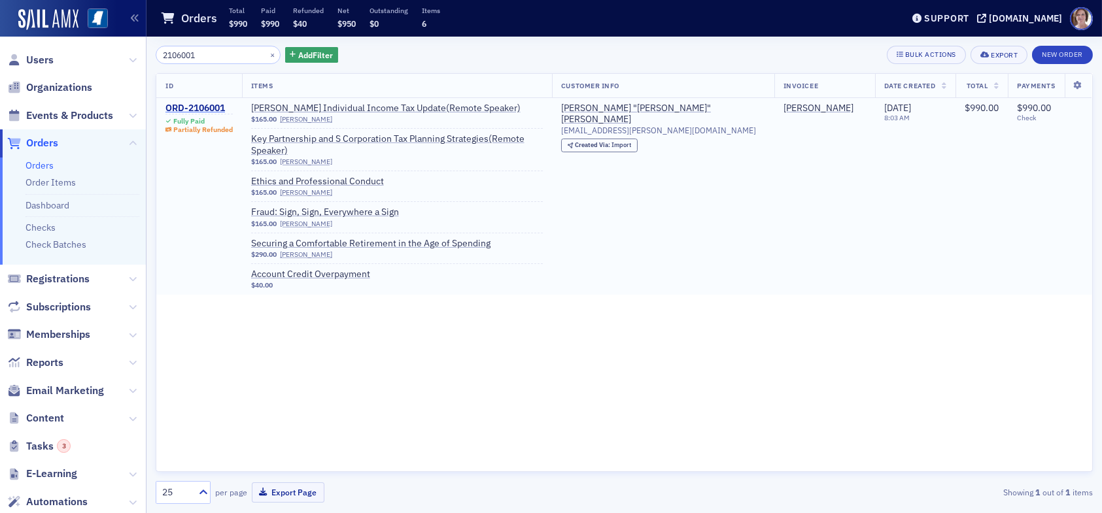
click at [214, 106] on div "ORD-2106001" at bounding box center [198, 109] width 67 height 12
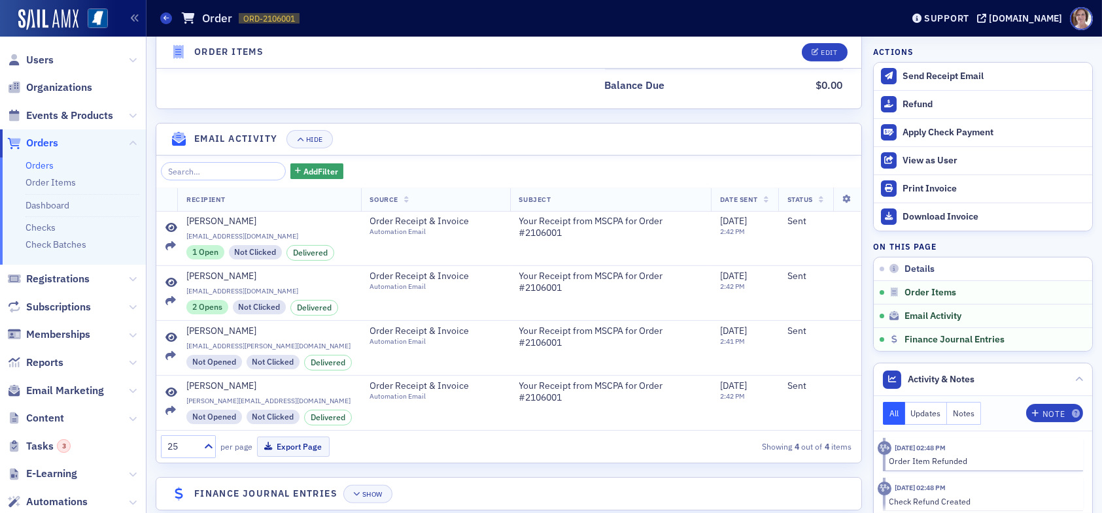
scroll to position [1193, 0]
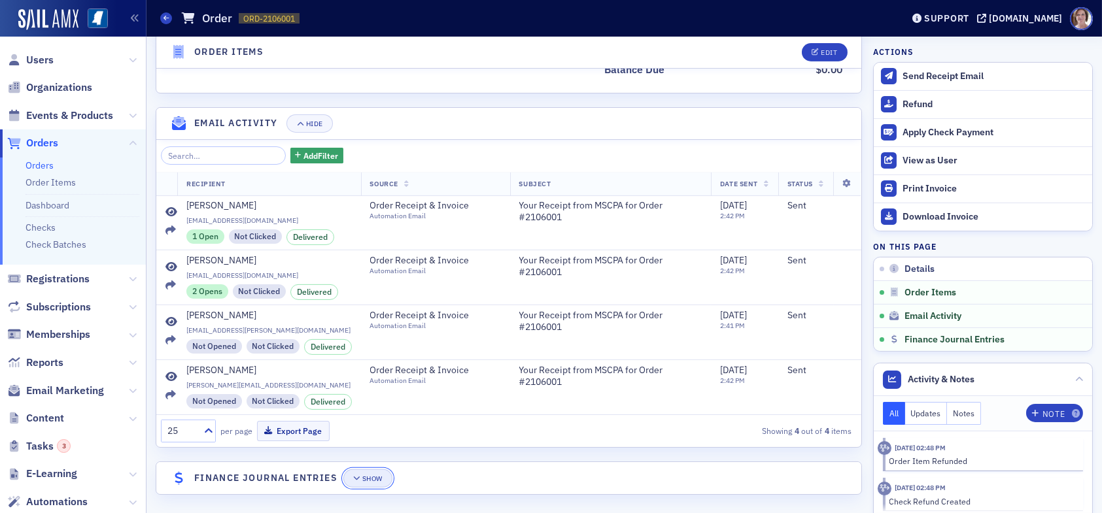
click at [379, 477] on button "Show" at bounding box center [367, 479] width 49 height 18
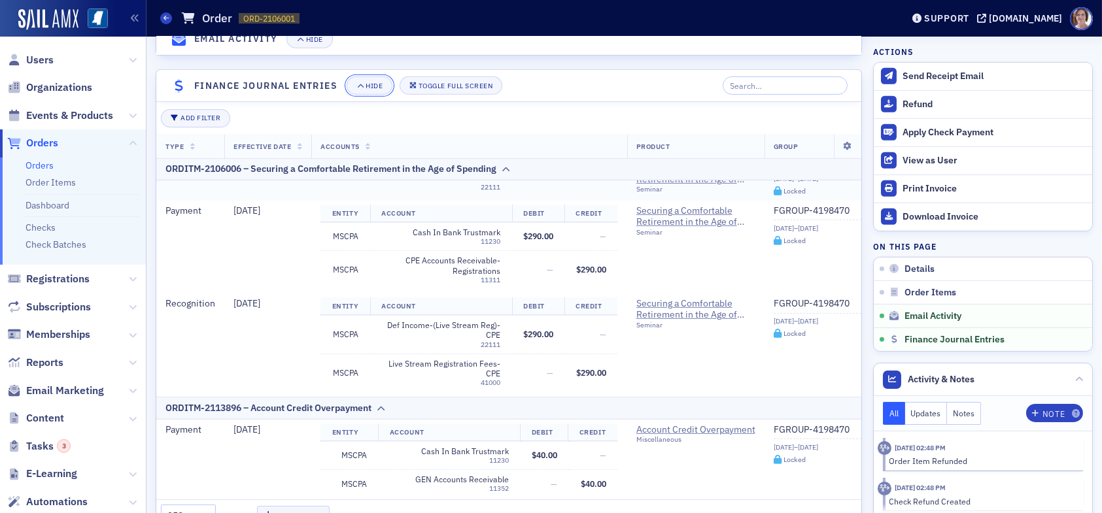
scroll to position [1373, 0]
click at [44, 58] on span "Users" at bounding box center [39, 60] width 27 height 14
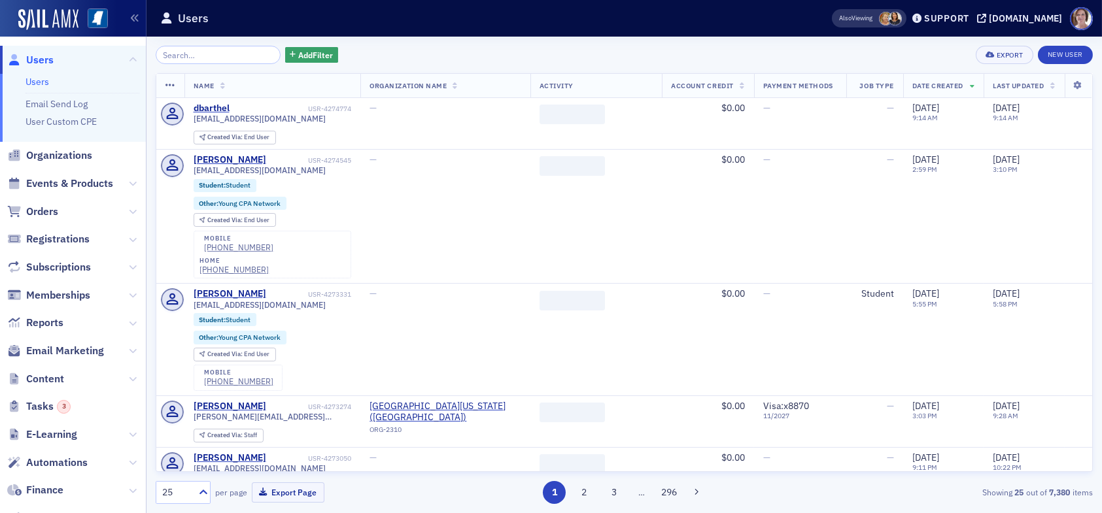
click at [215, 53] on input "search" at bounding box center [218, 55] width 125 height 18
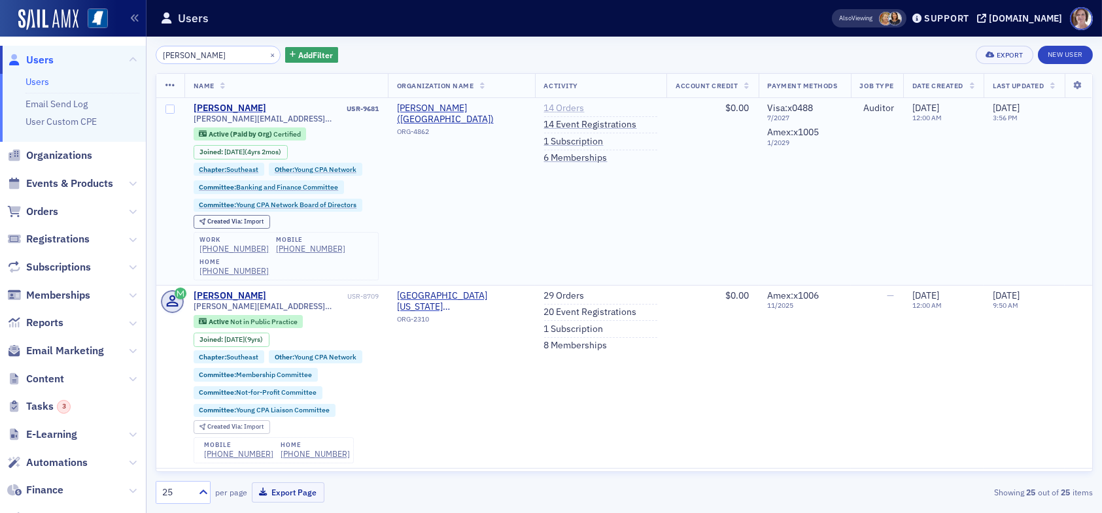
type input "bradley floore"
click at [556, 107] on link "14 Orders" at bounding box center [564, 109] width 41 height 12
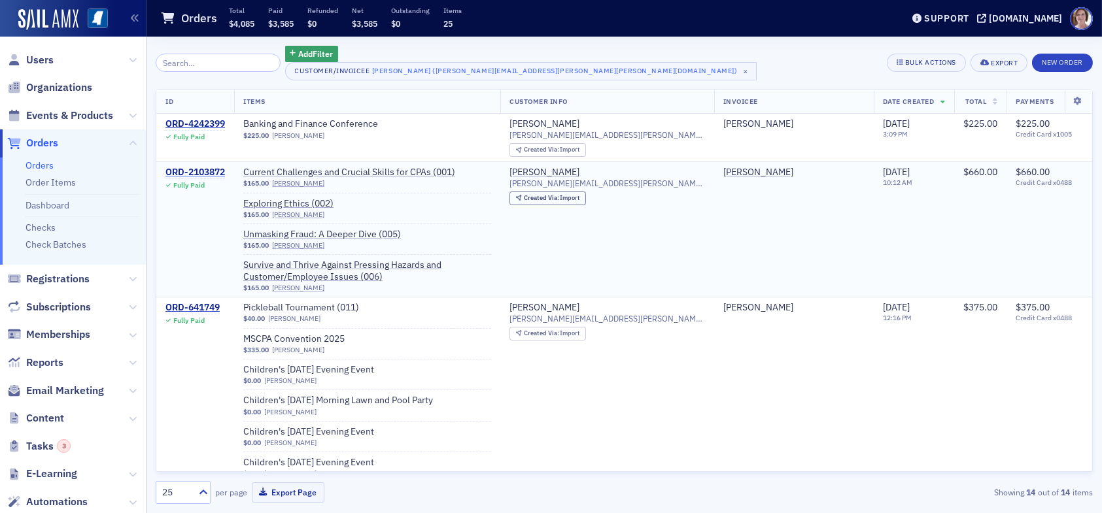
click at [215, 170] on div "ORD-2103872" at bounding box center [195, 173] width 60 height 12
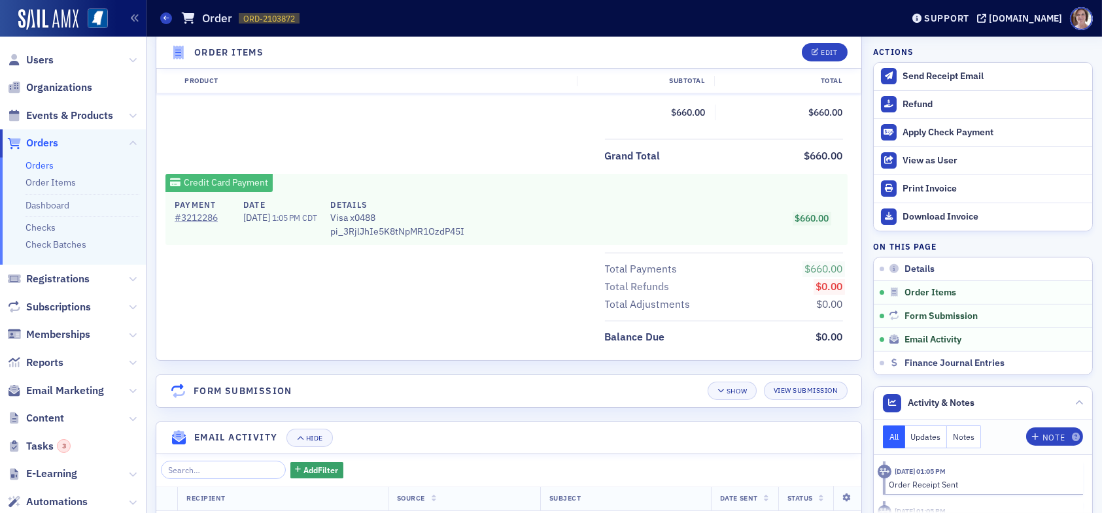
scroll to position [785, 0]
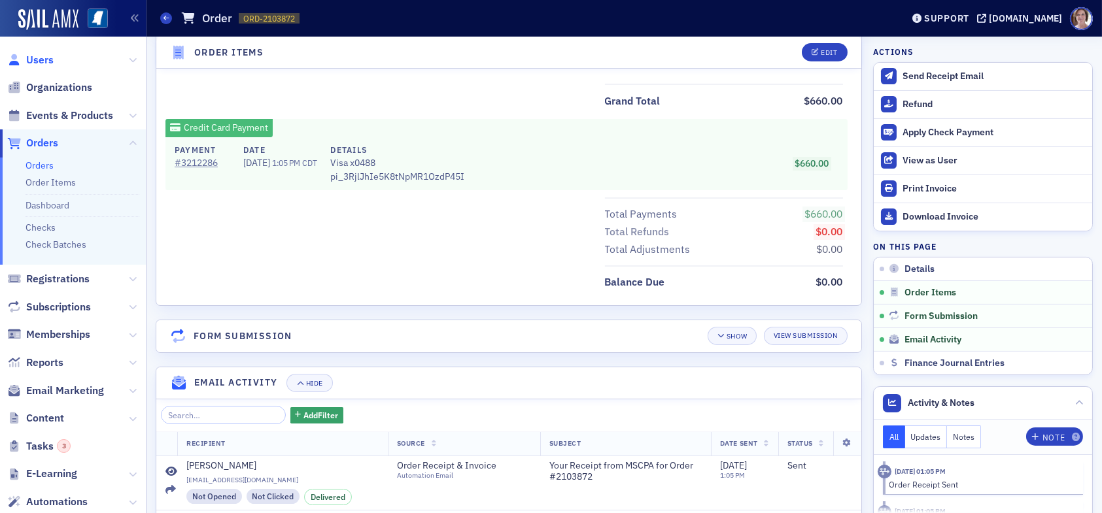
click at [42, 59] on span "Users" at bounding box center [39, 60] width 27 height 14
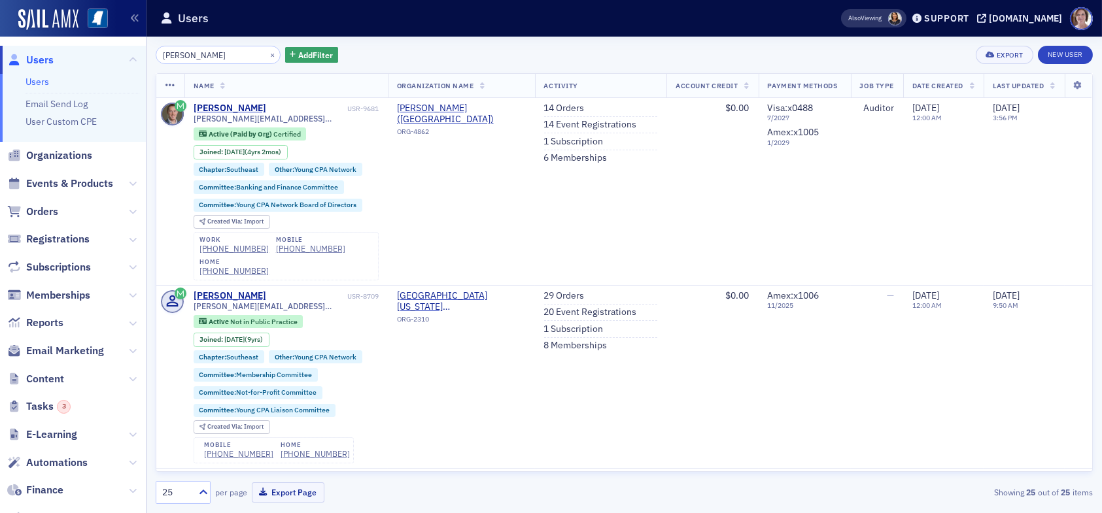
drag, startPoint x: 191, startPoint y: 56, endPoint x: 145, endPoint y: 56, distance: 46.4
click at [145, 56] on div "Users Users Email Send Log User Custom CPE Organizations Events & Products Orde…" at bounding box center [551, 256] width 1102 height 513
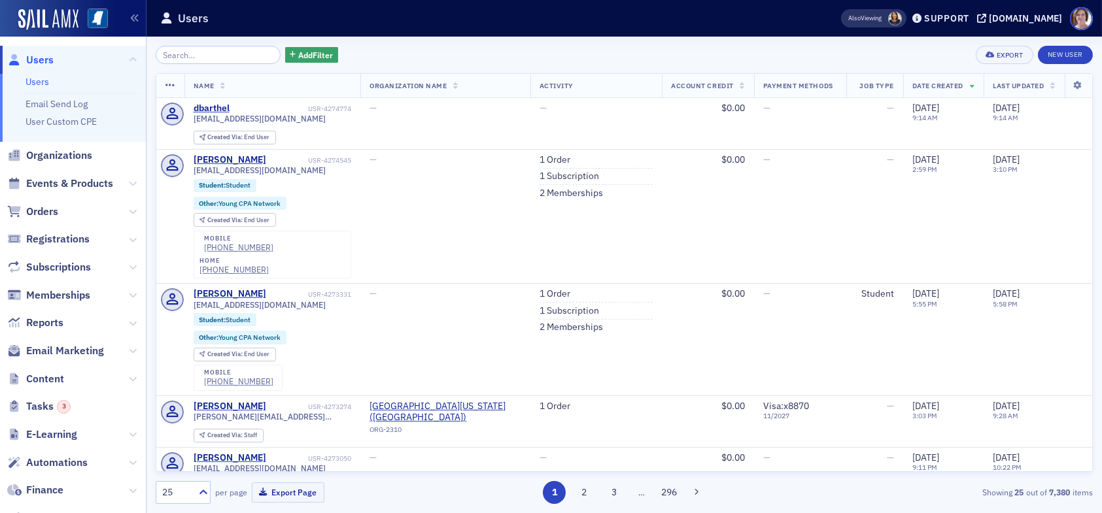
click at [208, 56] on input "search" at bounding box center [218, 55] width 125 height 18
click at [35, 83] on link "Users" at bounding box center [38, 82] width 24 height 12
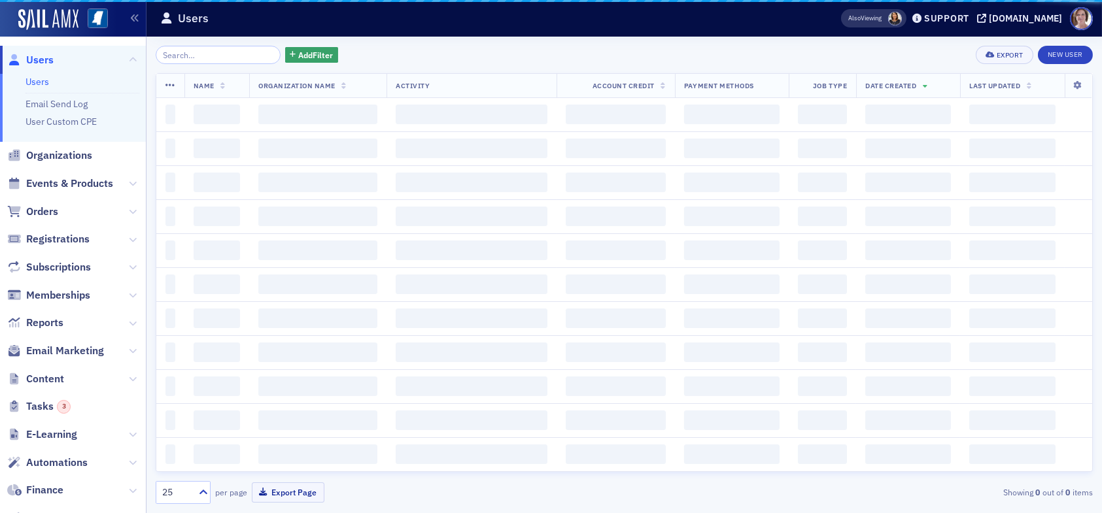
click at [206, 55] on input "search" at bounding box center [218, 55] width 125 height 18
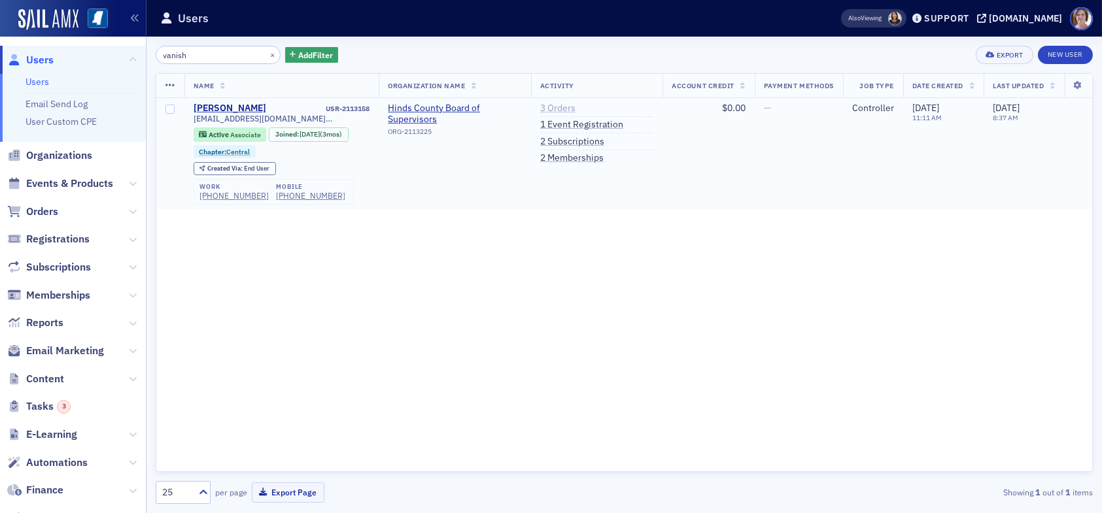
type input "vanish"
click at [555, 109] on link "3 Orders" at bounding box center [557, 109] width 35 height 12
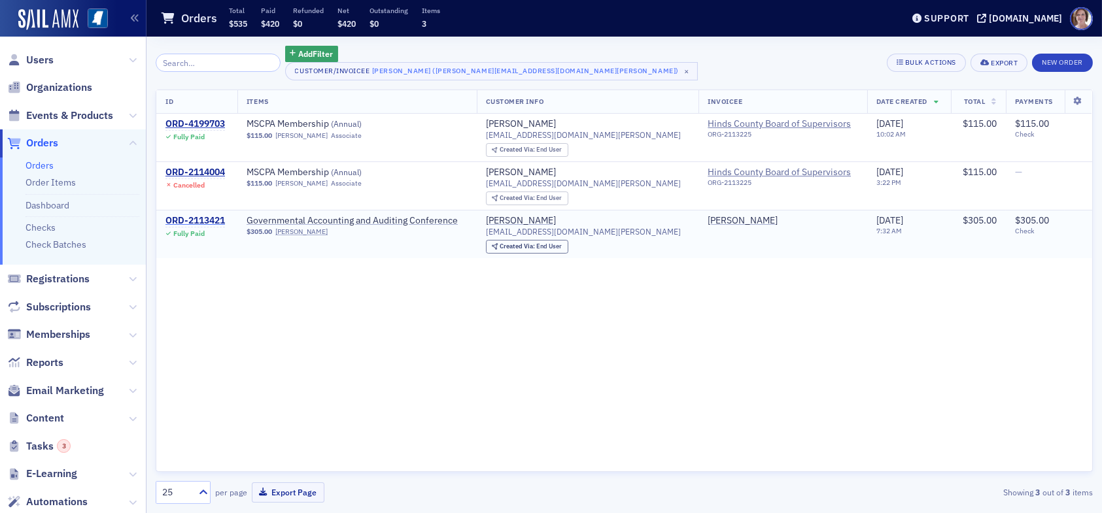
click at [187, 219] on div "ORD-2113421" at bounding box center [195, 221] width 60 height 12
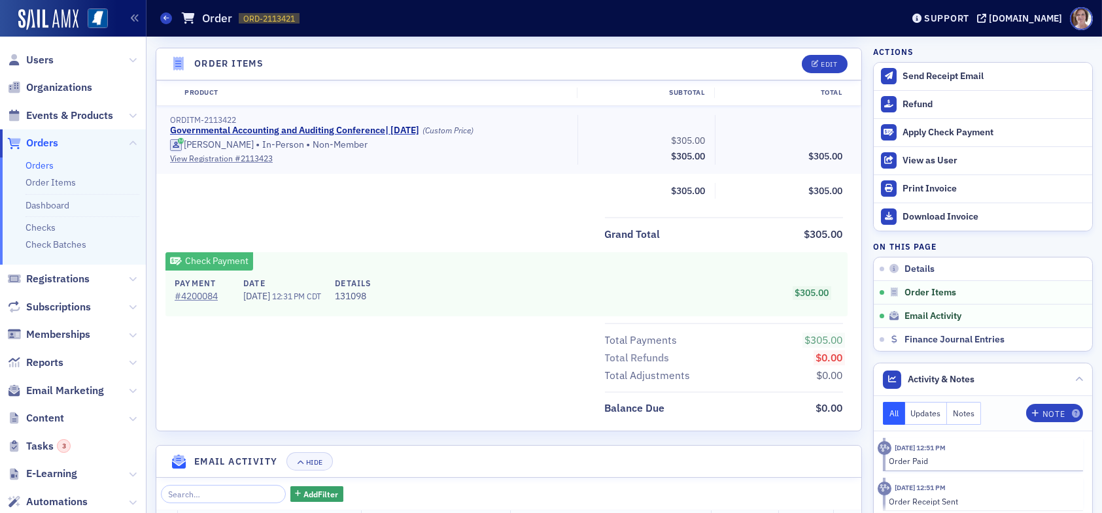
scroll to position [327, 0]
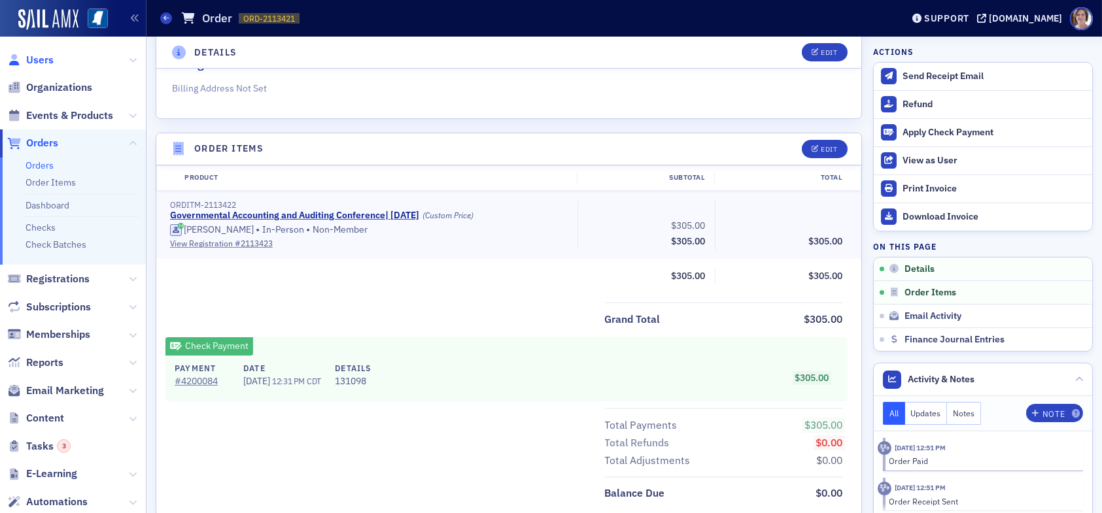
click at [44, 59] on span "Users" at bounding box center [39, 60] width 27 height 14
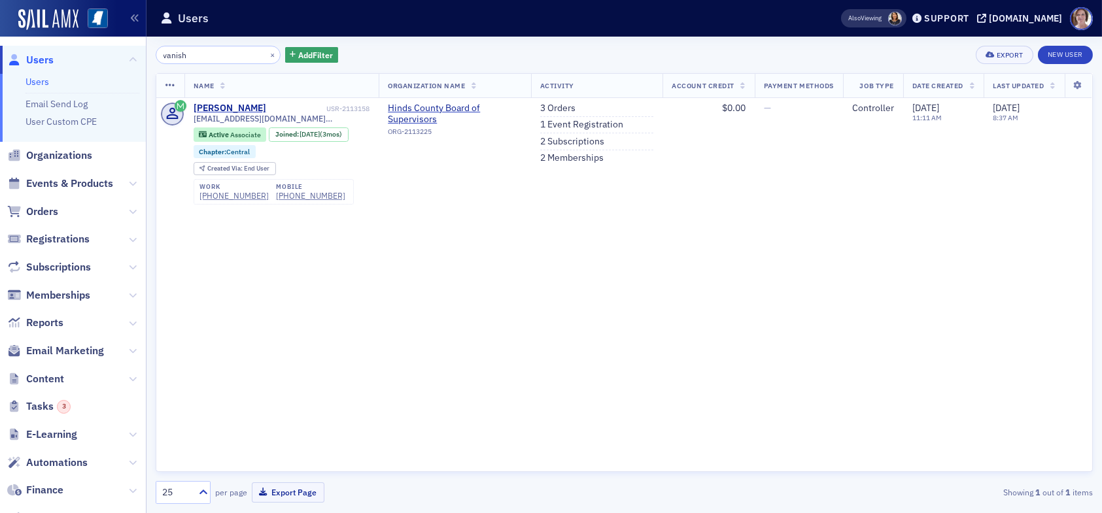
drag, startPoint x: 201, startPoint y: 53, endPoint x: 50, endPoint y: 60, distance: 150.6
click at [52, 61] on div "Users Users Email Send Log User Custom CPE Organizations Events & Products Orde…" at bounding box center [551, 256] width 1102 height 513
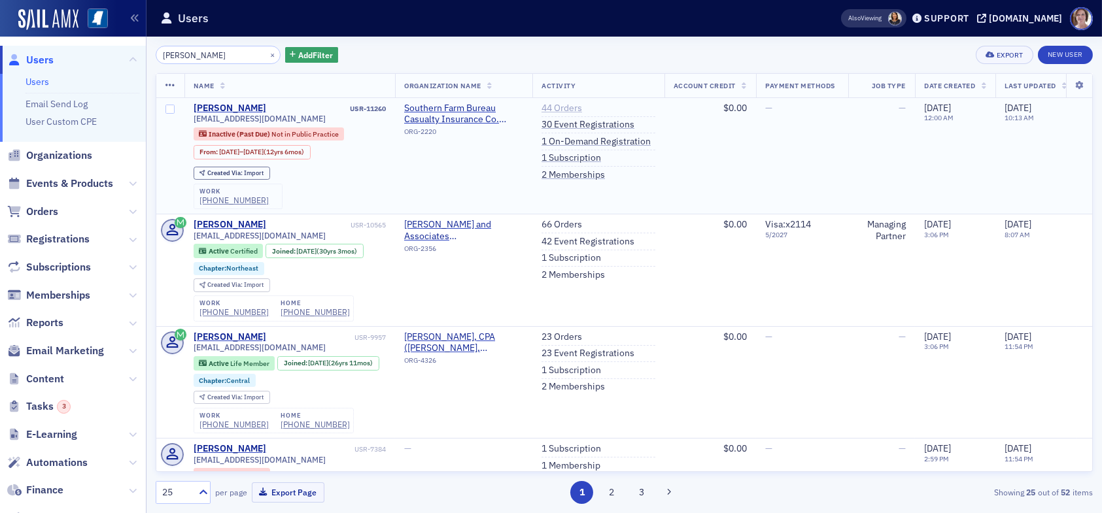
type input "selena davis"
click at [564, 107] on link "44 Orders" at bounding box center [562, 109] width 41 height 12
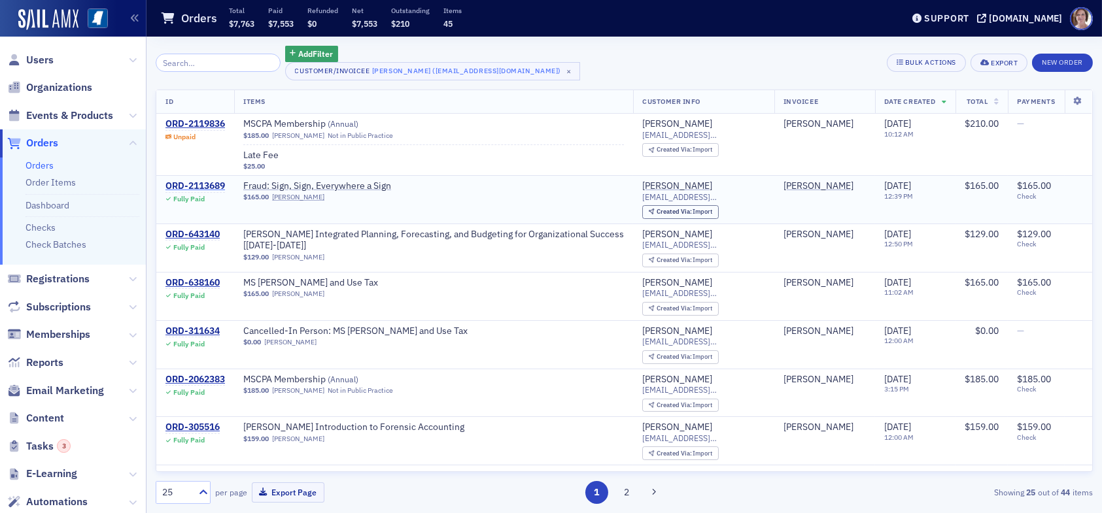
click at [195, 184] on div "ORD-2113689" at bounding box center [195, 187] width 60 height 12
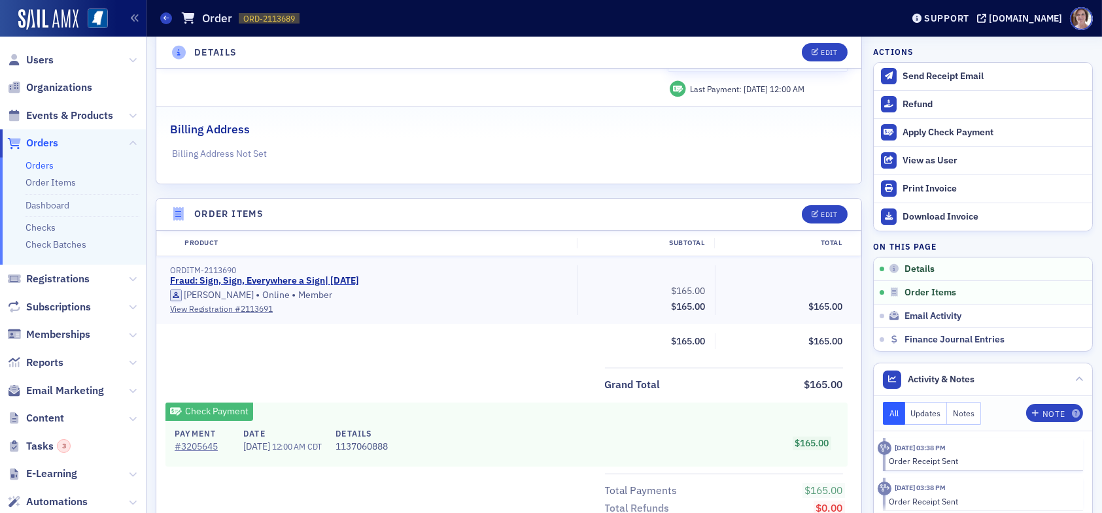
scroll to position [327, 0]
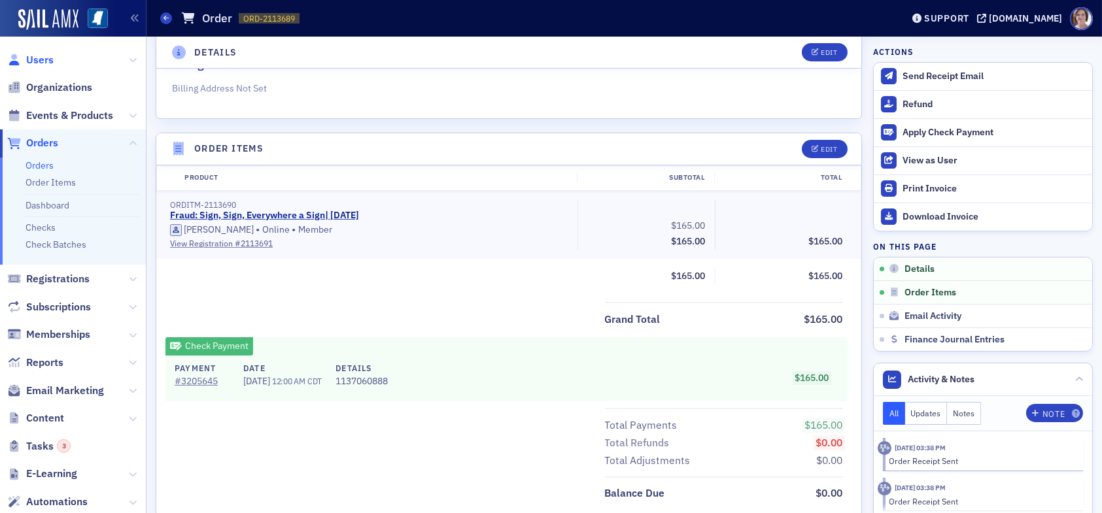
click at [33, 56] on span "Users" at bounding box center [39, 60] width 27 height 14
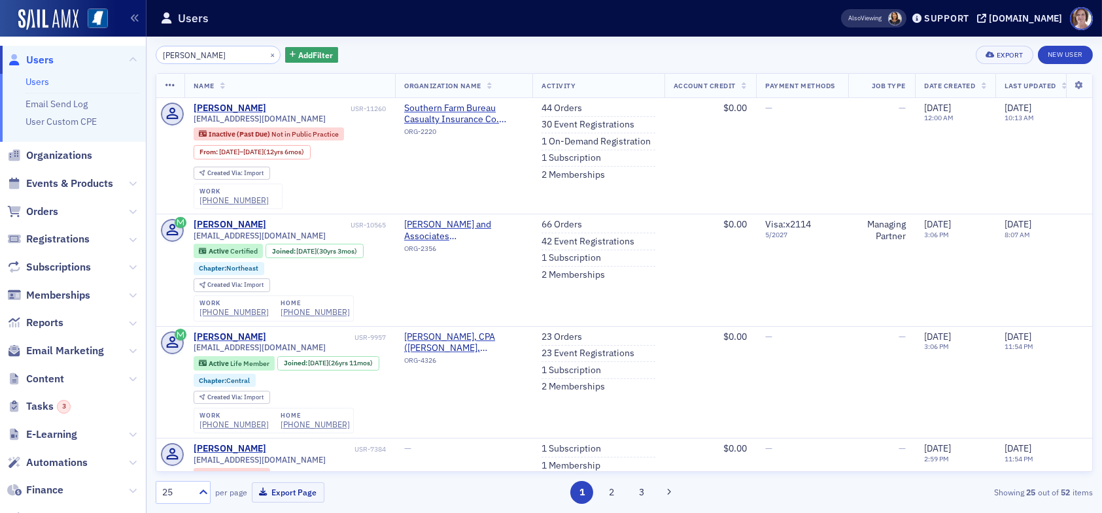
click at [85, 46] on div "Users Users Email Send Log User Custom CPE Organizations Events & Products Orde…" at bounding box center [551, 256] width 1102 height 513
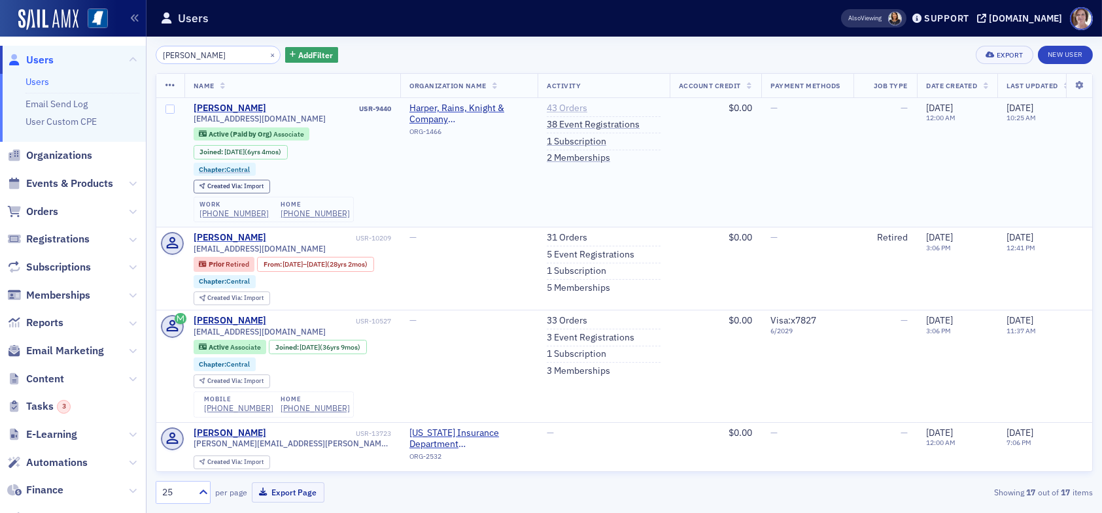
type input "shawn browning"
click at [579, 107] on link "43 Orders" at bounding box center [567, 109] width 41 height 12
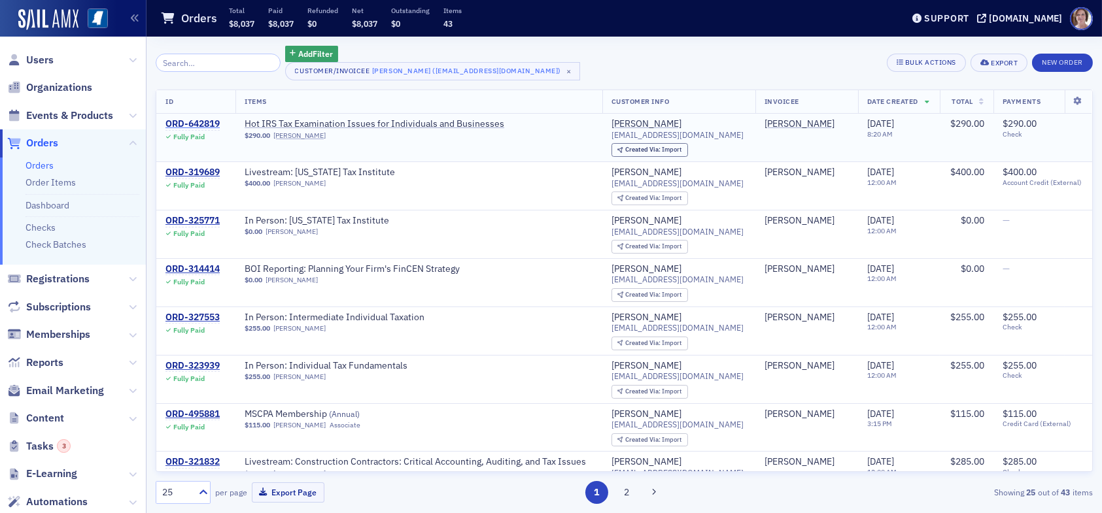
click at [186, 122] on div "ORD-642819" at bounding box center [192, 124] width 54 height 12
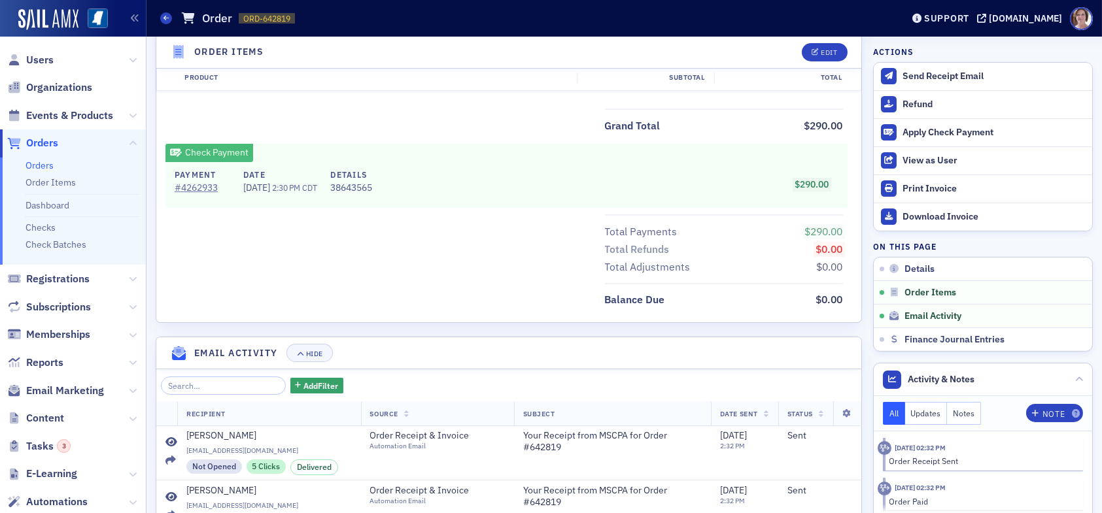
scroll to position [523, 0]
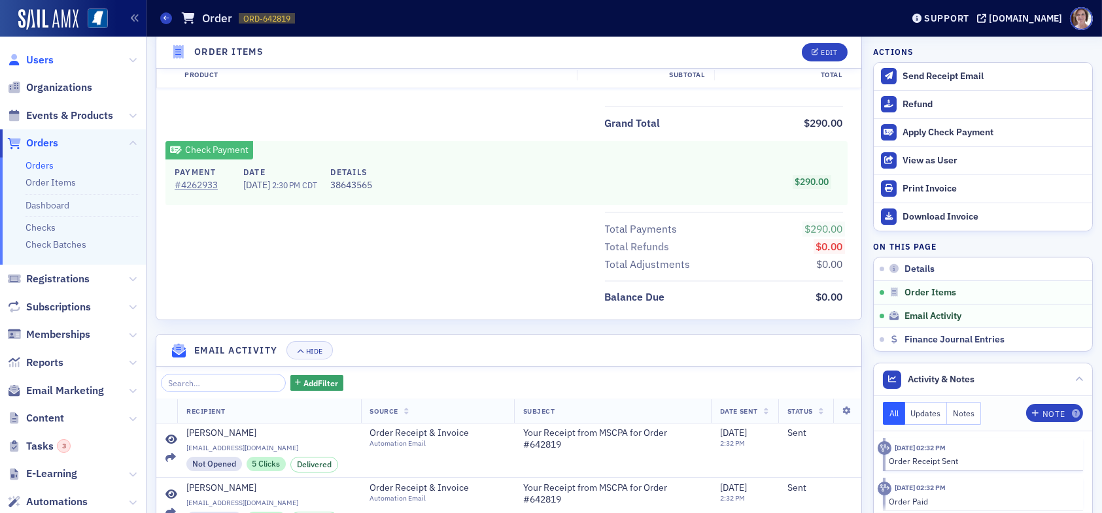
click at [43, 56] on span "Users" at bounding box center [39, 60] width 27 height 14
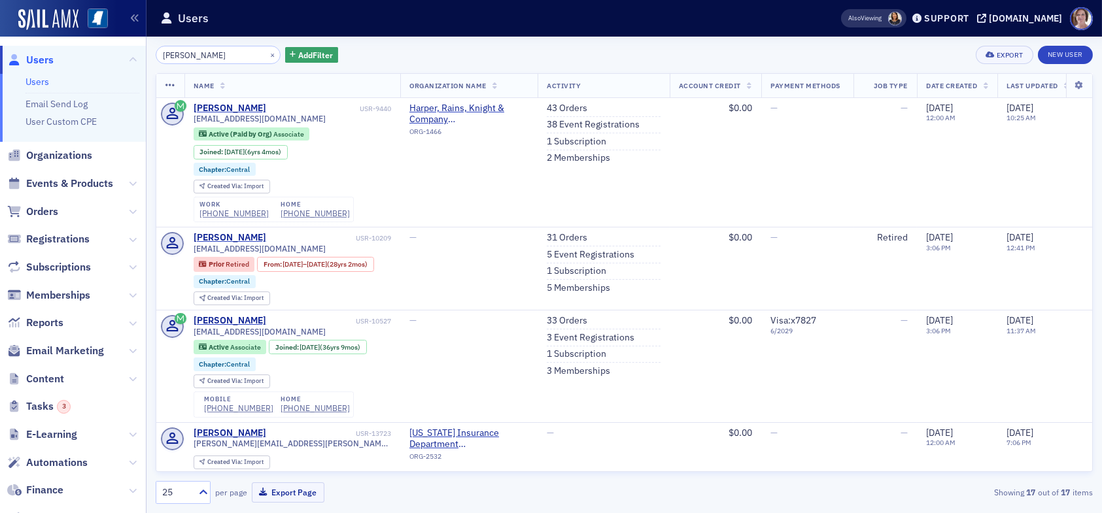
drag, startPoint x: 238, startPoint y: 54, endPoint x: 46, endPoint y: 52, distance: 191.6
click at [46, 53] on div "Users Users Email Send Log User Custom CPE Organizations Events & Products Orde…" at bounding box center [551, 256] width 1102 height 513
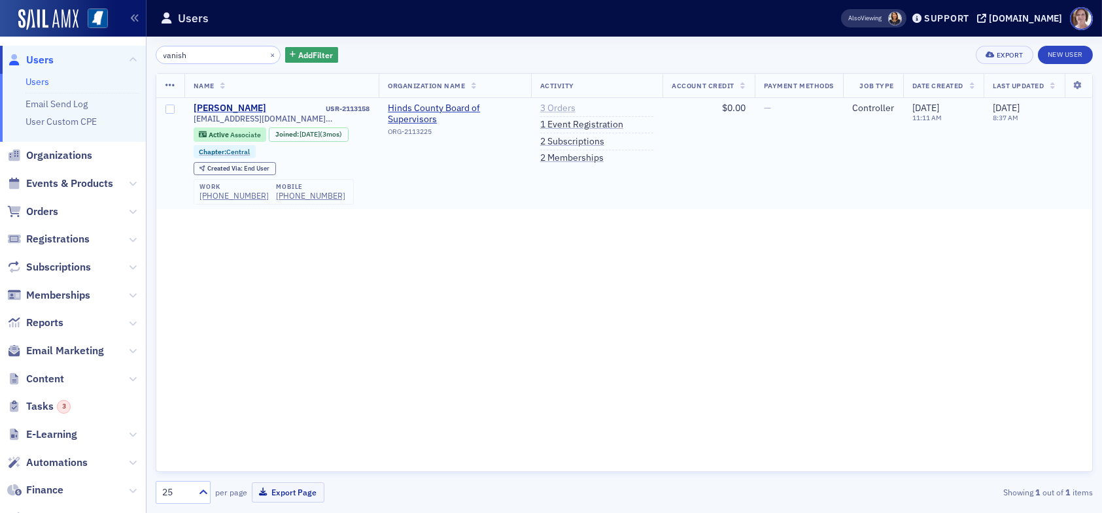
type input "vanish"
click at [565, 106] on link "3 Orders" at bounding box center [557, 109] width 35 height 12
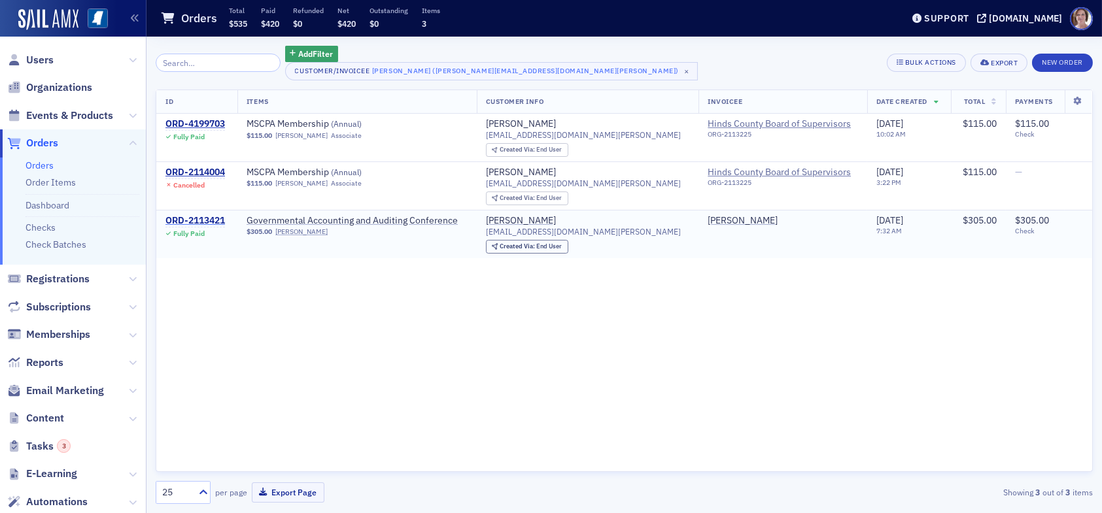
click at [189, 222] on div "ORD-2113421" at bounding box center [195, 221] width 60 height 12
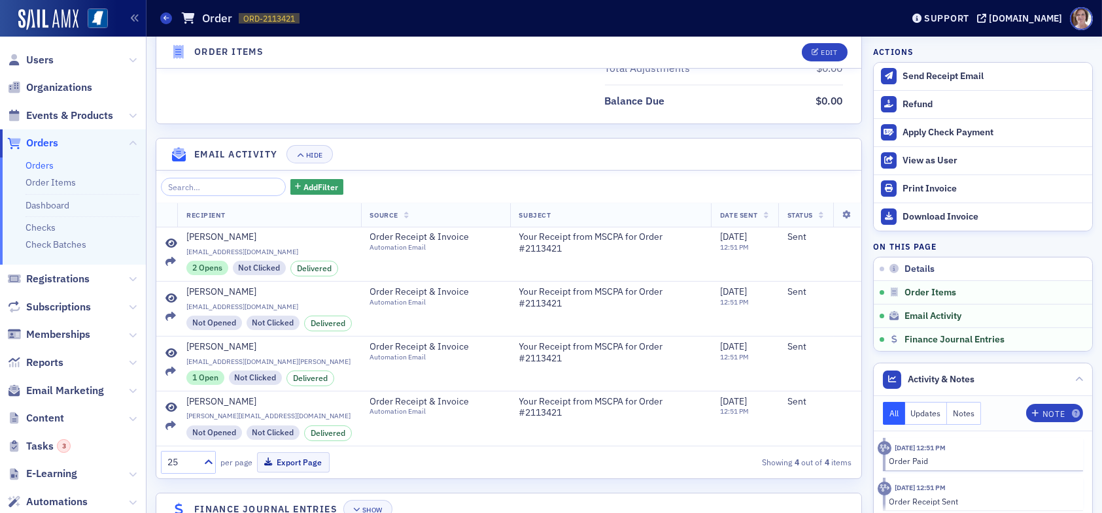
scroll to position [751, 0]
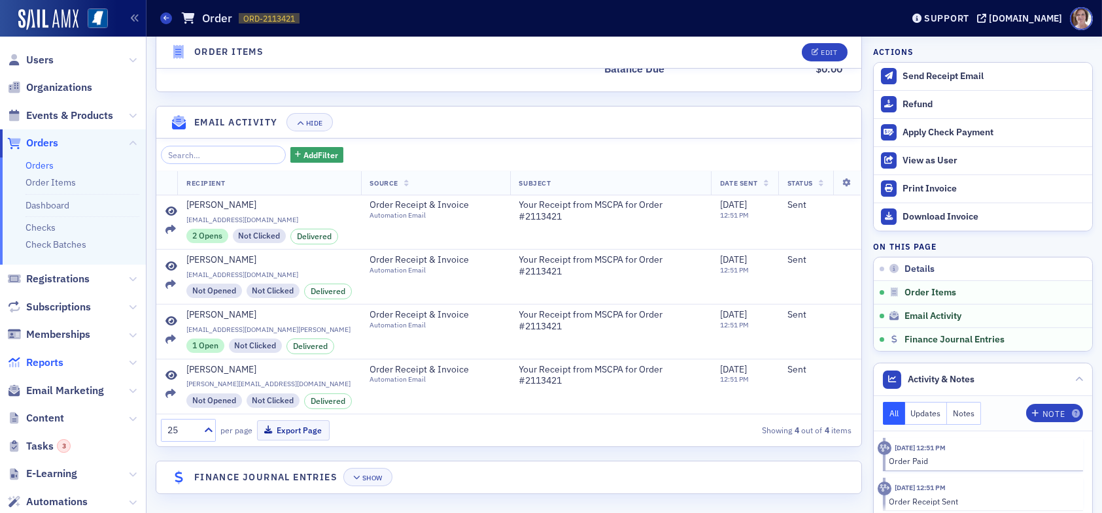
click at [60, 362] on span "Reports" at bounding box center [44, 363] width 37 height 14
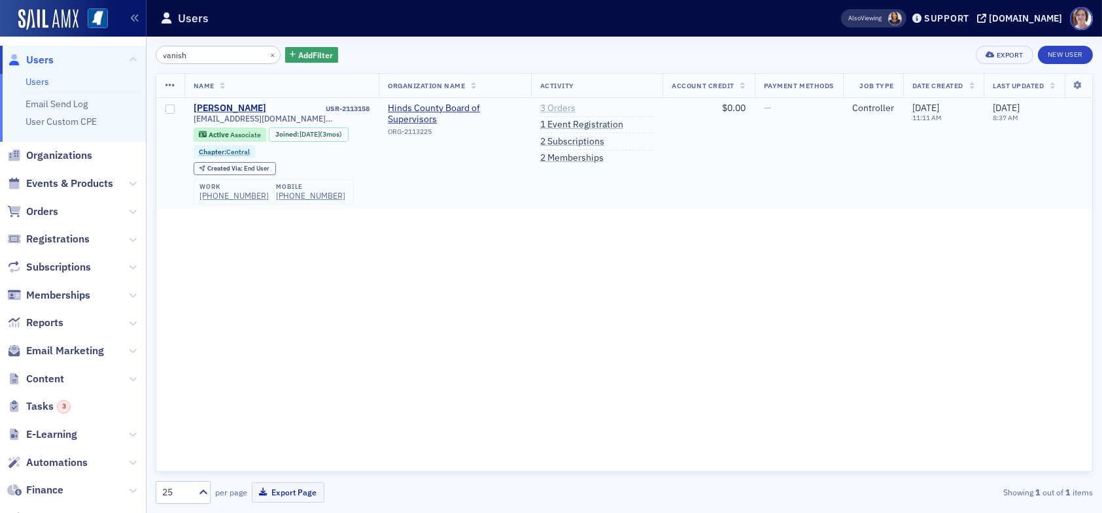
click at [559, 108] on link "3 Orders" at bounding box center [557, 109] width 35 height 12
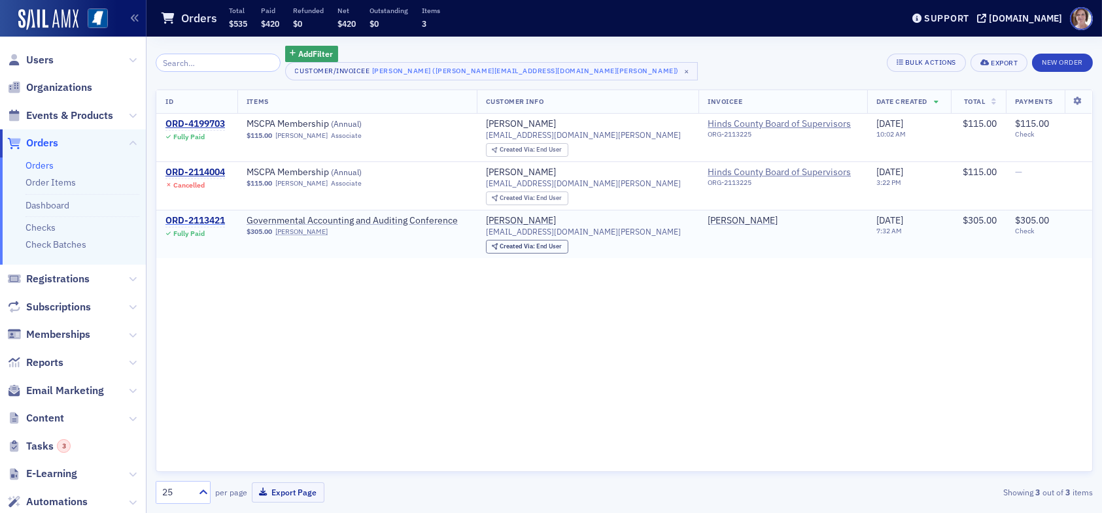
click at [201, 220] on div "ORD-2113421" at bounding box center [195, 221] width 60 height 12
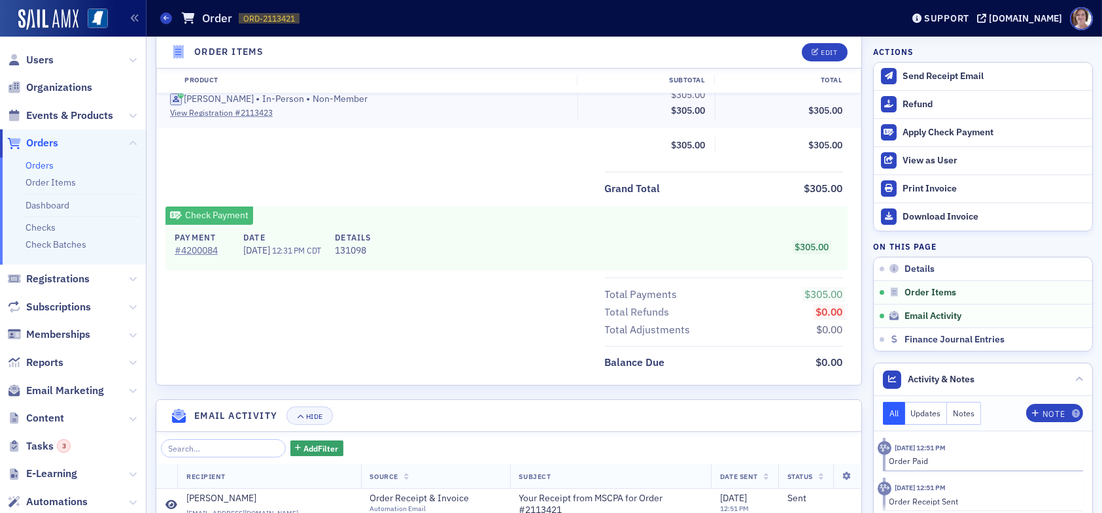
scroll to position [751, 0]
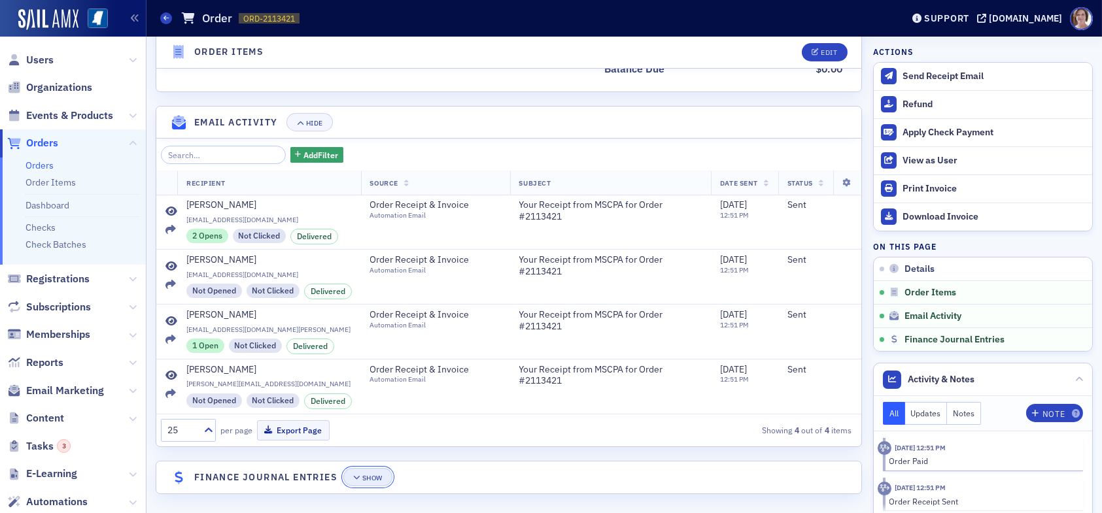
click at [374, 475] on div "Show" at bounding box center [372, 478] width 20 height 7
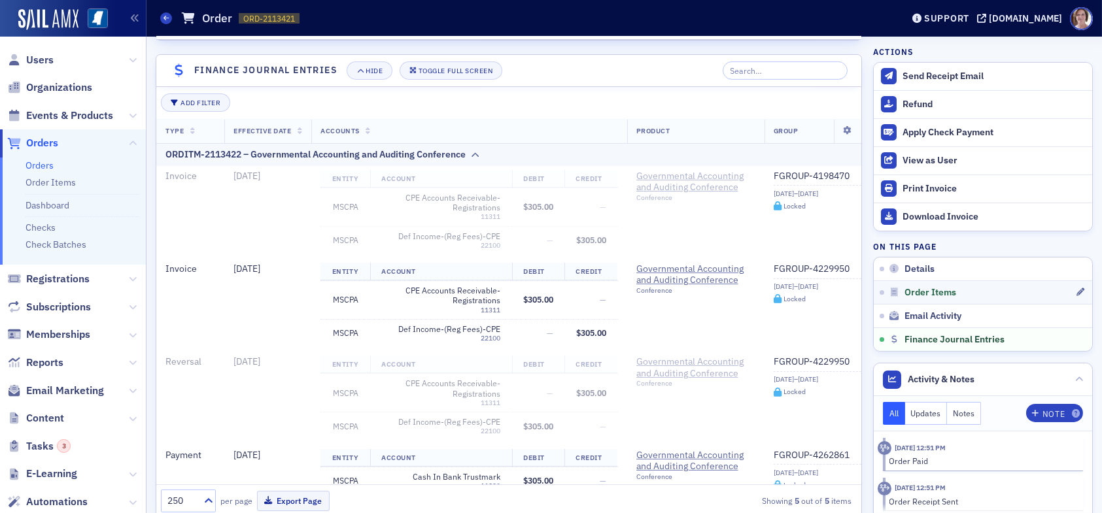
scroll to position [1116, 0]
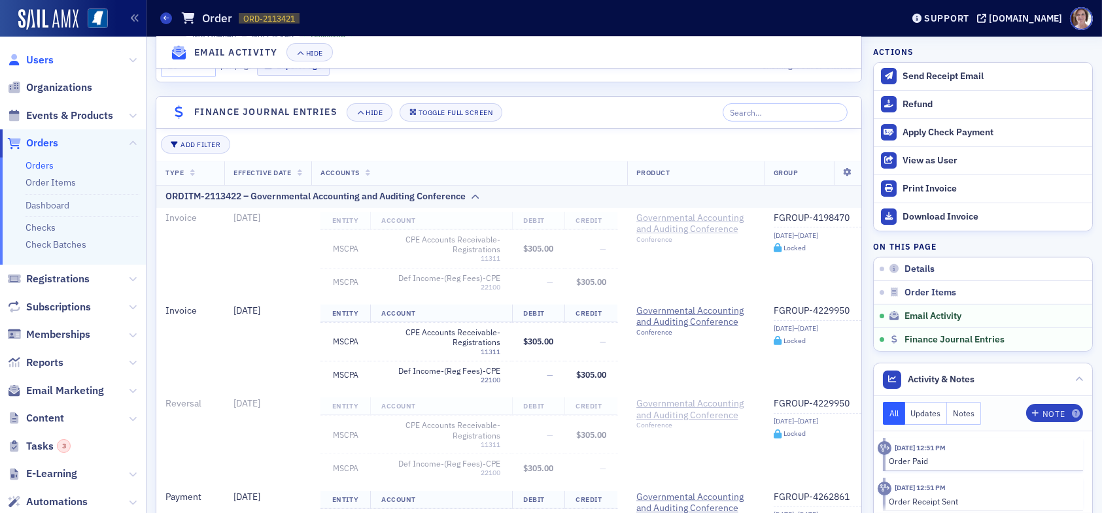
click at [48, 61] on span "Users" at bounding box center [39, 60] width 27 height 14
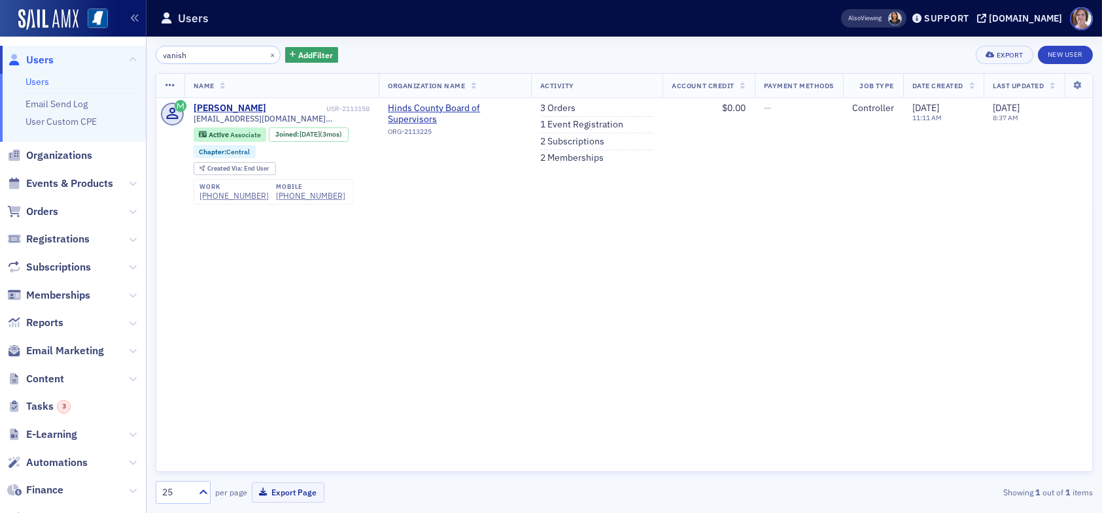
drag, startPoint x: 195, startPoint y: 54, endPoint x: 76, endPoint y: 56, distance: 119.1
click at [76, 56] on div "Users Users Email Send Log User Custom CPE Organizations Events & Products Orde…" at bounding box center [551, 256] width 1102 height 513
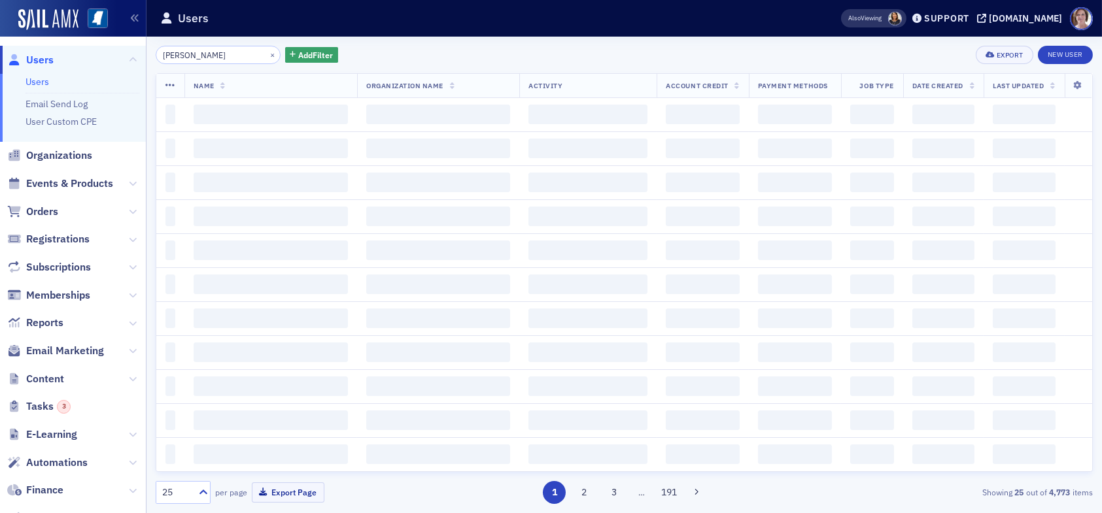
type input "hicks"
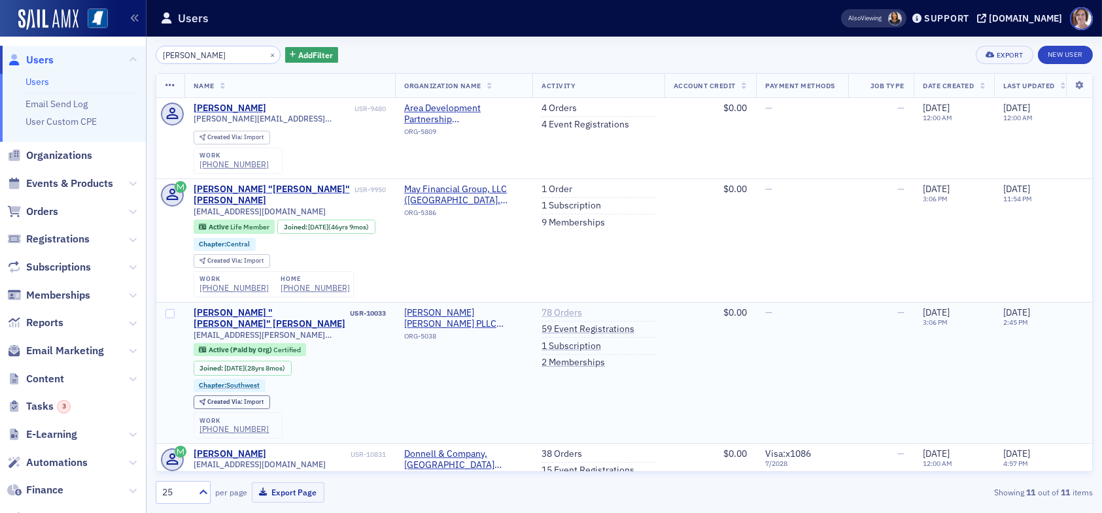
click at [566, 307] on link "78 Orders" at bounding box center [562, 313] width 41 height 12
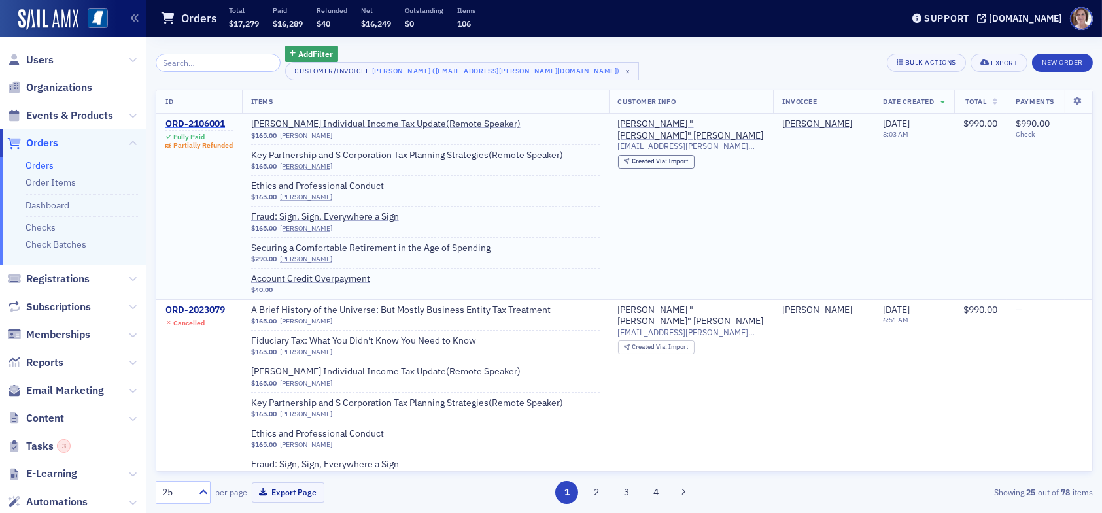
click at [212, 122] on div "ORD-2106001" at bounding box center [198, 124] width 67 height 12
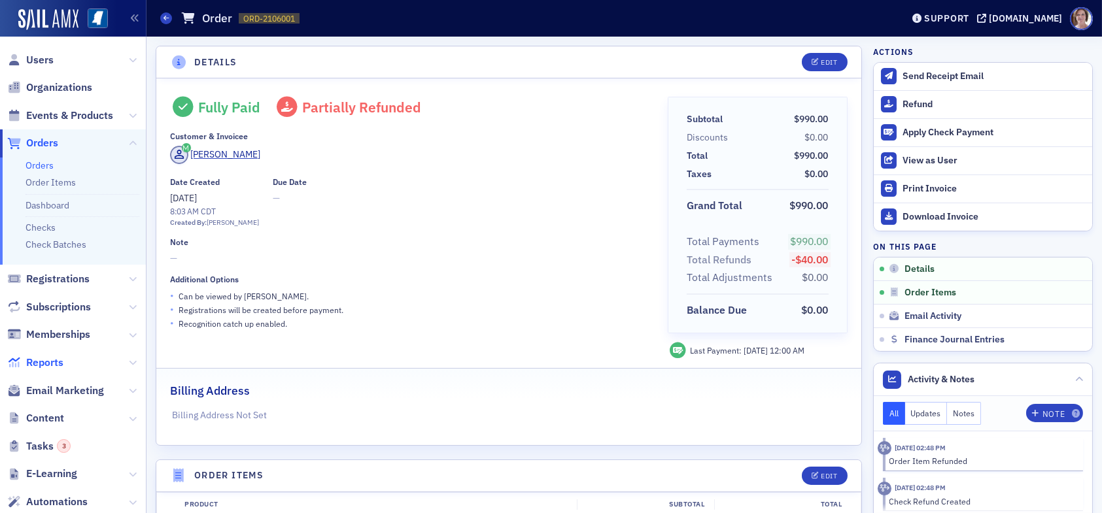
click at [52, 364] on span "Reports" at bounding box center [44, 363] width 37 height 14
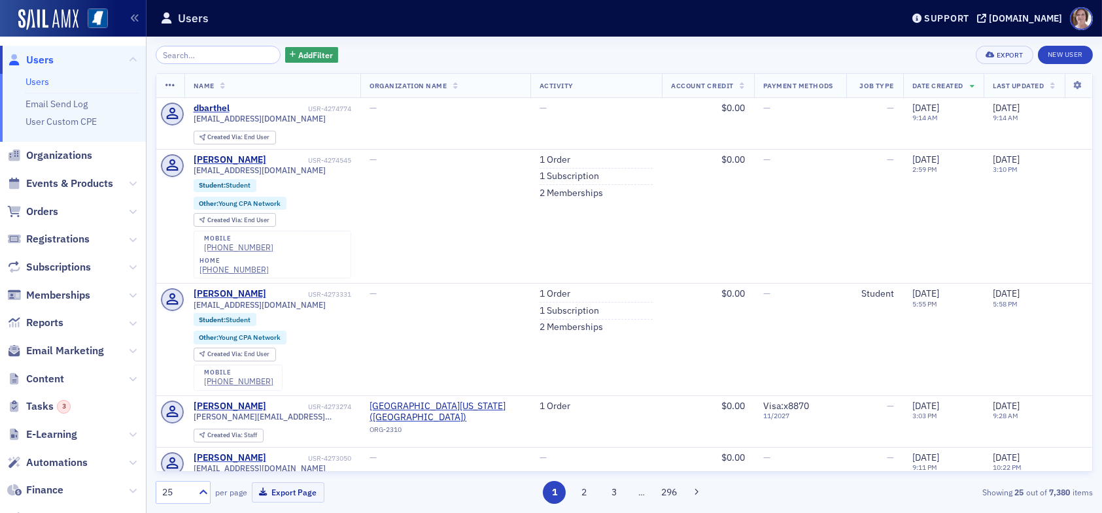
click at [42, 61] on span "Users" at bounding box center [39, 60] width 27 height 14
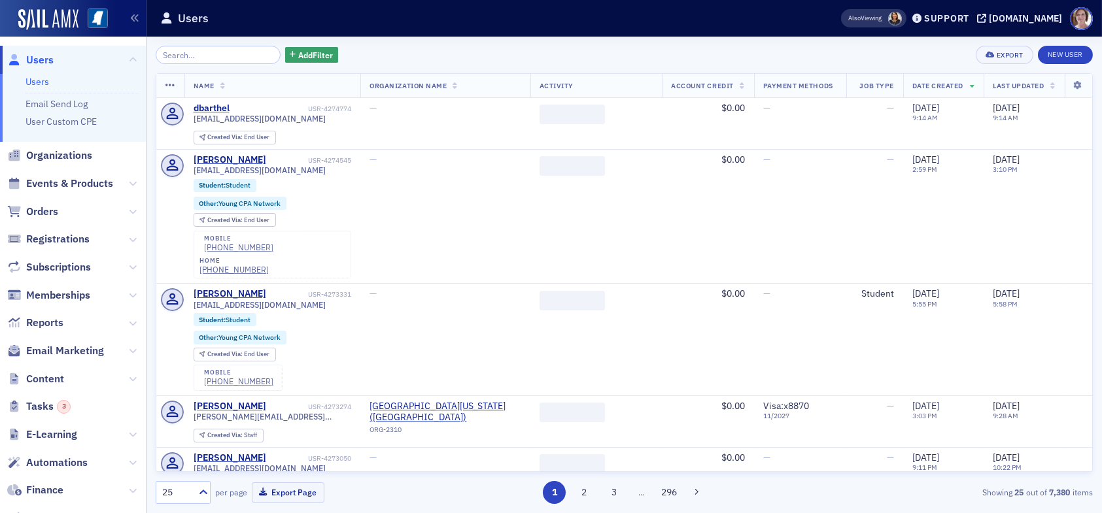
click at [191, 58] on input "search" at bounding box center [218, 55] width 125 height 18
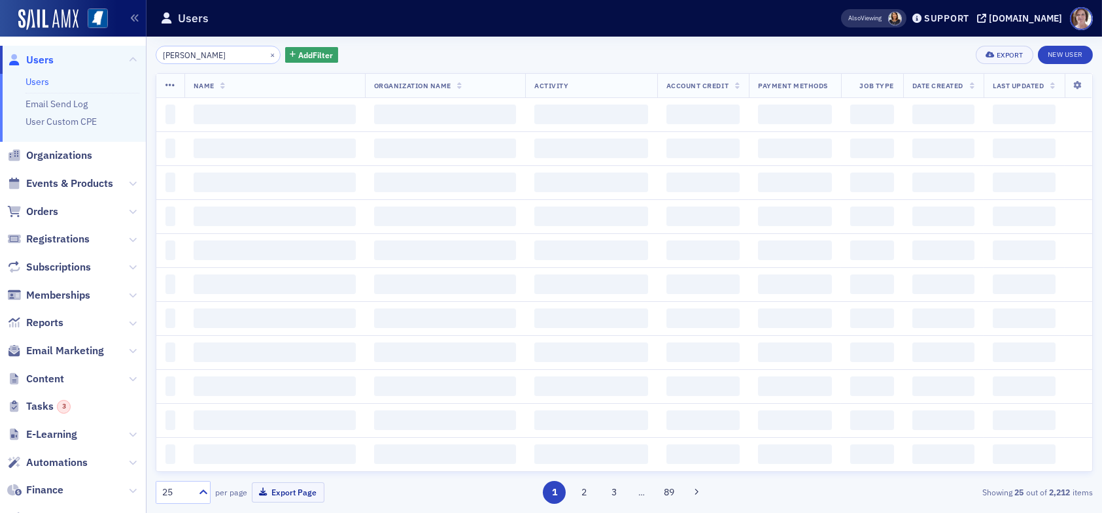
type input "[PERSON_NAME]"
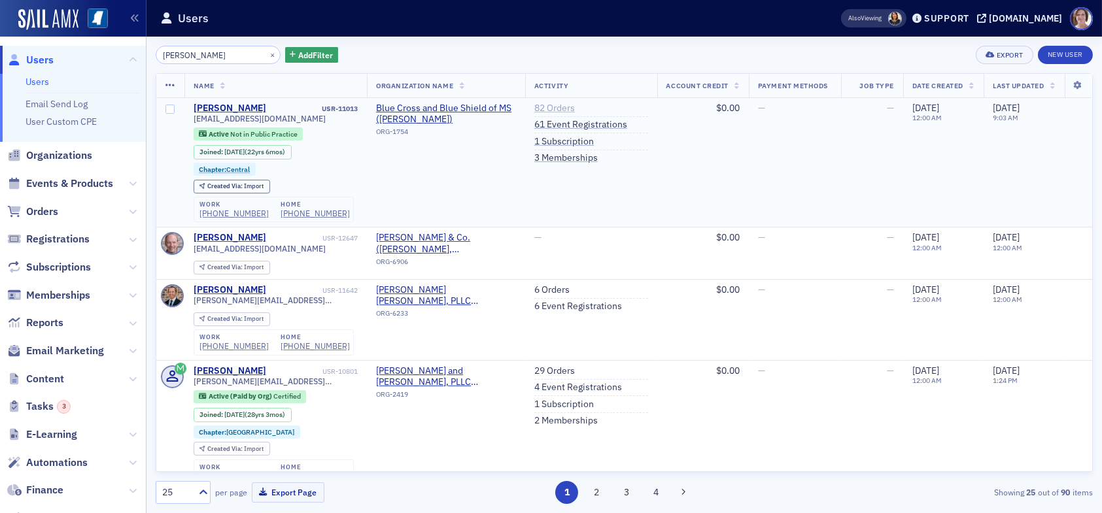
click at [538, 108] on link "82 Orders" at bounding box center [554, 109] width 41 height 12
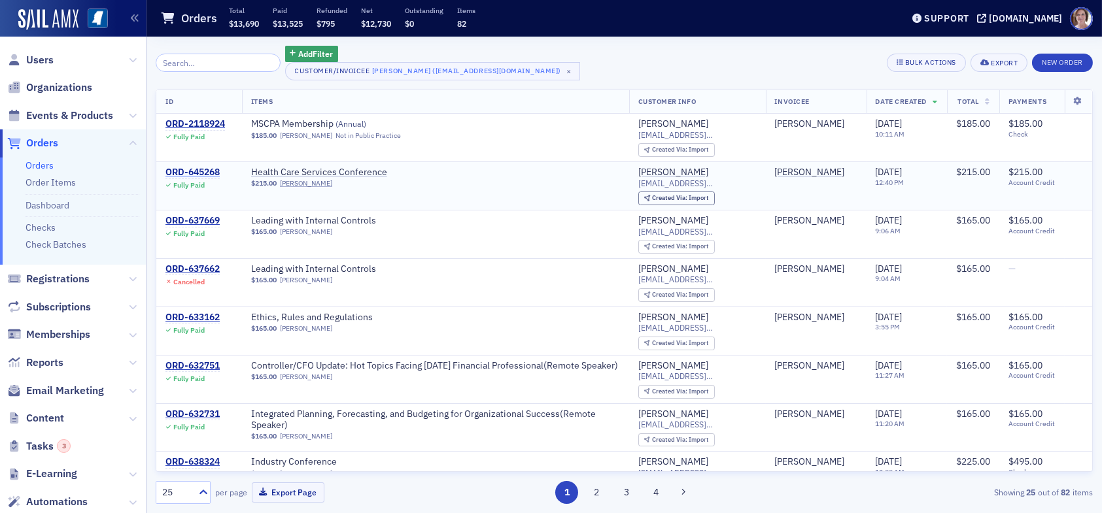
click at [211, 168] on div "ORD-645268" at bounding box center [192, 173] width 54 height 12
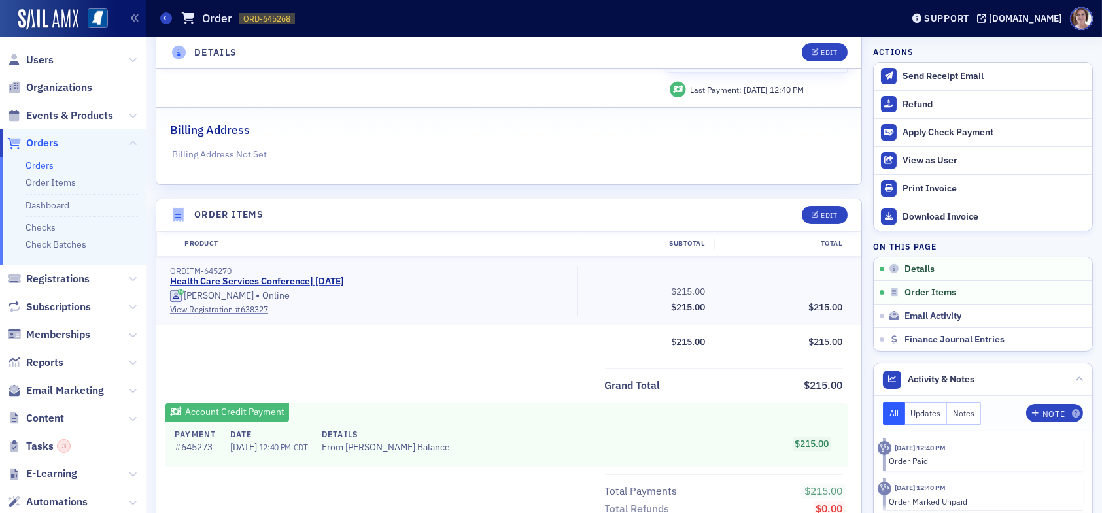
scroll to position [262, 0]
click at [37, 50] on span "Users" at bounding box center [73, 60] width 146 height 28
click at [34, 62] on span "Users" at bounding box center [39, 60] width 27 height 14
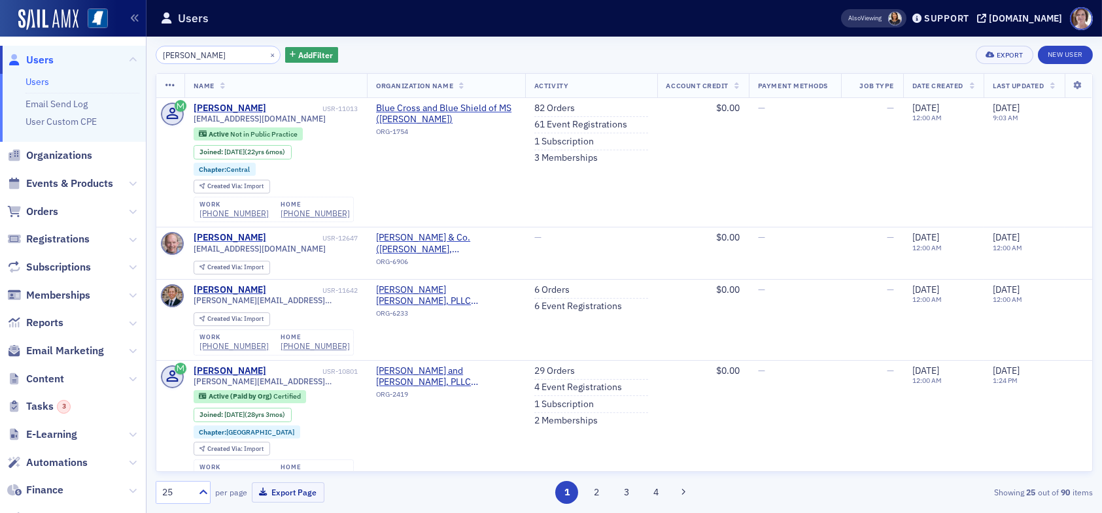
drag, startPoint x: 224, startPoint y: 56, endPoint x: 51, endPoint y: 51, distance: 173.4
click at [51, 51] on div "Users Users Email Send Log User Custom CPE Organizations Events & Products Orde…" at bounding box center [551, 256] width 1102 height 513
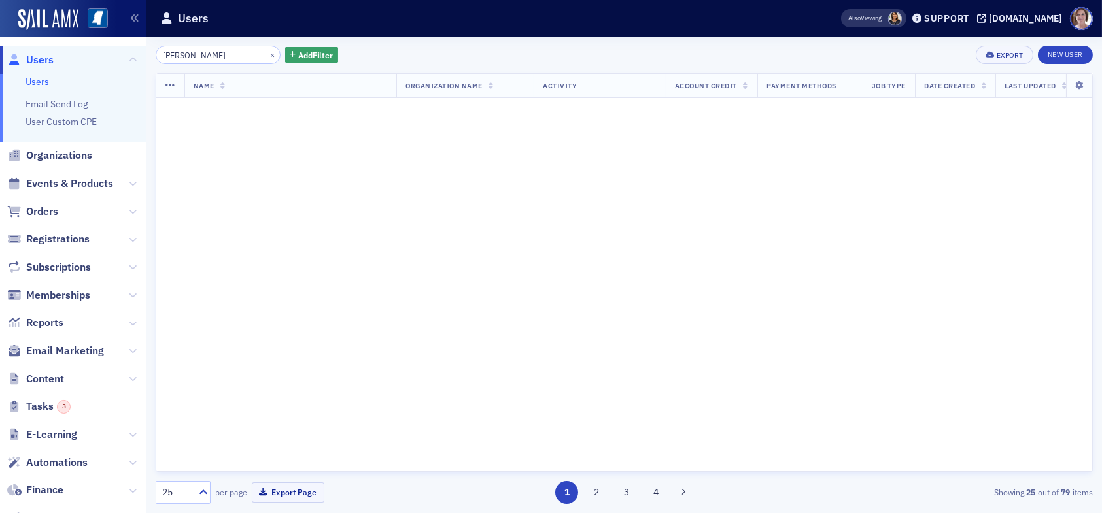
type input "hal hick"
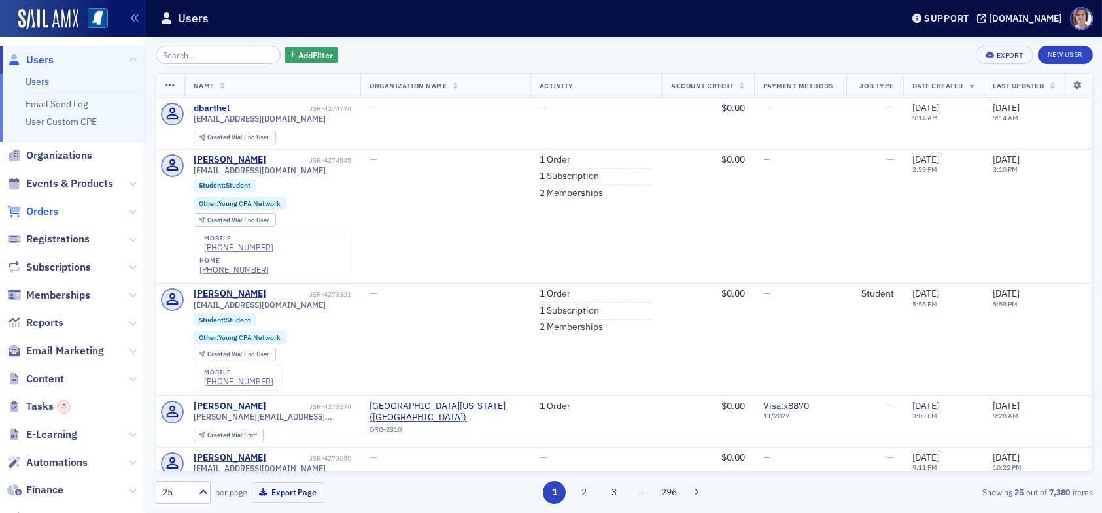
click at [47, 205] on span "Orders" at bounding box center [42, 212] width 32 height 14
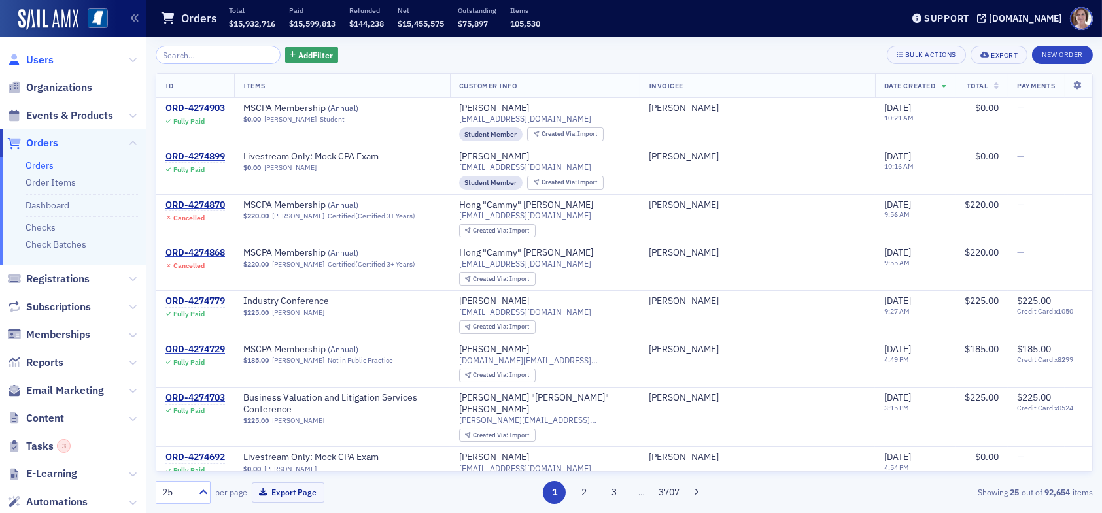
click at [40, 63] on span "Users" at bounding box center [39, 60] width 27 height 14
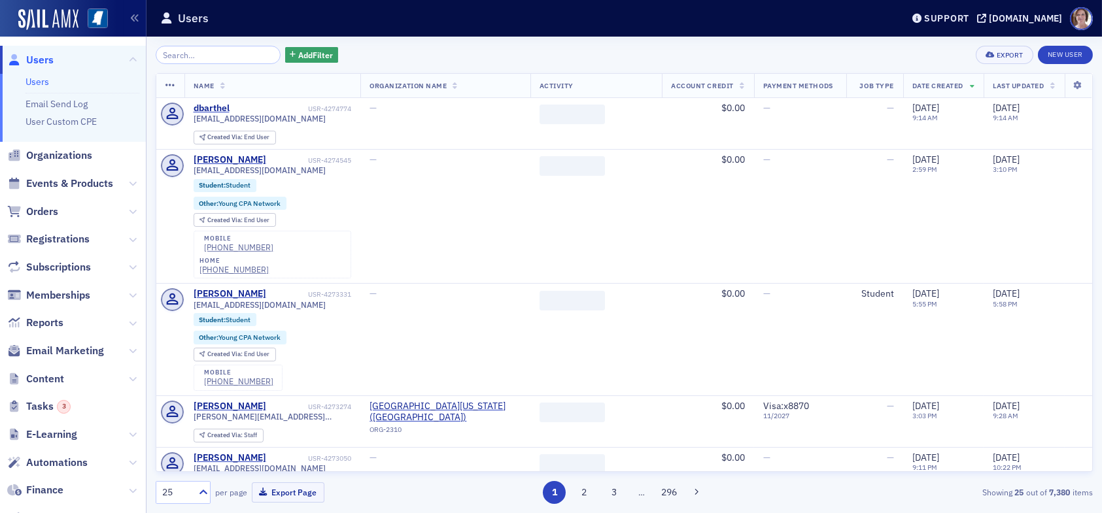
drag, startPoint x: 205, startPoint y: 56, endPoint x: 208, endPoint y: 41, distance: 15.3
click at [205, 55] on input "search" at bounding box center [218, 55] width 125 height 18
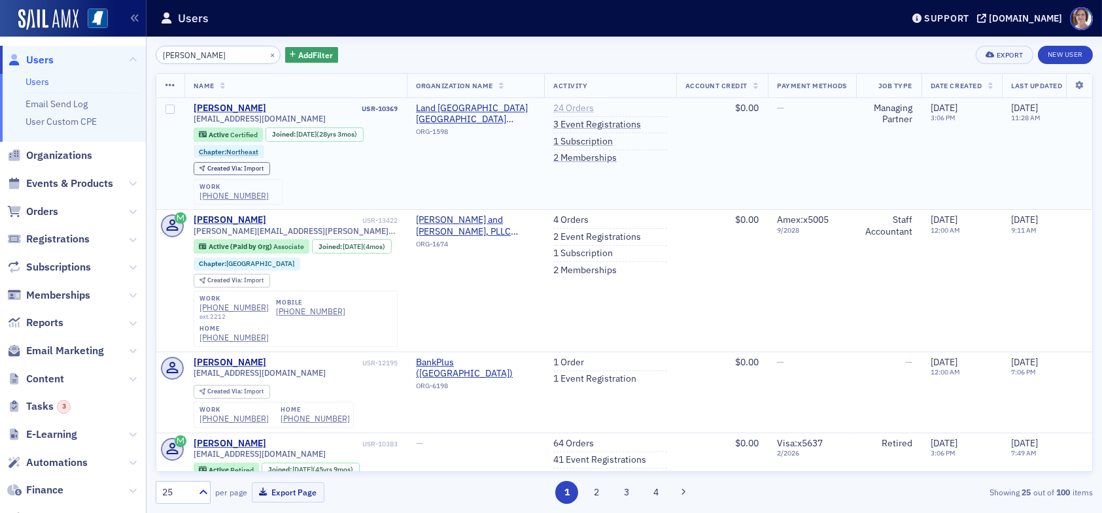
type input "[PERSON_NAME]"
click at [587, 107] on link "24 Orders" at bounding box center [573, 109] width 41 height 12
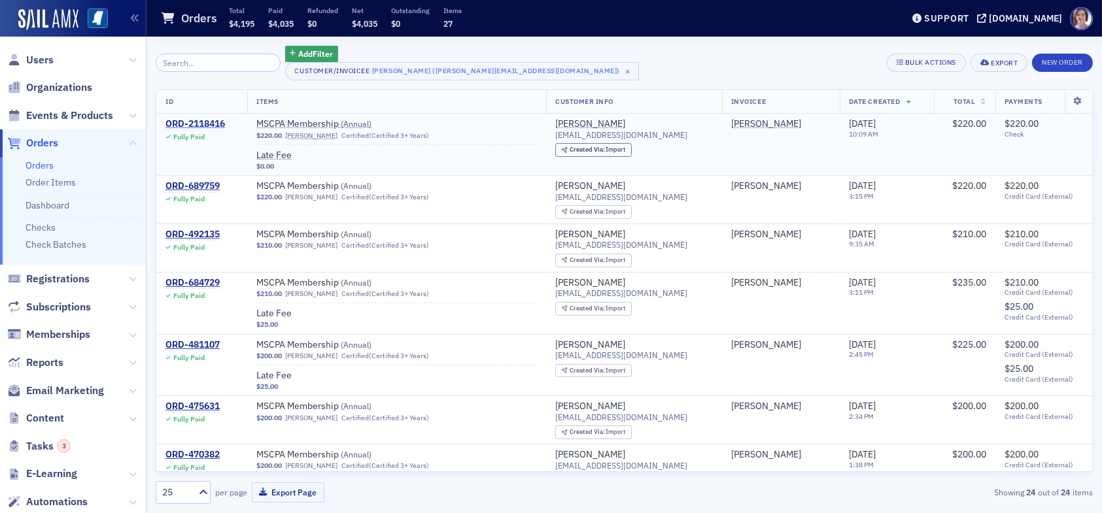
click at [210, 122] on div "ORD-2118416" at bounding box center [195, 124] width 60 height 12
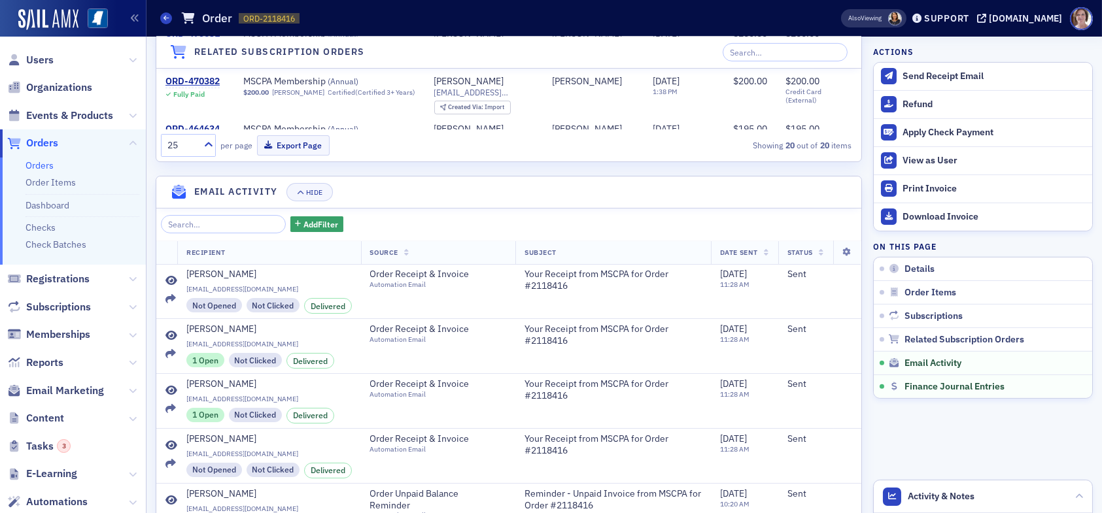
scroll to position [1574, 0]
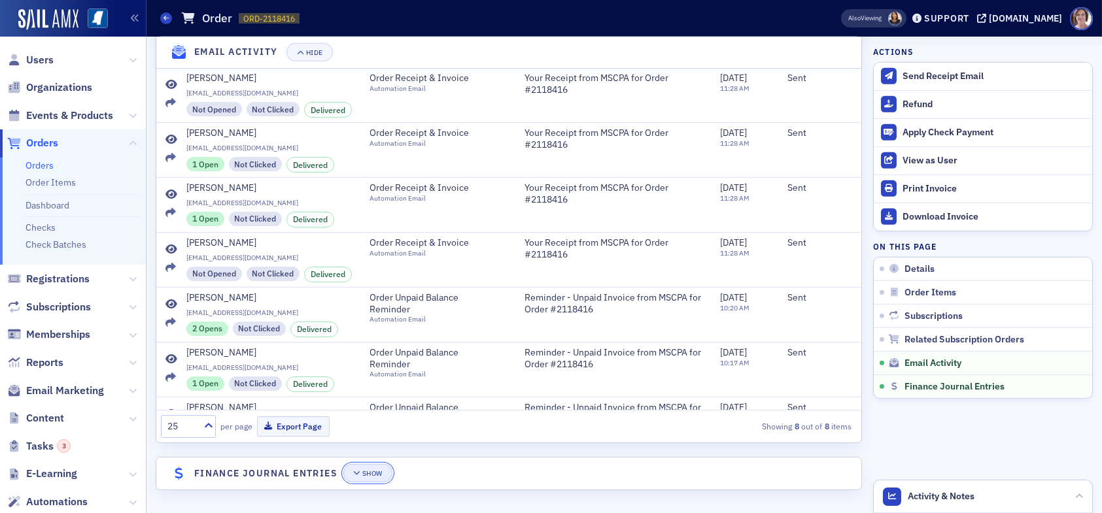
click at [371, 473] on div "Show" at bounding box center [372, 473] width 20 height 7
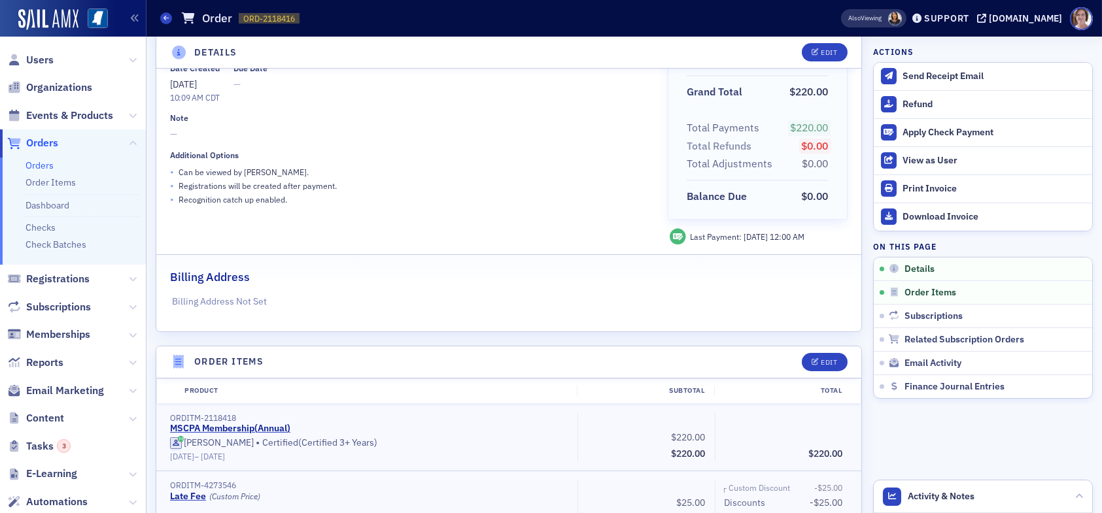
scroll to position [0, 0]
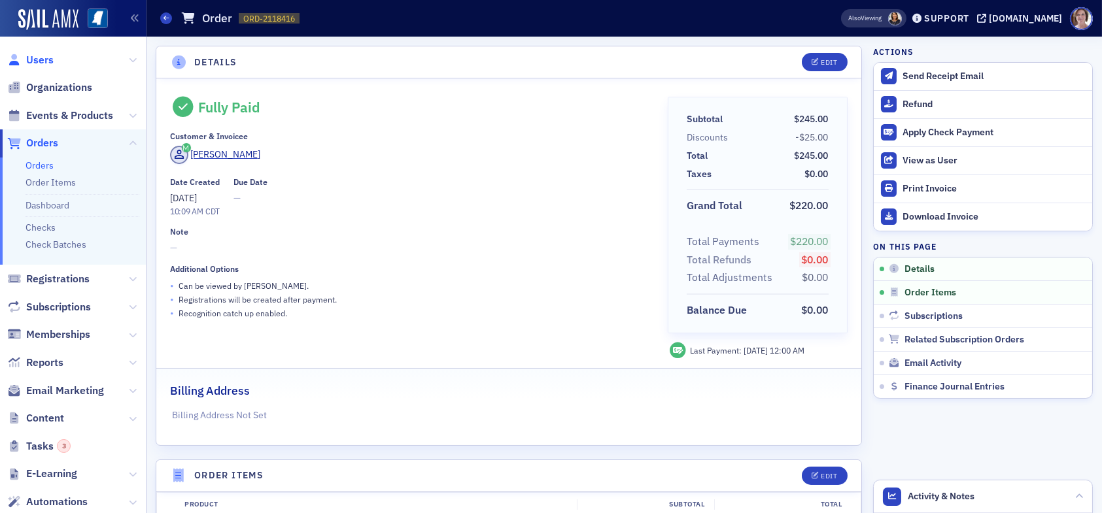
click at [39, 57] on span "Users" at bounding box center [39, 60] width 27 height 14
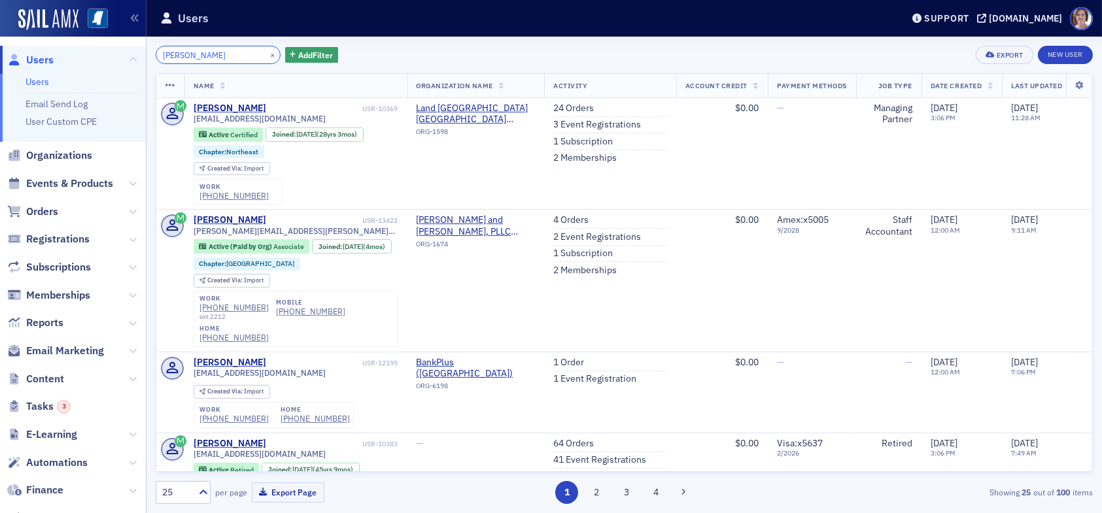
drag, startPoint x: 217, startPoint y: 55, endPoint x: 27, endPoint y: 33, distance: 191.0
click at [27, 33] on div "Users Users Email Send Log User Custom CPE Organizations Events & Products Orde…" at bounding box center [551, 256] width 1102 height 513
